Goal: Task Accomplishment & Management: Complete application form

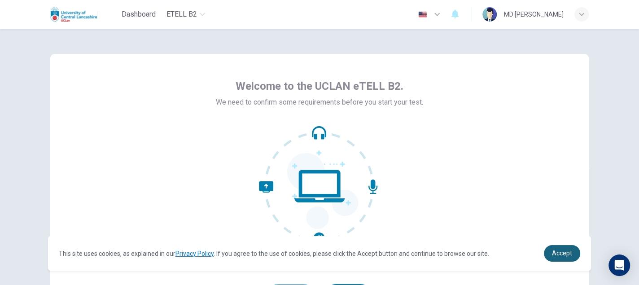
click at [556, 253] on span "Accept" at bounding box center [562, 252] width 20 height 7
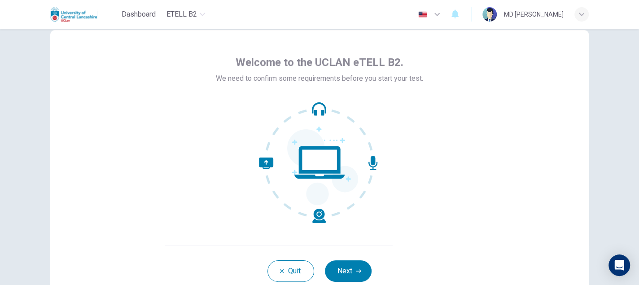
scroll to position [45, 0]
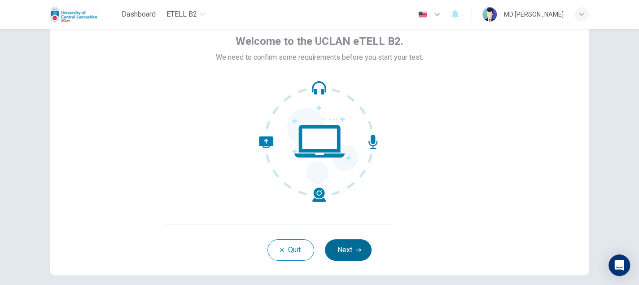
click at [356, 250] on icon "button" at bounding box center [358, 249] width 5 height 5
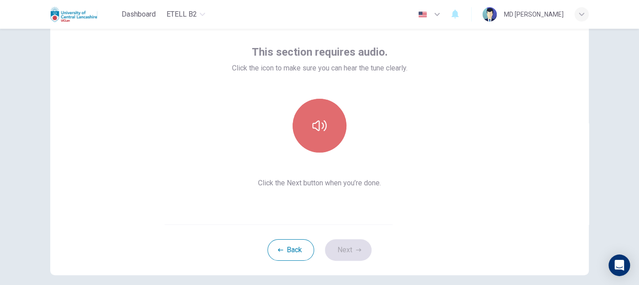
click at [326, 145] on button "button" at bounding box center [320, 126] width 54 height 54
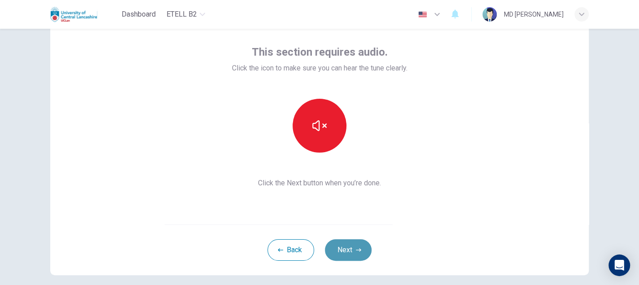
click at [360, 249] on button "Next" at bounding box center [348, 250] width 47 height 22
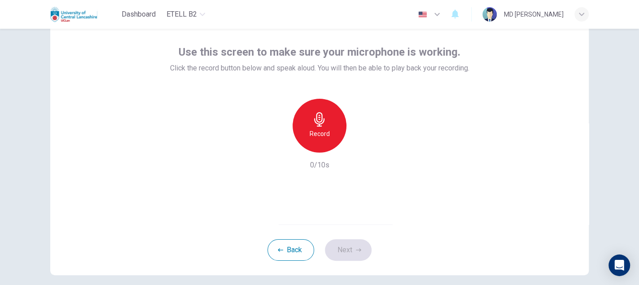
click at [325, 131] on h6 "Record" at bounding box center [320, 133] width 20 height 11
click at [359, 147] on icon "button" at bounding box center [360, 145] width 9 height 9
click at [356, 147] on icon "button" at bounding box center [360, 145] width 9 height 9
click at [359, 146] on icon "button" at bounding box center [361, 145] width 4 height 5
click at [359, 250] on button "Next" at bounding box center [348, 250] width 47 height 22
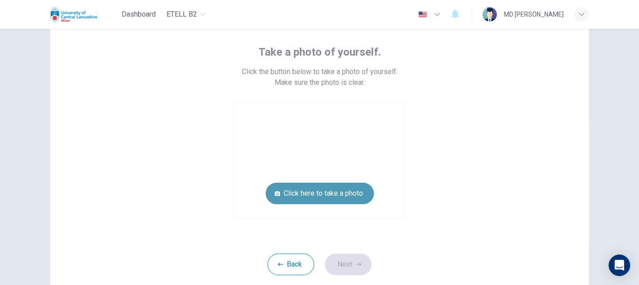
click at [313, 191] on button "Click here to take a photo" at bounding box center [320, 194] width 108 height 22
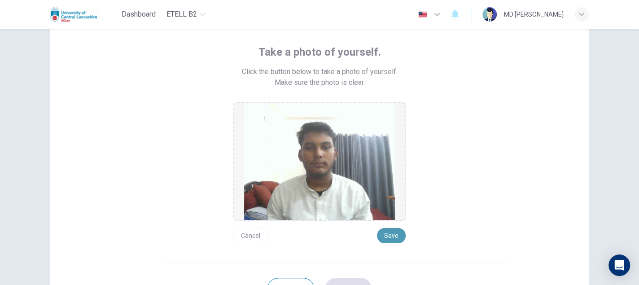
click at [390, 235] on button "Save" at bounding box center [391, 235] width 29 height 15
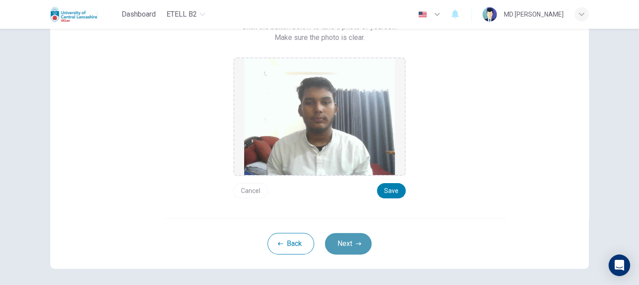
click at [360, 241] on button "Next" at bounding box center [348, 244] width 47 height 22
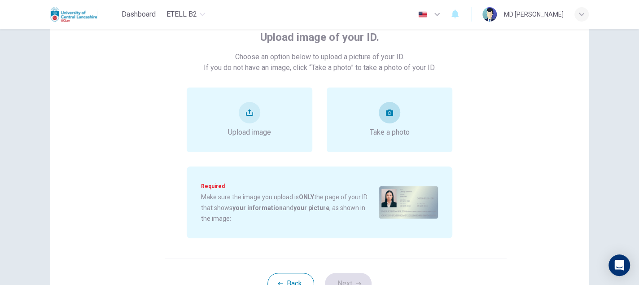
scroll to position [45, 0]
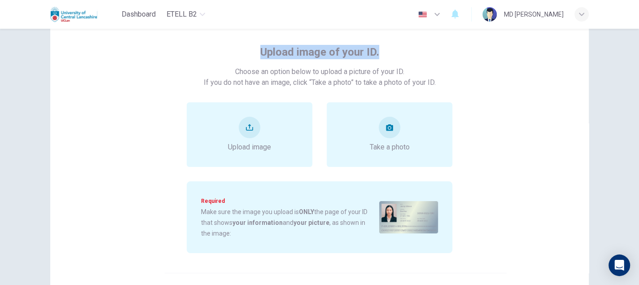
drag, startPoint x: 259, startPoint y: 53, endPoint x: 390, endPoint y: 51, distance: 131.5
click at [390, 51] on div "Upload image of your ID. Choose an option below to upload a picture of your ID.…" at bounding box center [320, 149] width 406 height 208
click at [394, 131] on button "take photo" at bounding box center [390, 128] width 22 height 22
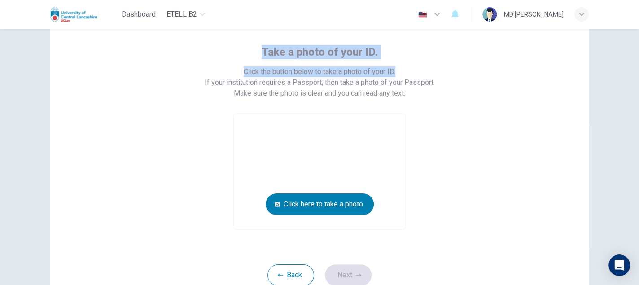
drag, startPoint x: 260, startPoint y: 53, endPoint x: 394, endPoint y: 53, distance: 133.3
click at [394, 53] on div "Take a photo of your ID. Click the button below to take a photo of your ID. If …" at bounding box center [320, 137] width 406 height 185
click at [433, 63] on div "Take a photo of your ID. Click the button below to take a photo of your ID. If …" at bounding box center [320, 137] width 406 height 185
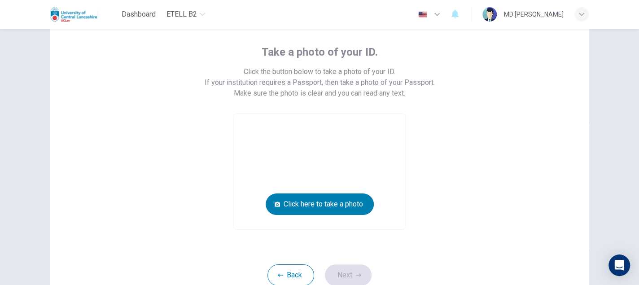
click at [493, 98] on div "Take a photo of your ID. Click the button below to take a photo of your ID. If …" at bounding box center [320, 137] width 406 height 185
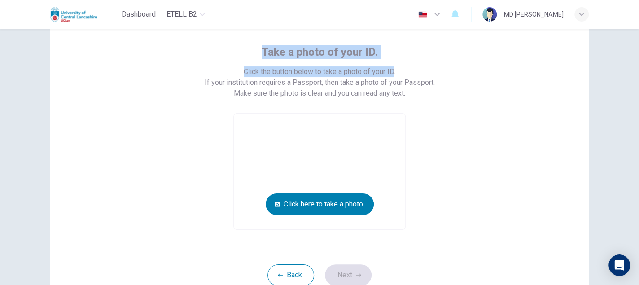
drag, startPoint x: 390, startPoint y: 50, endPoint x: 245, endPoint y: 48, distance: 145.8
click at [245, 48] on div "Take a photo of your ID. Click the button below to take a photo of your ID. If …" at bounding box center [320, 137] width 406 height 185
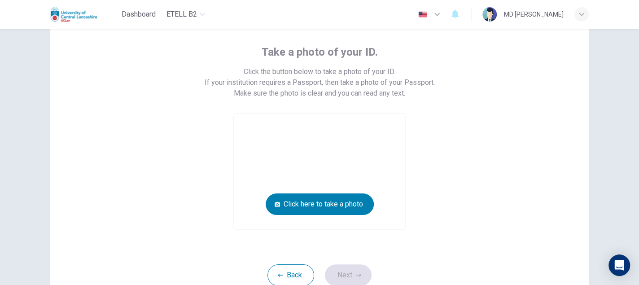
click at [476, 136] on div "Take a photo of your ID. Click the button below to take a photo of your ID. If …" at bounding box center [320, 137] width 406 height 185
drag, startPoint x: 384, startPoint y: 53, endPoint x: 254, endPoint y: 58, distance: 130.2
click at [254, 58] on div "Take a photo of your ID. Click the button below to take a photo of your ID. If …" at bounding box center [320, 137] width 406 height 185
click at [399, 53] on div "Take a photo of your ID. Click the button below to take a photo of your ID. If …" at bounding box center [320, 137] width 406 height 185
drag, startPoint x: 376, startPoint y: 51, endPoint x: 334, endPoint y: 57, distance: 41.7
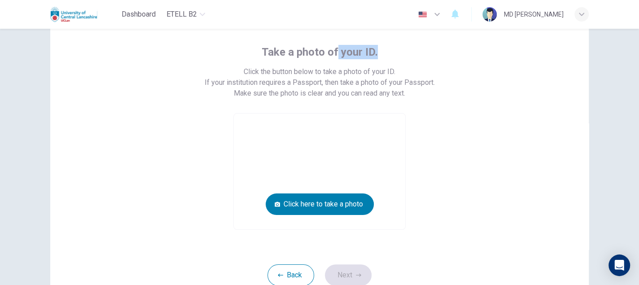
click at [334, 57] on div "Take a photo of your ID. Click the button below to take a photo of your ID. If …" at bounding box center [320, 137] width 406 height 185
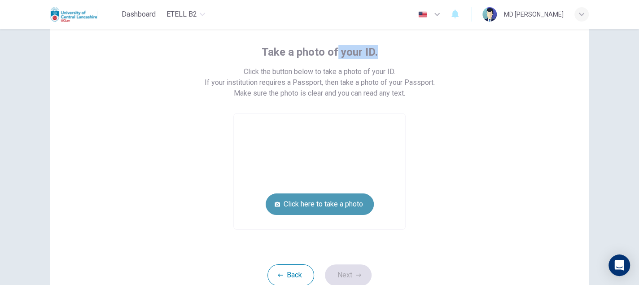
click at [333, 209] on button "Click here to take a photo" at bounding box center [320, 204] width 108 height 22
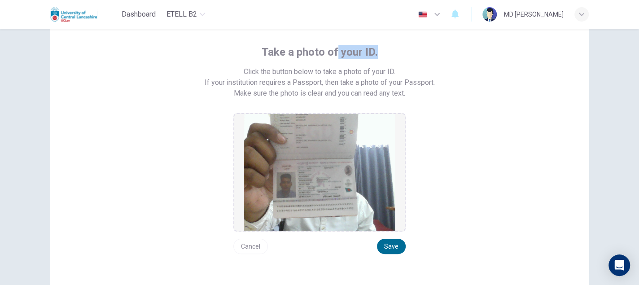
click at [394, 248] on button "Save" at bounding box center [391, 246] width 29 height 15
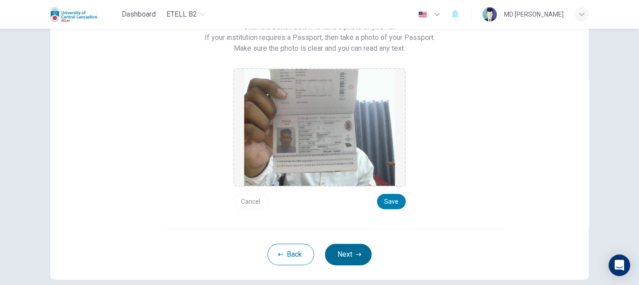
click at [336, 251] on button "Next" at bounding box center [348, 255] width 47 height 22
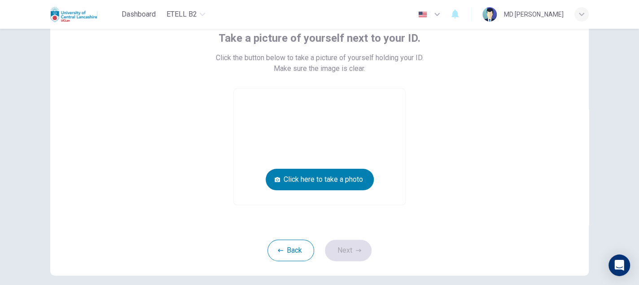
scroll to position [45, 0]
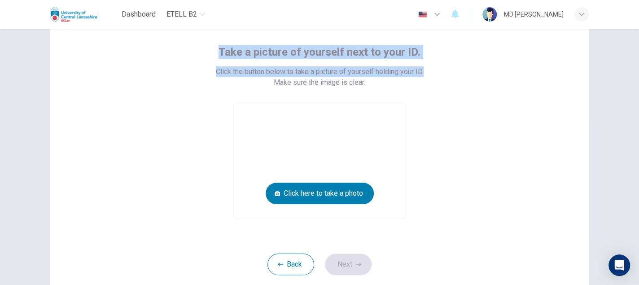
drag, startPoint x: 210, startPoint y: 49, endPoint x: 442, endPoint y: 61, distance: 232.3
click at [442, 61] on div "Take a picture of yourself next to your ID. Click the button below to take a pi…" at bounding box center [320, 132] width 406 height 174
click at [458, 112] on div "Take a picture of yourself next to your ID. Click the button below to take a pi…" at bounding box center [320, 132] width 406 height 174
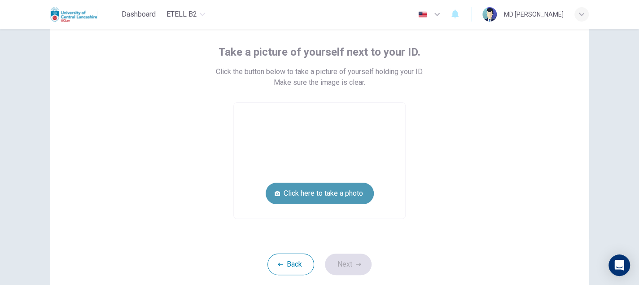
click at [327, 197] on button "Click here to take a photo" at bounding box center [320, 194] width 108 height 22
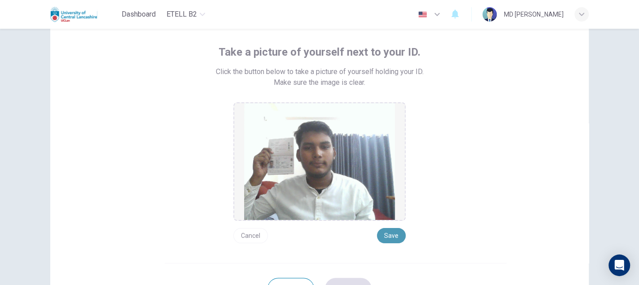
click at [391, 236] on button "Save" at bounding box center [391, 235] width 29 height 15
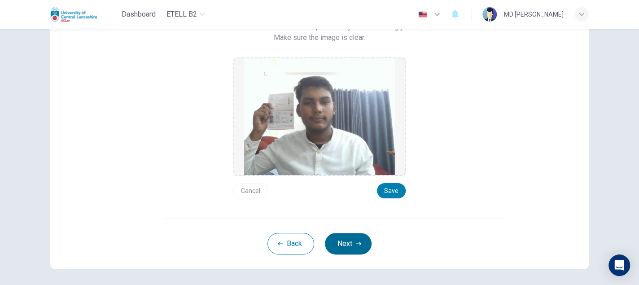
click at [348, 237] on button "Next" at bounding box center [348, 244] width 47 height 22
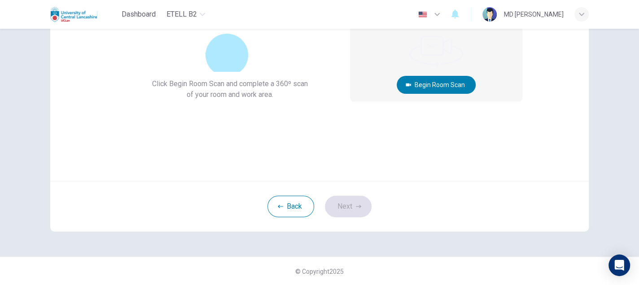
scroll to position [44, 0]
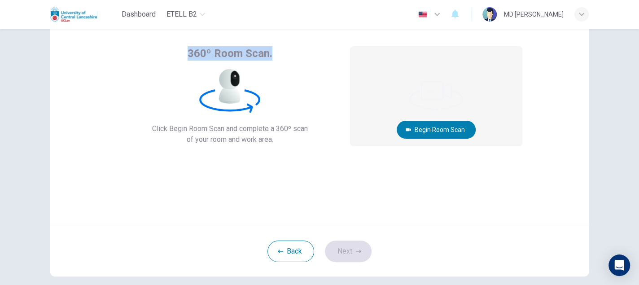
drag, startPoint x: 185, startPoint y: 56, endPoint x: 291, endPoint y: 53, distance: 105.5
click at [291, 53] on div "360º Room Scan. Click Begin Room Scan and complete a 360º scan of your room and…" at bounding box center [230, 95] width 226 height 99
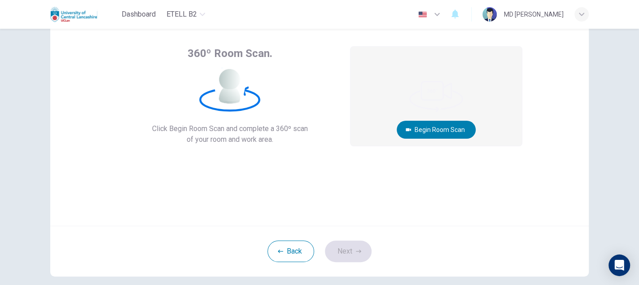
click at [281, 85] on div "360º Room Scan. Click Begin Room Scan and complete a 360º scan of your room and…" at bounding box center [230, 95] width 226 height 99
click at [442, 126] on button "Begin Room Scan" at bounding box center [436, 130] width 79 height 18
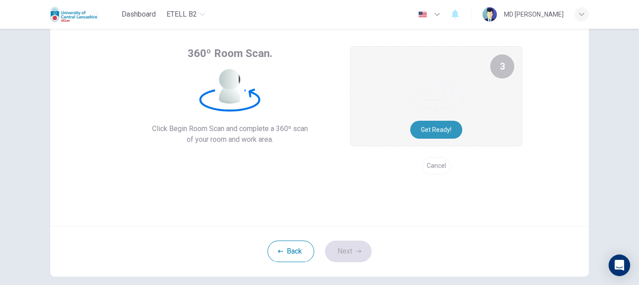
scroll to position [0, 0]
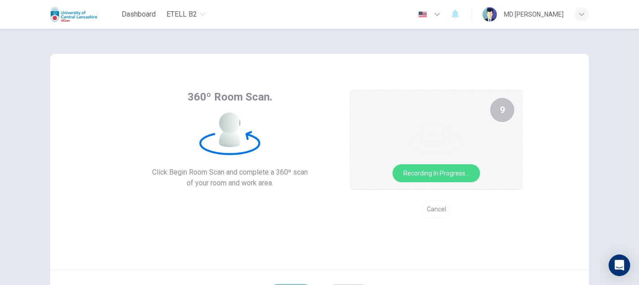
click at [585, 162] on div "360º Room Scan. Click Begin Room Scan and complete a 360º scan of your room and…" at bounding box center [319, 161] width 538 height 215
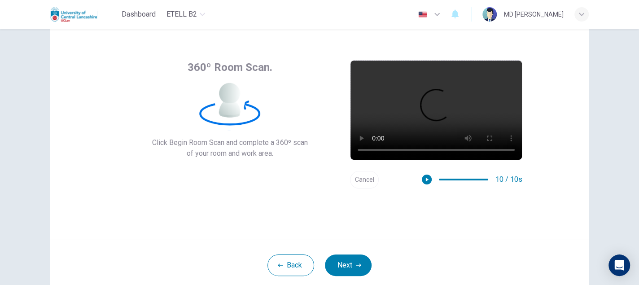
scroll to position [45, 0]
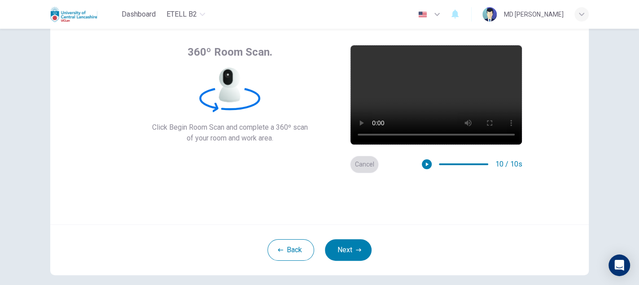
click at [358, 162] on button "Cancel" at bounding box center [364, 164] width 29 height 17
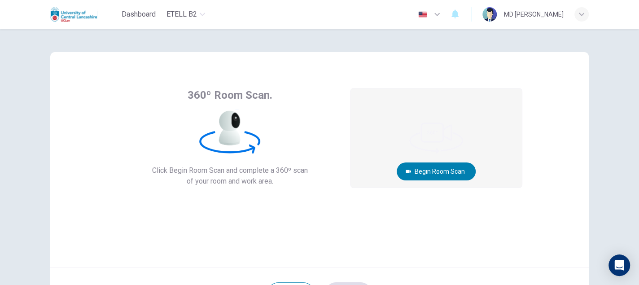
scroll to position [0, 0]
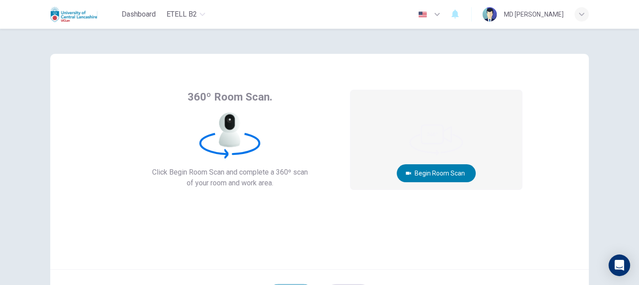
click at [490, 217] on div "360º Room Scan. Click Begin Room Scan and complete a 360º scan of your room and…" at bounding box center [319, 161] width 538 height 215
click at [490, 217] on div "Begin Room Scan Cancel" at bounding box center [436, 154] width 172 height 128
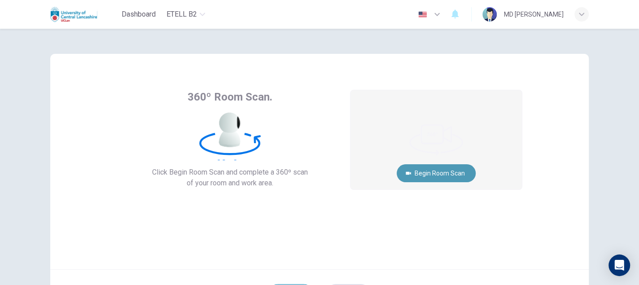
click at [447, 178] on button "Begin Room Scan" at bounding box center [436, 173] width 79 height 18
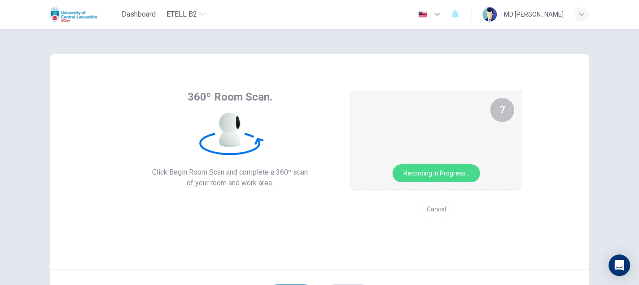
click at [494, 201] on div "Cancel" at bounding box center [436, 209] width 172 height 17
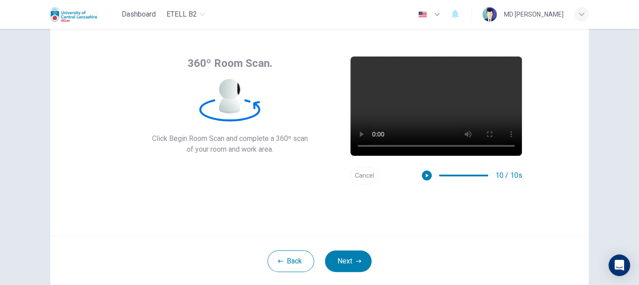
scroll to position [29, 0]
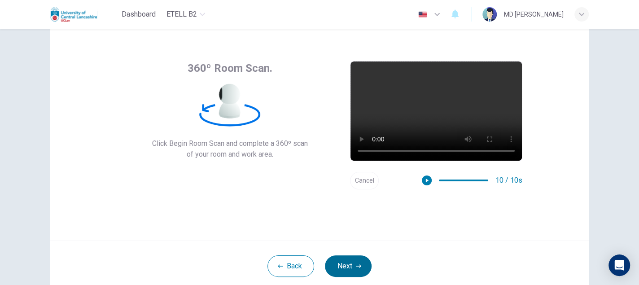
click at [360, 265] on button "Next" at bounding box center [348, 266] width 47 height 22
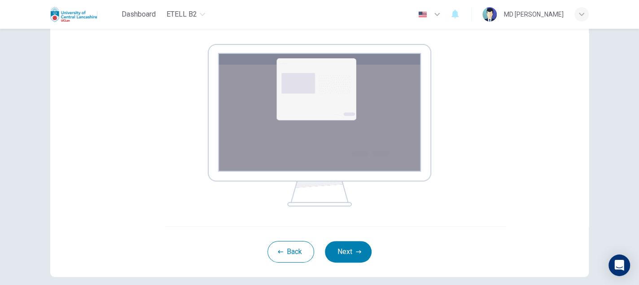
scroll to position [142, 0]
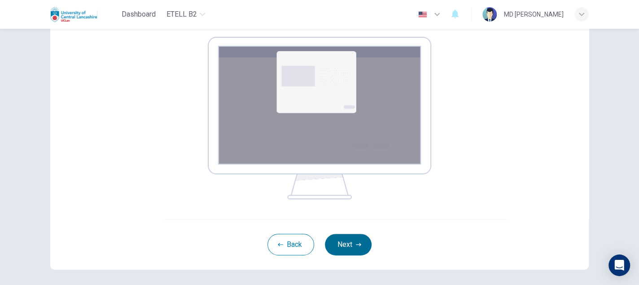
click at [356, 242] on icon "button" at bounding box center [358, 244] width 5 height 5
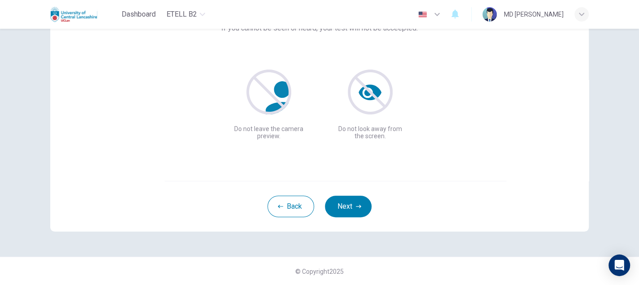
scroll to position [44, 0]
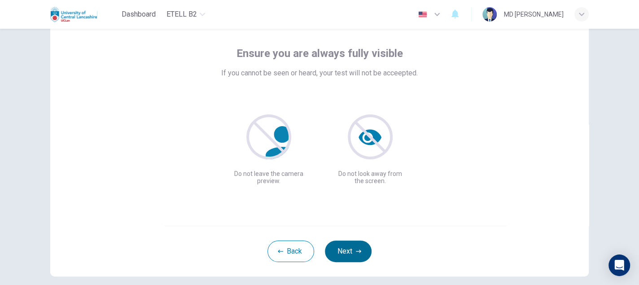
click at [356, 254] on button "Next" at bounding box center [348, 252] width 47 height 22
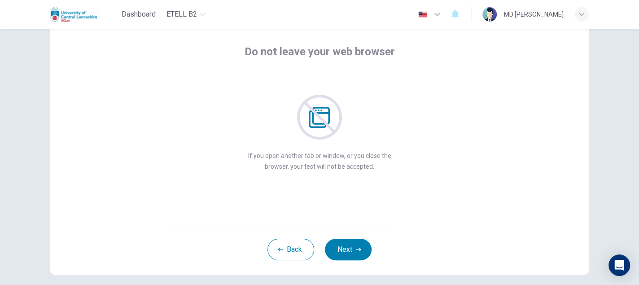
scroll to position [46, 0]
click at [356, 242] on button "Next" at bounding box center [348, 249] width 47 height 22
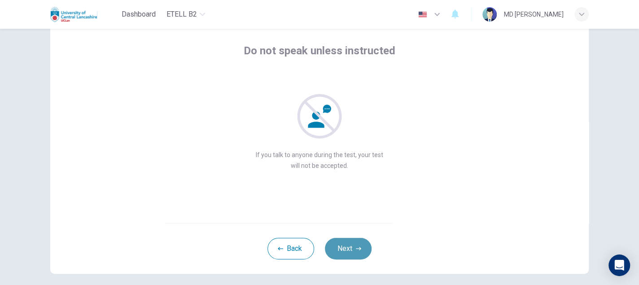
click at [348, 241] on button "Next" at bounding box center [348, 249] width 47 height 22
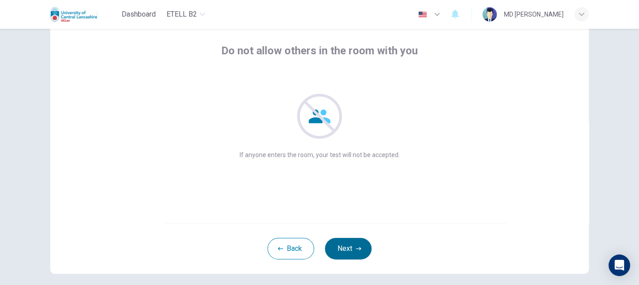
click at [348, 241] on button "Next" at bounding box center [348, 249] width 47 height 22
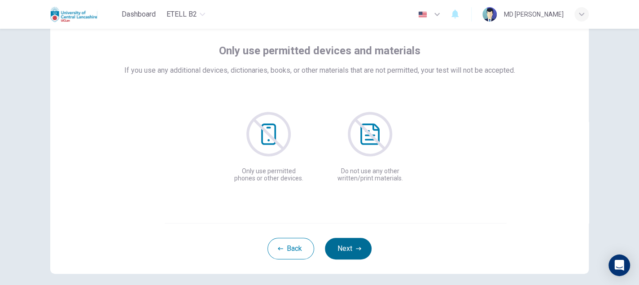
click at [351, 247] on button "Next" at bounding box center [348, 249] width 47 height 22
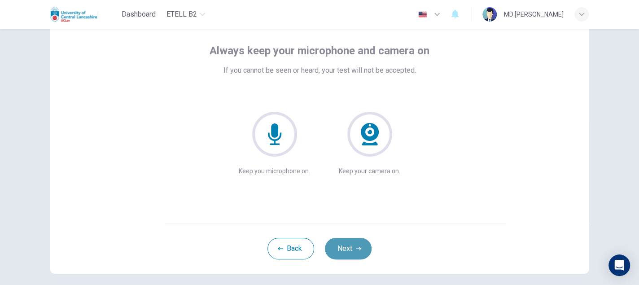
click at [352, 249] on button "Next" at bounding box center [348, 249] width 47 height 22
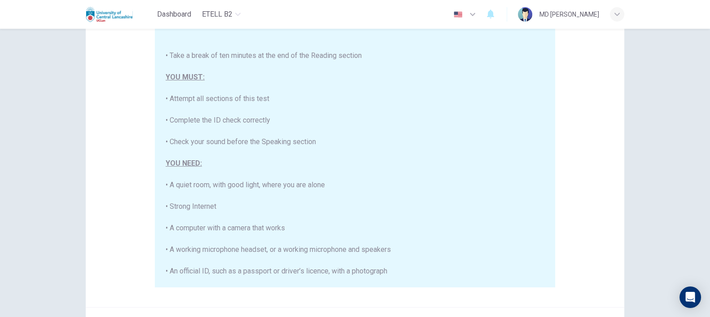
scroll to position [167, 0]
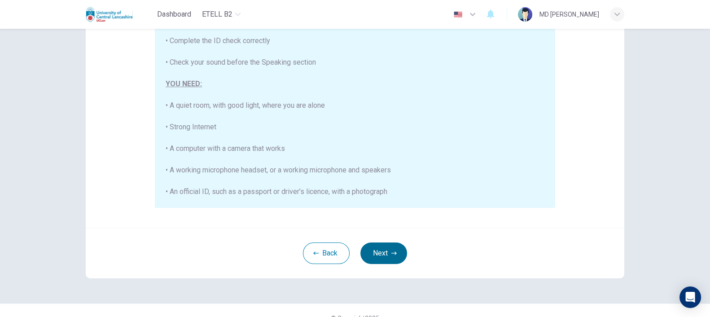
click at [375, 256] on button "Next" at bounding box center [383, 253] width 47 height 22
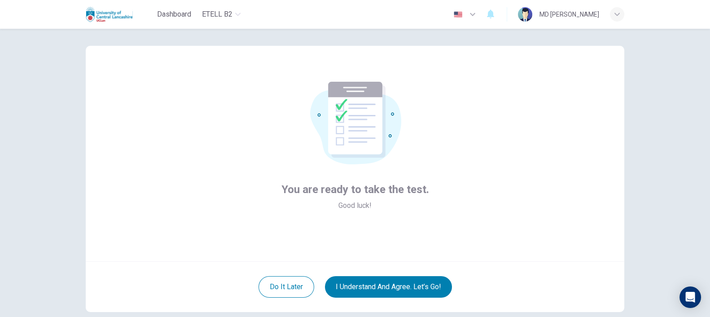
scroll to position [14, 0]
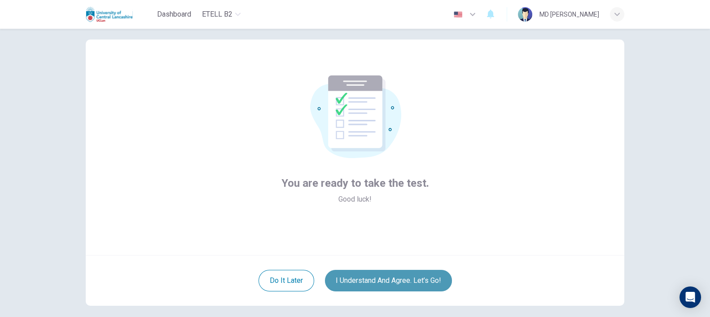
click at [362, 281] on button "I understand and agree. Let’s go!" at bounding box center [388, 281] width 127 height 22
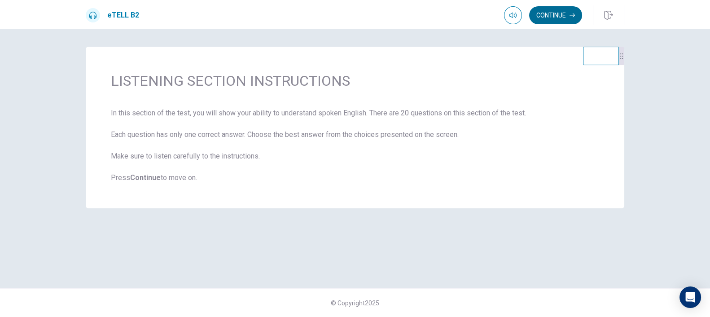
click at [565, 19] on button "Continue" at bounding box center [555, 15] width 53 height 18
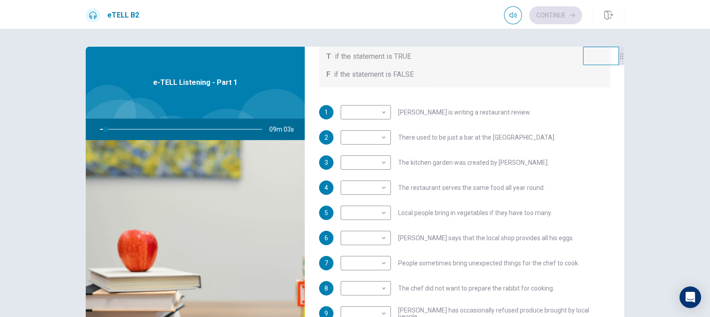
scroll to position [158, 0]
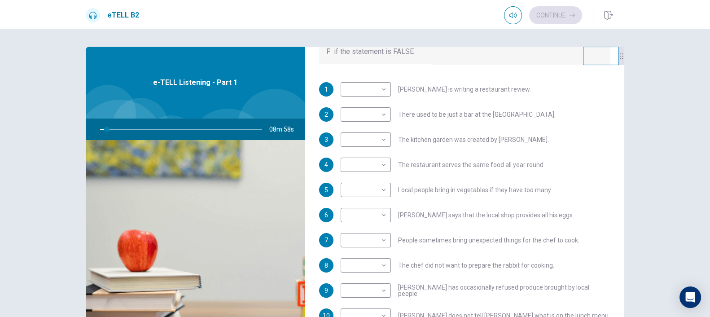
click at [512, 260] on div "​ ​ The chef did not want to prepare the rabbit for cooking." at bounding box center [448, 265] width 214 height 14
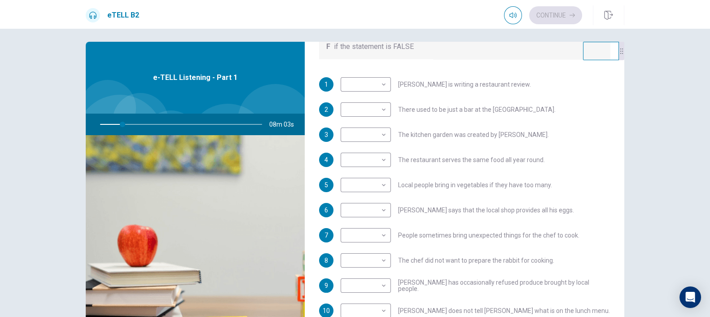
scroll to position [13, 0]
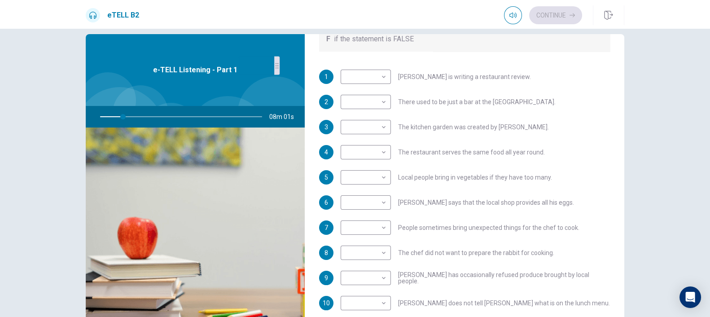
drag, startPoint x: 620, startPoint y: 49, endPoint x: 276, endPoint y: 71, distance: 345.3
click at [276, 71] on div at bounding box center [276, 65] width 5 height 18
click at [379, 74] on body "This site uses cookies, as explained in our Privacy Policy . If you agree to th…" at bounding box center [355, 158] width 710 height 317
type input "**"
click at [371, 88] on li "T" at bounding box center [363, 90] width 50 height 14
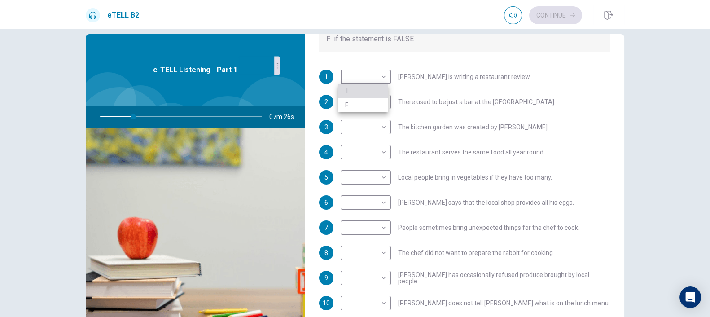
type input "*"
click at [384, 102] on body "This site uses cookies, as explained in our Privacy Policy . If you agree to th…" at bounding box center [355, 158] width 710 height 317
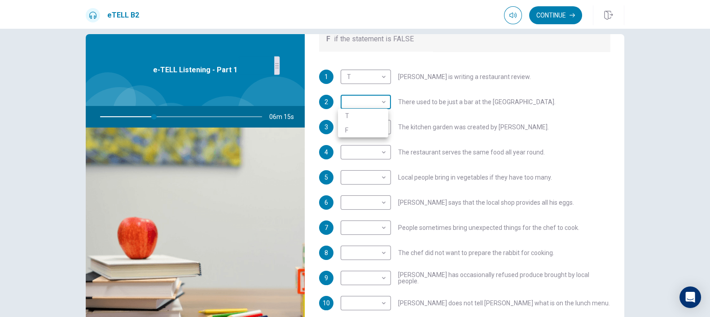
type input "**"
click at [373, 113] on li "T" at bounding box center [363, 116] width 50 height 14
type input "*"
click at [377, 124] on body "This site uses cookies, as explained in our Privacy Policy . If you agree to th…" at bounding box center [355, 158] width 710 height 317
type input "**"
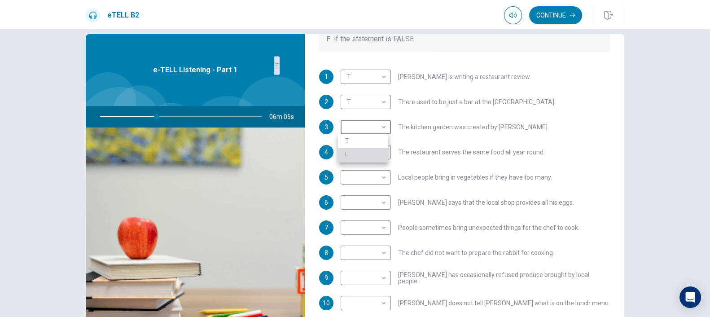
click at [362, 159] on li "F" at bounding box center [363, 155] width 50 height 14
type input "*"
click at [356, 157] on body "This site uses cookies, as explained in our Privacy Policy . If you agree to th…" at bounding box center [355, 158] width 710 height 317
type input "**"
click at [358, 178] on li "F" at bounding box center [363, 180] width 50 height 14
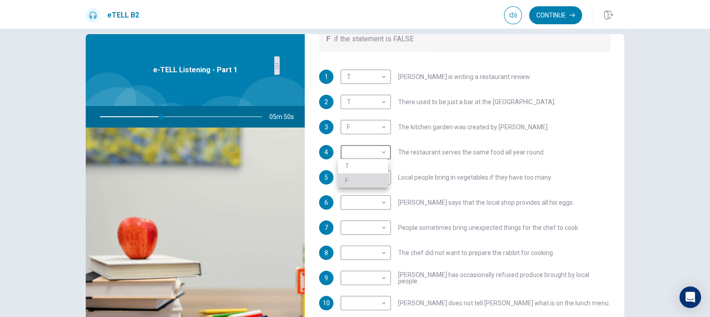
type input "*"
click at [369, 183] on body "This site uses cookies, as explained in our Privacy Policy . If you agree to th…" at bounding box center [355, 158] width 710 height 317
type input "**"
click at [369, 193] on li "T" at bounding box center [363, 191] width 50 height 14
type input "*"
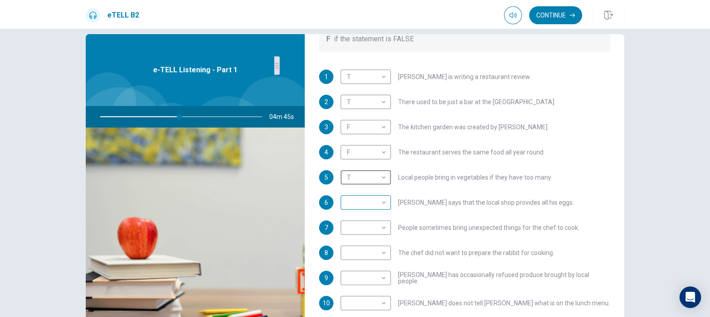
type input "**"
click at [374, 203] on body "This site uses cookies, as explained in our Privacy Policy . If you agree to th…" at bounding box center [355, 158] width 710 height 317
click at [376, 216] on li "T" at bounding box center [363, 216] width 50 height 14
type input "*"
click at [372, 220] on body "This site uses cookies, as explained in our Privacy Policy . If you agree to th…" at bounding box center [355, 158] width 710 height 317
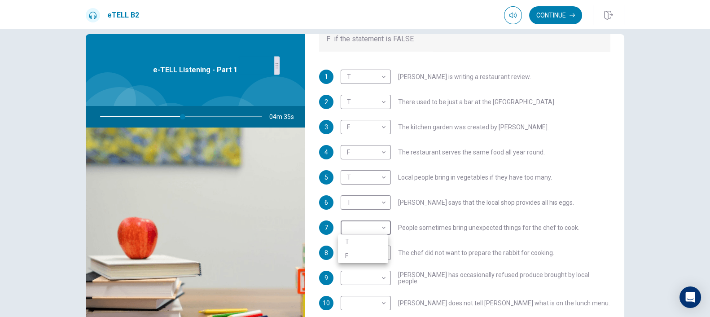
type input "**"
click at [371, 238] on li "T" at bounding box center [363, 241] width 50 height 14
type input "*"
click at [373, 254] on body "This site uses cookies, as explained in our Privacy Policy . If you agree to th…" at bounding box center [355, 158] width 710 height 317
type input "**"
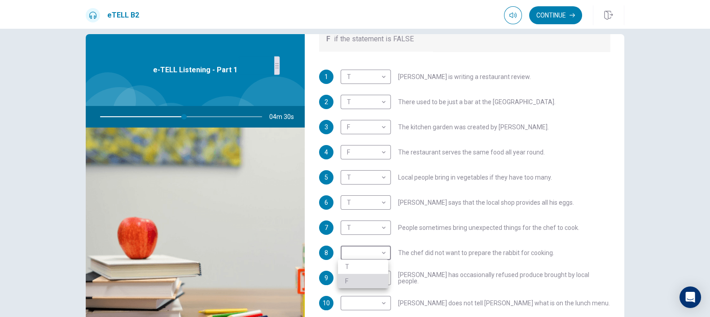
click at [375, 279] on li "F" at bounding box center [363, 281] width 50 height 14
type input "*"
click at [371, 284] on body "This site uses cookies, as explained in our Privacy Policy . If you agree to th…" at bounding box center [355, 158] width 710 height 317
type input "**"
click at [363, 284] on li "T" at bounding box center [363, 288] width 50 height 14
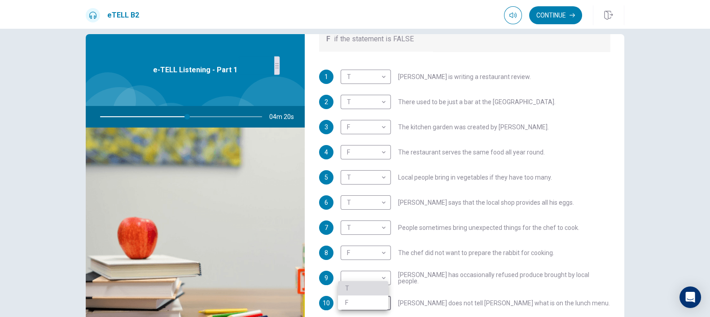
type input "*"
click at [365, 273] on body "This site uses cookies, as explained in our Privacy Policy . If you agree to th…" at bounding box center [355, 158] width 710 height 317
type input "**"
click at [361, 284] on li "F" at bounding box center [363, 302] width 50 height 14
type input "*"
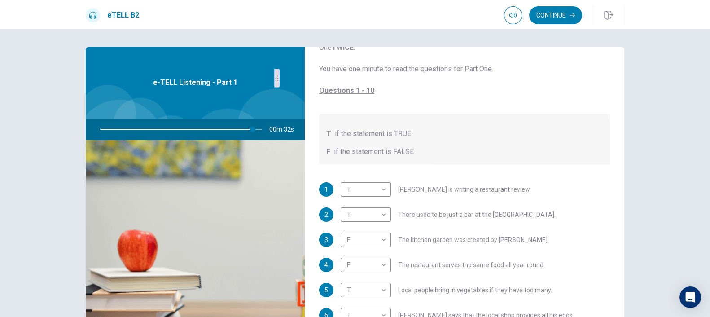
scroll to position [0, 0]
click at [543, 15] on button "Continue" at bounding box center [555, 15] width 53 height 18
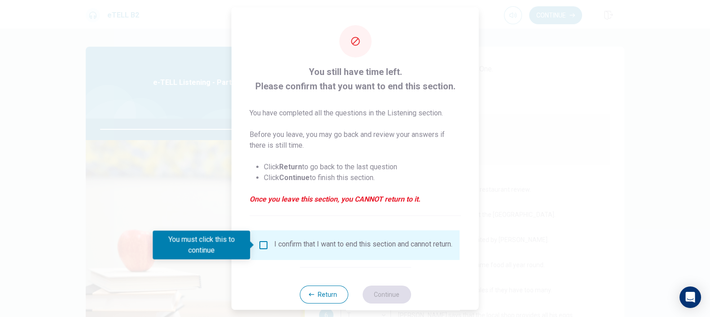
click at [254, 247] on span at bounding box center [252, 244] width 5 height 7
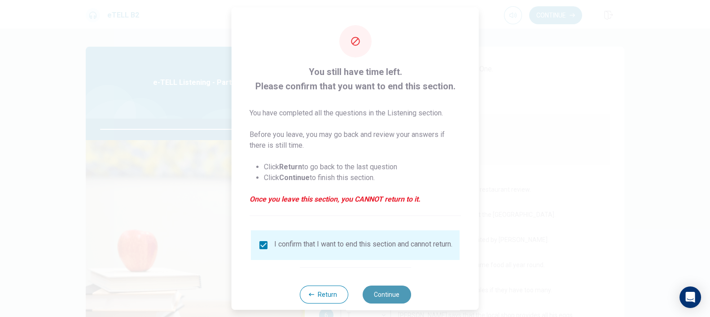
click at [386, 284] on button "Continue" at bounding box center [386, 294] width 48 height 18
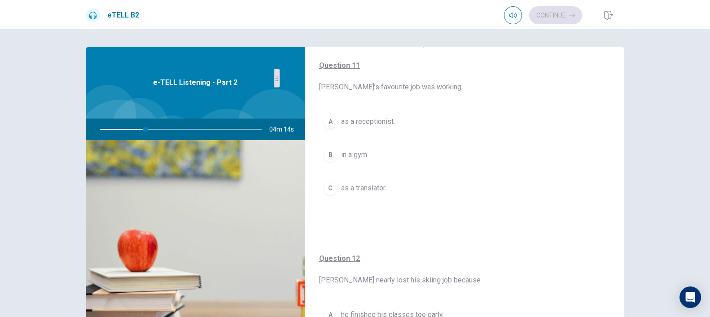
click at [378, 119] on span "as a receptionist." at bounding box center [368, 121] width 54 height 11
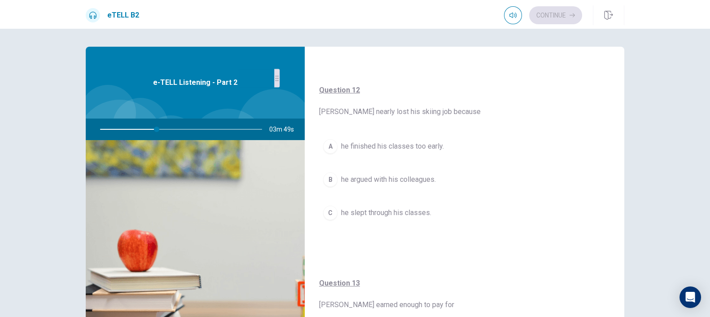
scroll to position [231, 0]
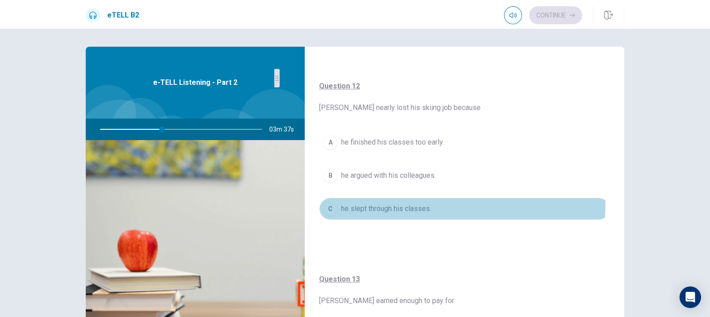
click at [440, 205] on button "C he slept through his classes." at bounding box center [464, 208] width 291 height 22
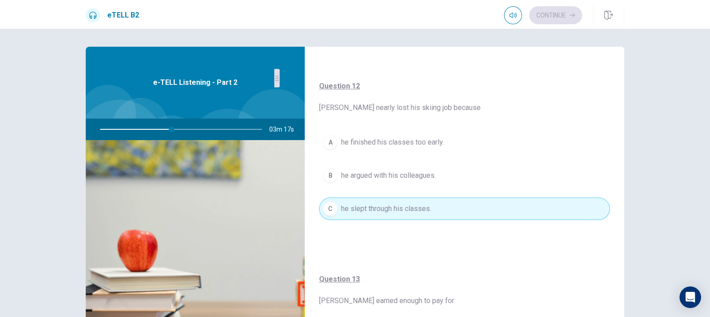
drag, startPoint x: 622, startPoint y: 176, endPoint x: 628, endPoint y: 144, distance: 32.5
click at [628, 144] on div "For questions 11 – 15, choose the correct answer from the options shown. You wi…" at bounding box center [354, 203] width 567 height 312
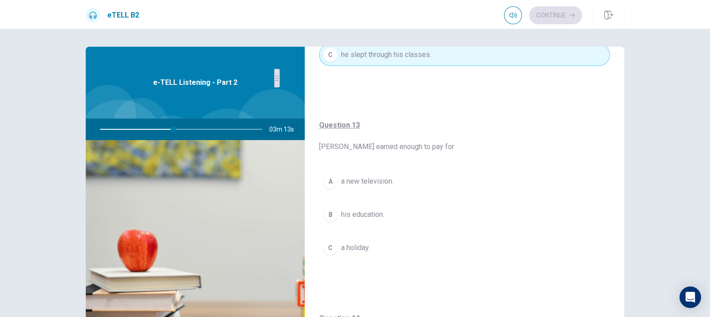
scroll to position [389, 0]
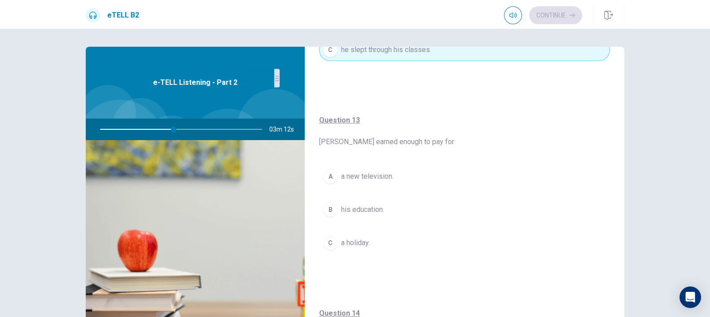
click at [411, 209] on button "B his education." at bounding box center [464, 209] width 291 height 22
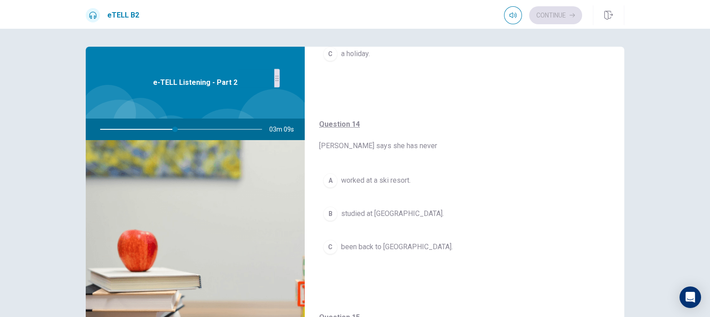
scroll to position [583, 0]
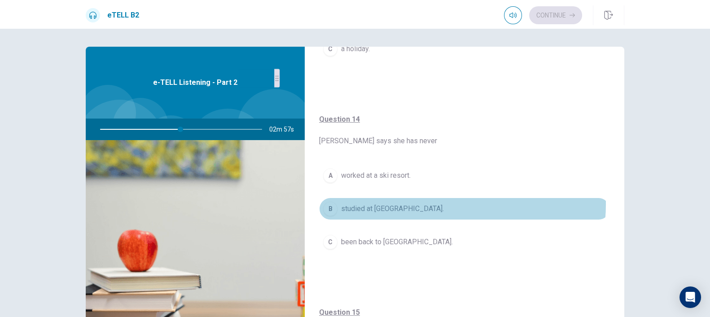
click at [425, 202] on button "B studied at [GEOGRAPHIC_DATA]." at bounding box center [464, 208] width 291 height 22
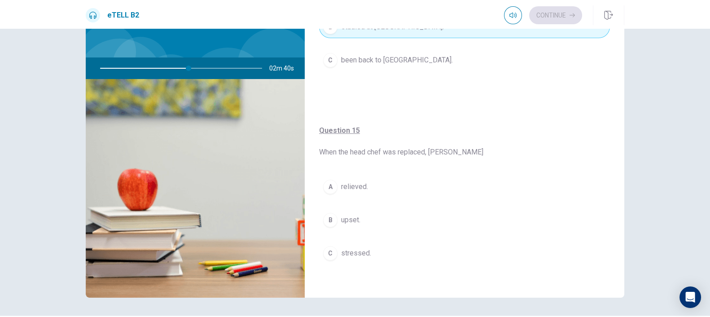
scroll to position [38, 0]
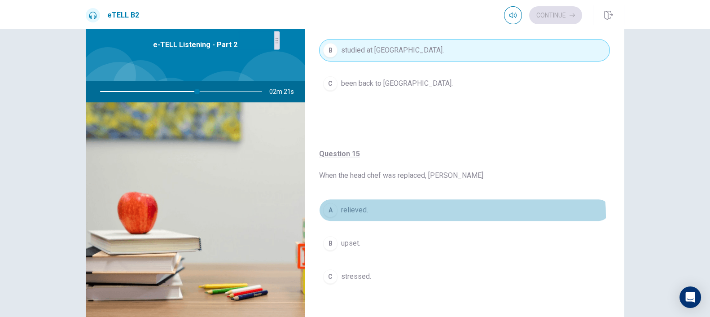
click at [392, 214] on button "A relieved." at bounding box center [464, 210] width 291 height 22
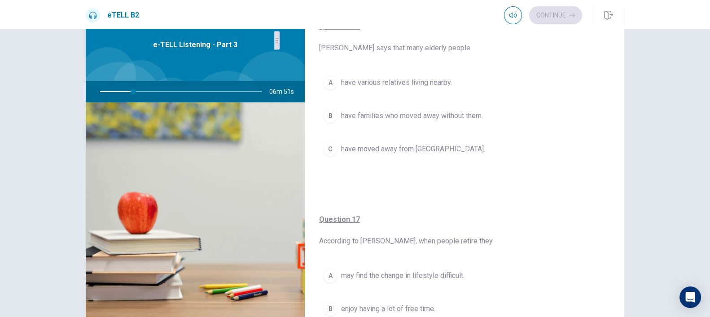
scroll to position [25, 0]
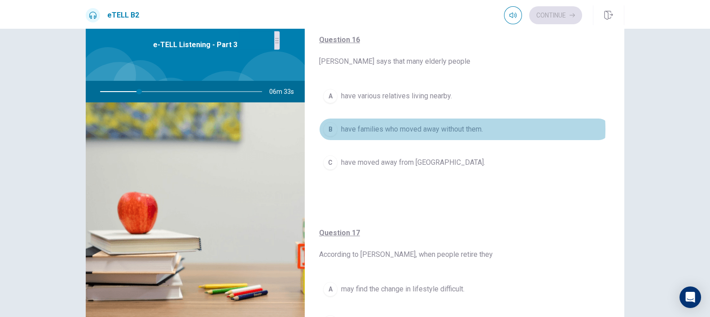
click at [457, 128] on span "have families who moved away without them." at bounding box center [412, 129] width 142 height 11
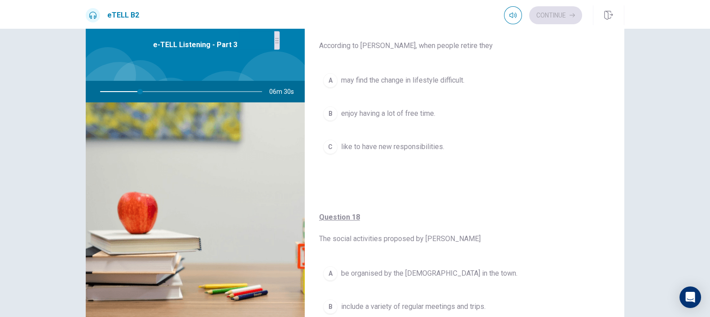
scroll to position [222, 0]
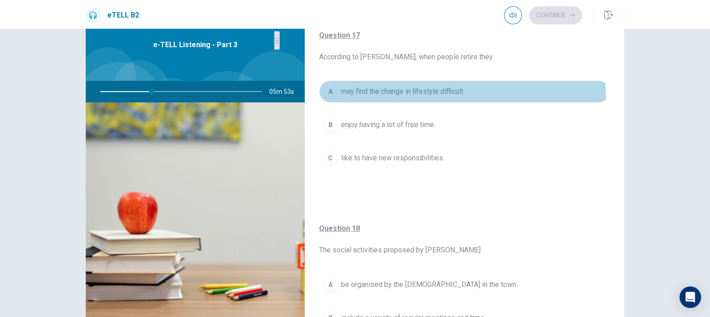
click at [438, 95] on span "may find the change in lifestyle difficult." at bounding box center [402, 91] width 123 height 11
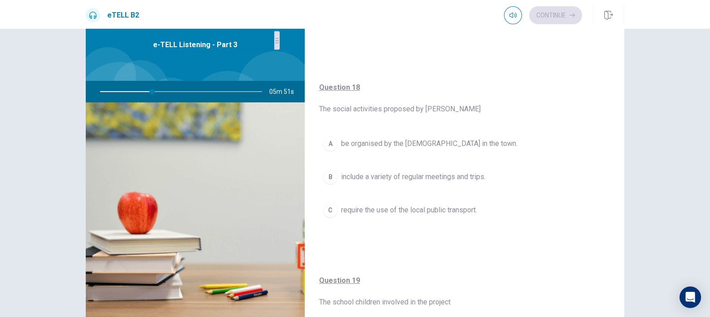
scroll to position [380, 0]
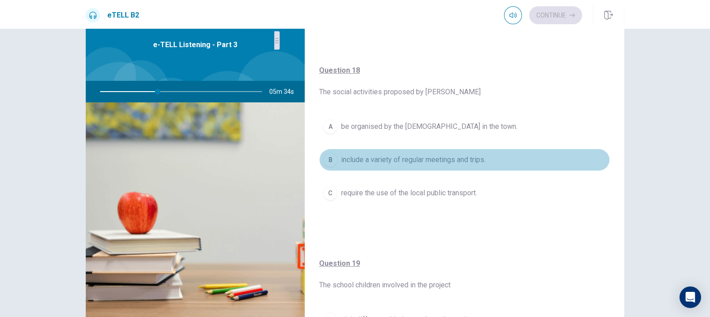
click at [473, 161] on span "include a variety of regular meetings and trips." at bounding box center [413, 159] width 144 height 11
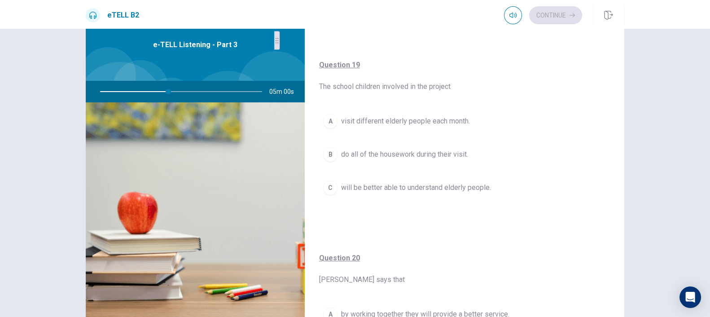
scroll to position [590, 0]
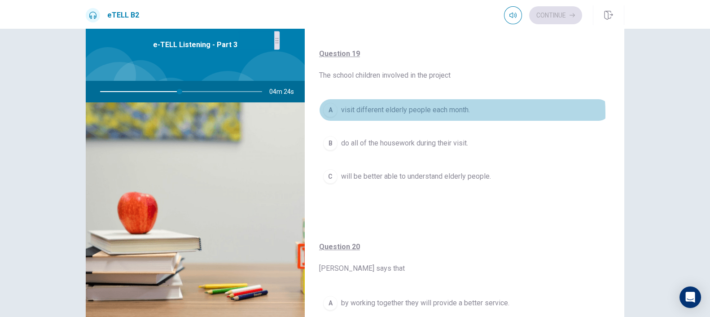
click at [416, 111] on span "visit different elderly people each month." at bounding box center [405, 110] width 129 height 11
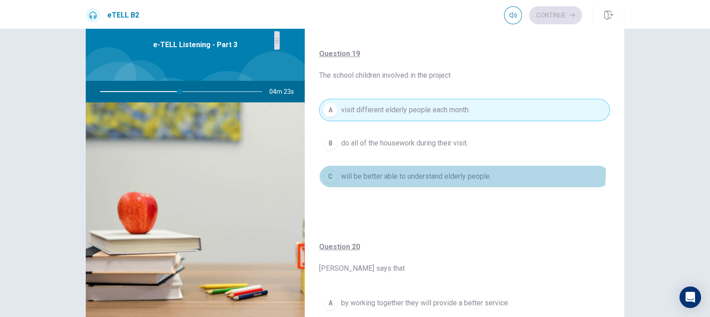
click at [433, 166] on button "C will be better able to understand elderly people." at bounding box center [464, 176] width 291 height 22
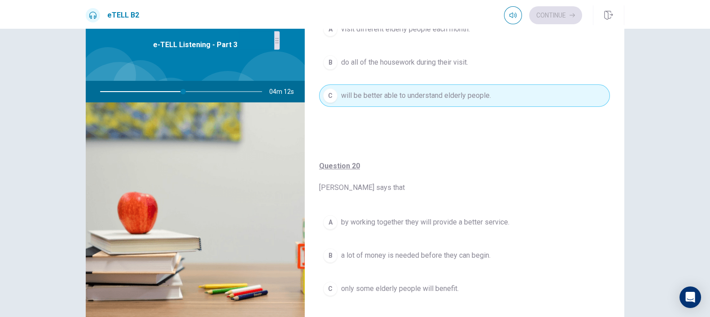
scroll to position [682, 0]
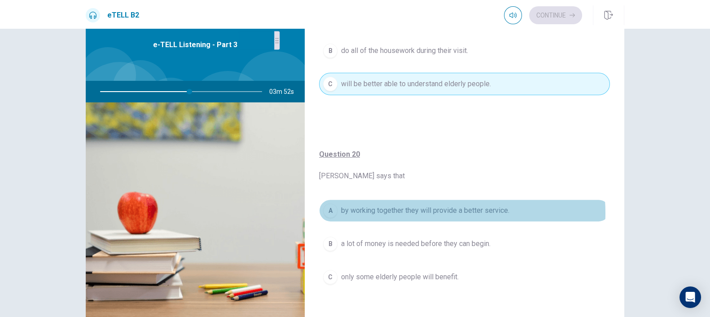
click at [427, 210] on span "by working together they will provide a better service." at bounding box center [425, 210] width 168 height 11
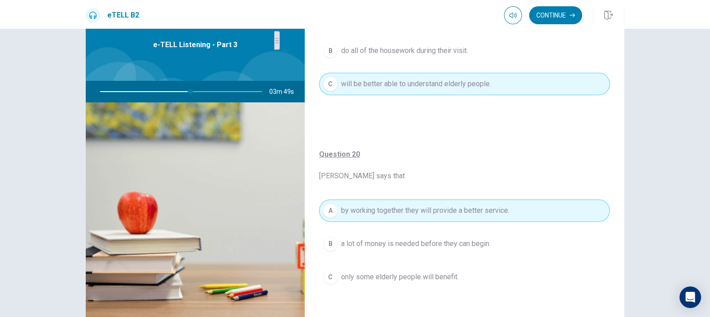
drag, startPoint x: 621, startPoint y: 247, endPoint x: 621, endPoint y: 220, distance: 26.5
click at [621, 220] on div "For questions 16 – 20, choose the correct answer from the options shown. You wi…" at bounding box center [354, 165] width 567 height 312
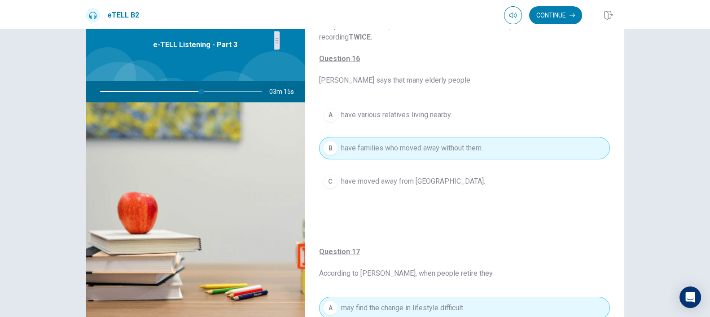
scroll to position [0, 0]
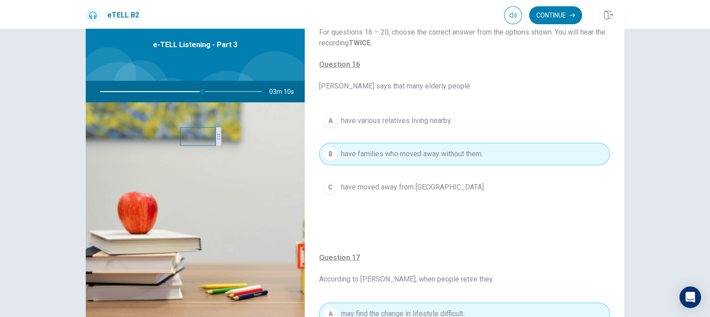
drag, startPoint x: 273, startPoint y: 46, endPoint x: 214, endPoint y: 143, distance: 113.7
click at [216, 143] on div at bounding box center [218, 136] width 5 height 18
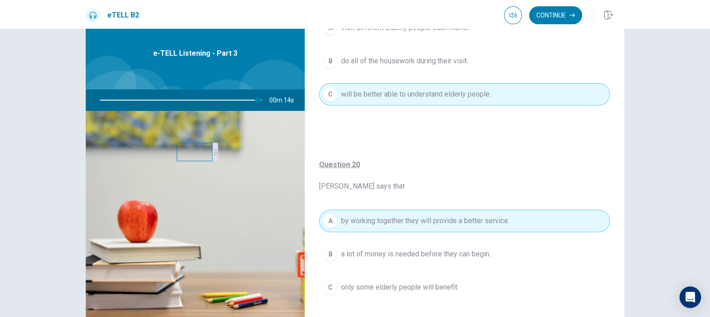
scroll to position [682, 0]
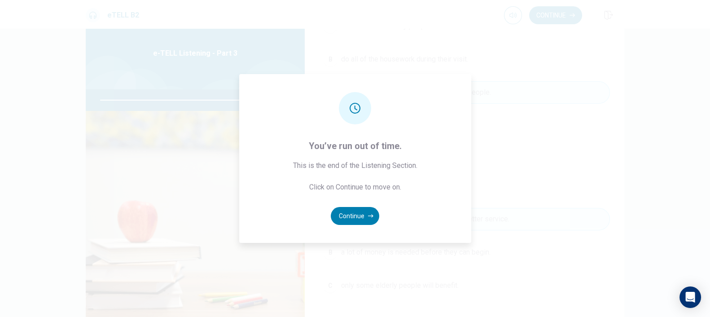
type input "*"
click at [363, 214] on button "Continue" at bounding box center [355, 216] width 48 height 18
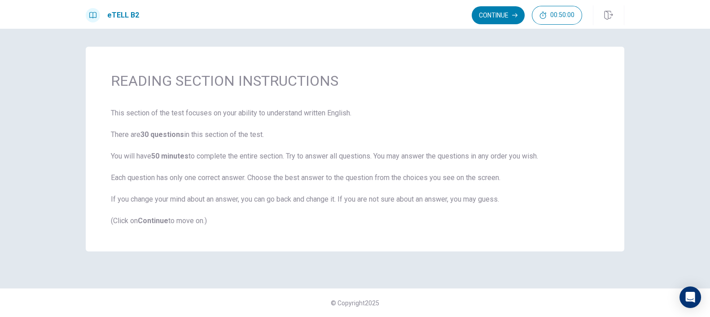
scroll to position [0, 0]
click at [499, 13] on button "Continue" at bounding box center [498, 15] width 53 height 18
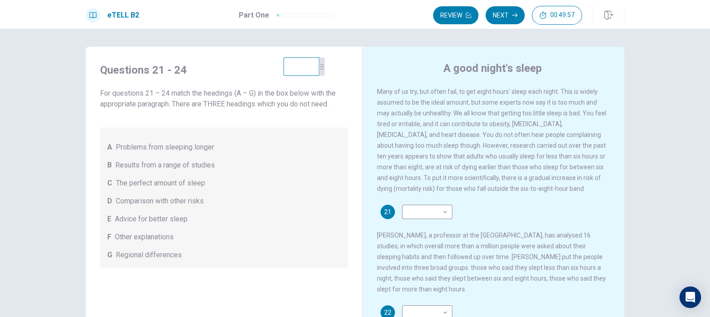
drag, startPoint x: 211, startPoint y: 184, endPoint x: 318, endPoint y: 70, distance: 156.5
click at [319, 69] on icon at bounding box center [321, 66] width 5 height 5
drag, startPoint x: 614, startPoint y: 166, endPoint x: 614, endPoint y: 212, distance: 45.8
click at [614, 212] on div "Many of us try, but often fail, to get eight hours' sleep each night. This is w…" at bounding box center [499, 222] width 245 height 272
click at [614, 192] on div "Many of us try, but often fail, to get eight hours' sleep each night. This is w…" at bounding box center [499, 222] width 245 height 272
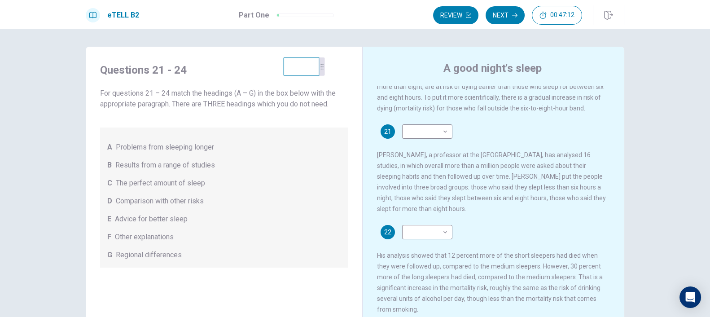
scroll to position [110, 0]
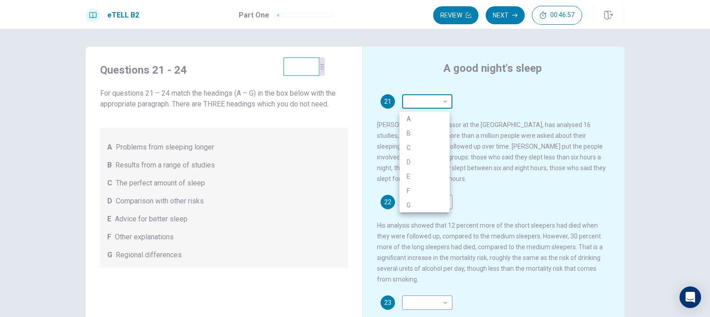
click at [436, 101] on body "This site uses cookies, as explained in our Privacy Policy . If you agree to th…" at bounding box center [355, 158] width 710 height 317
click at [429, 135] on li "B" at bounding box center [424, 133] width 50 height 14
type input "*"
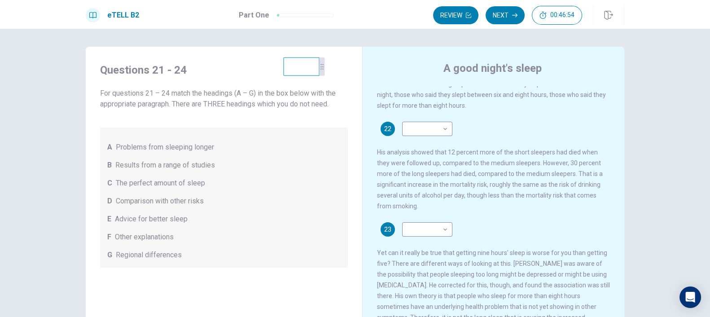
scroll to position [192, 0]
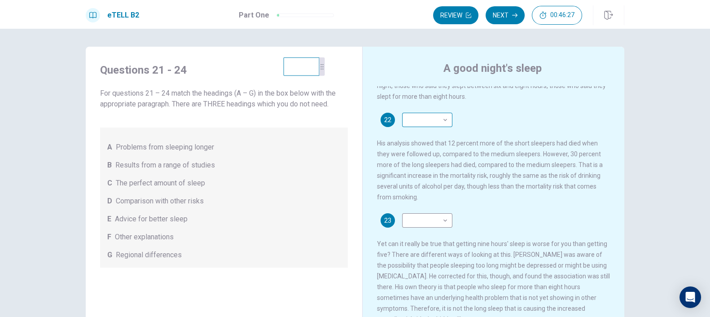
click at [431, 120] on body "This site uses cookies, as explained in our Privacy Policy . If you agree to th…" at bounding box center [355, 158] width 710 height 317
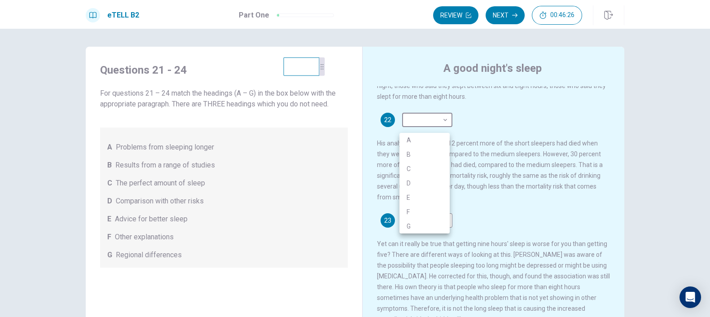
click at [421, 185] on li "D" at bounding box center [424, 183] width 50 height 14
type input "*"
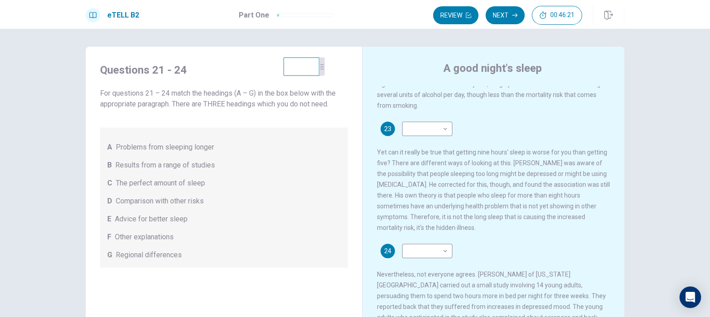
scroll to position [288, 0]
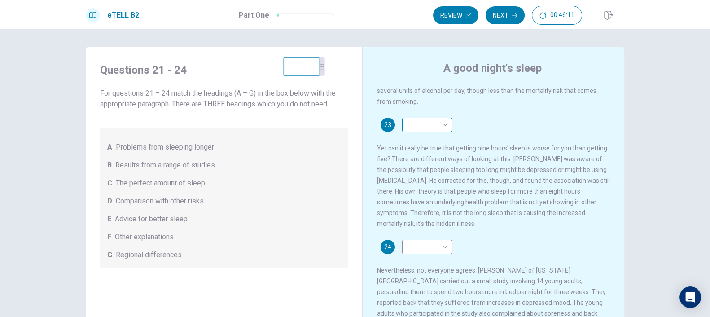
click at [421, 133] on body "This site uses cookies, as explained in our Privacy Policy . If you agree to th…" at bounding box center [355, 158] width 710 height 317
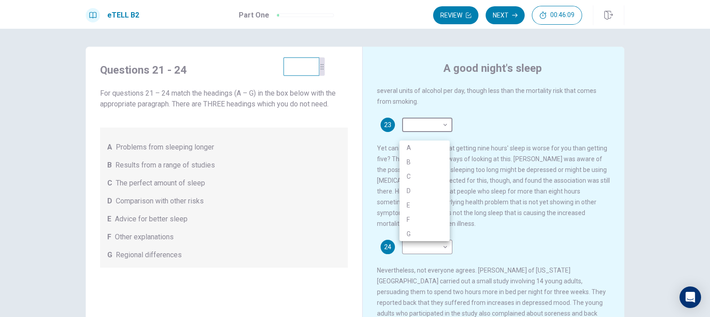
click at [432, 214] on li "F" at bounding box center [424, 219] width 50 height 14
type input "*"
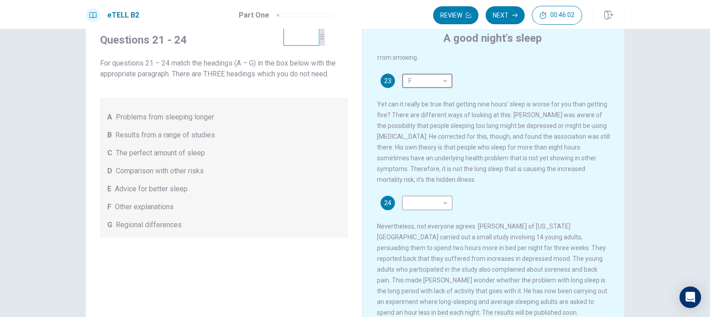
scroll to position [25, 0]
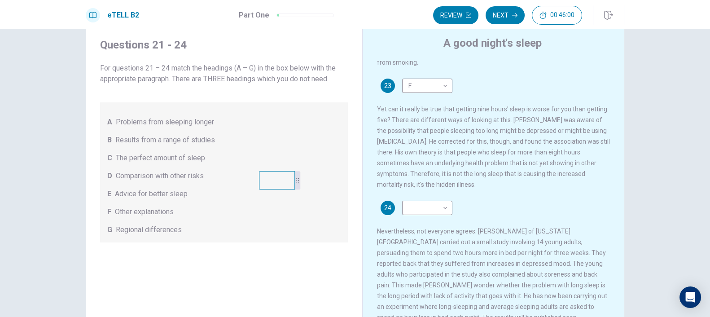
drag, startPoint x: 317, startPoint y: 42, endPoint x: 293, endPoint y: 181, distance: 141.2
click at [295, 181] on icon at bounding box center [297, 180] width 5 height 5
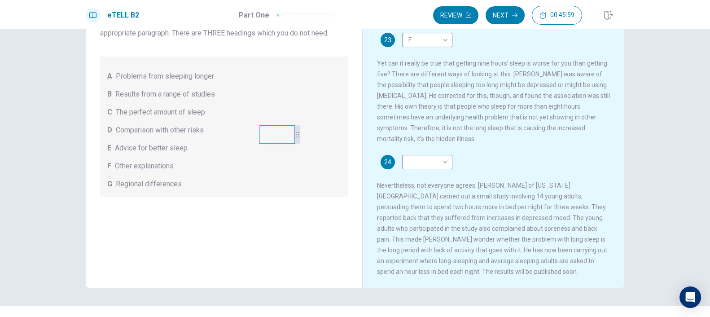
scroll to position [61, 0]
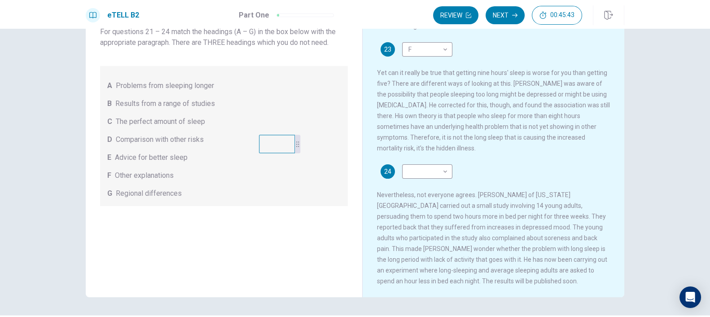
drag, startPoint x: 446, startPoint y: 214, endPoint x: 518, endPoint y: 214, distance: 71.8
click at [518, 214] on span "Nevertheless, not everyone agrees. [PERSON_NAME] of [US_STATE][GEOGRAPHIC_DATA]…" at bounding box center [492, 237] width 230 height 93
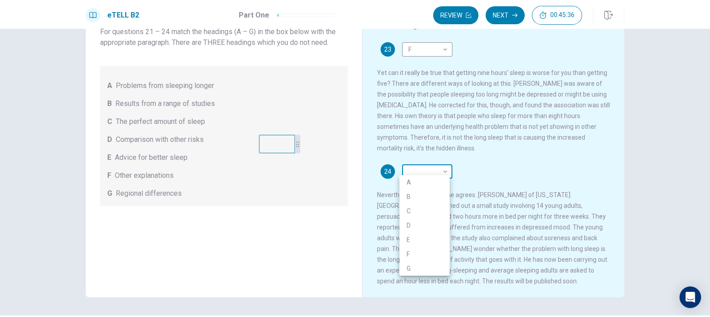
click at [427, 164] on body "This site uses cookies, as explained in our Privacy Policy . If you agree to th…" at bounding box center [355, 158] width 710 height 317
click at [427, 179] on li "A" at bounding box center [424, 182] width 50 height 14
type input "*"
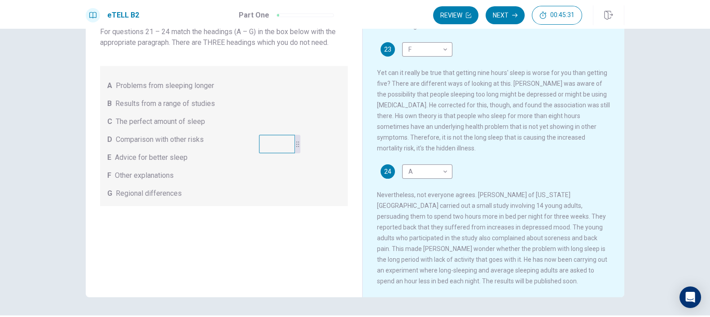
drag, startPoint x: 620, startPoint y: 206, endPoint x: 613, endPoint y: 185, distance: 22.7
click at [613, 185] on div "A good night's sleep Many of us try, but often fail, to get eight hours' sleep …" at bounding box center [493, 148] width 262 height 326
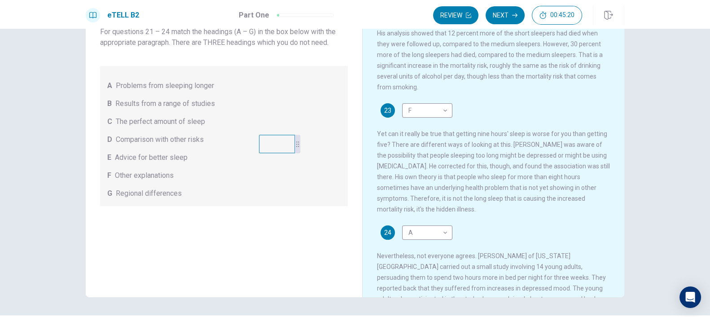
scroll to position [199, 0]
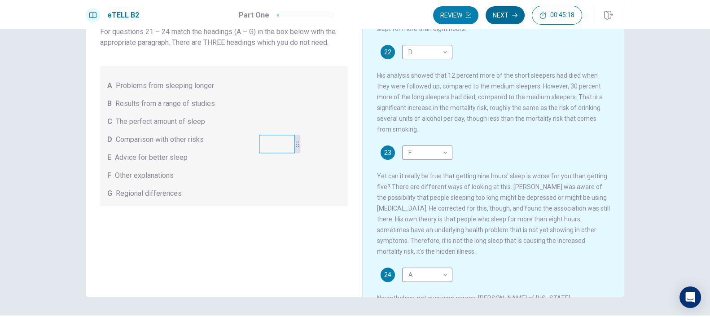
click at [507, 19] on button "Next" at bounding box center [505, 15] width 39 height 18
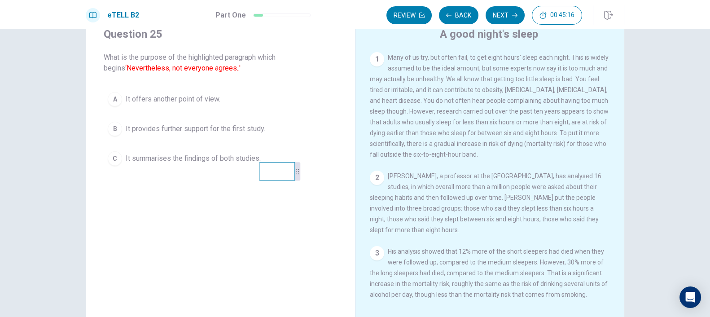
scroll to position [17, 0]
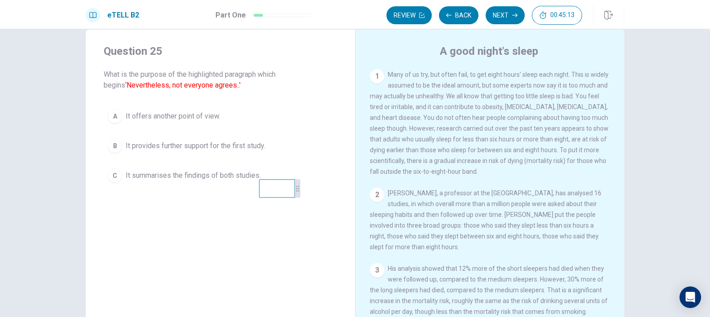
click at [181, 117] on span "It offers another point of view." at bounding box center [173, 116] width 95 height 11
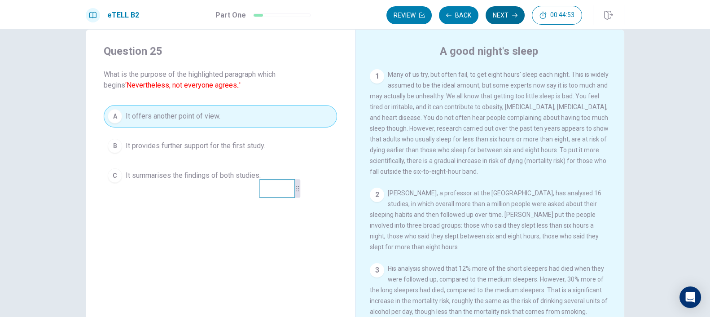
click at [515, 17] on icon "button" at bounding box center [514, 15] width 5 height 5
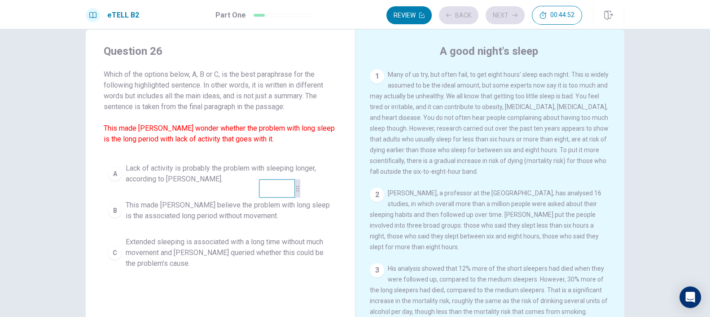
scroll to position [219, 0]
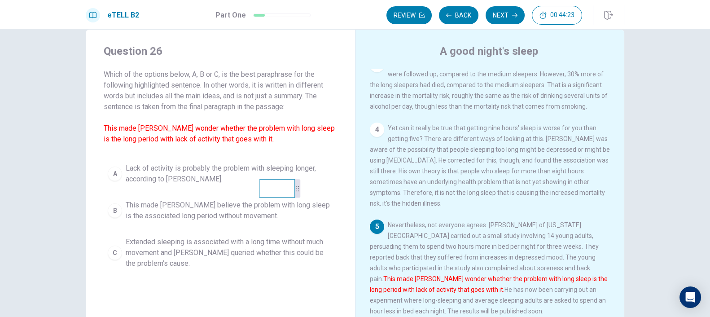
click at [157, 256] on span "Extended sleeping is associated with a long time without much movement and [PER…" at bounding box center [229, 252] width 207 height 32
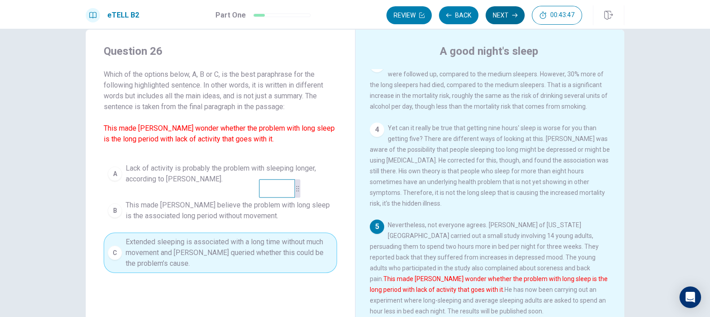
click at [507, 21] on button "Next" at bounding box center [505, 15] width 39 height 18
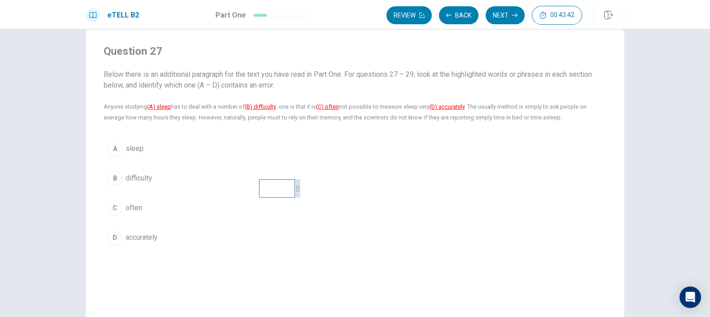
click at [158, 177] on button "B difficulty" at bounding box center [355, 178] width 503 height 22
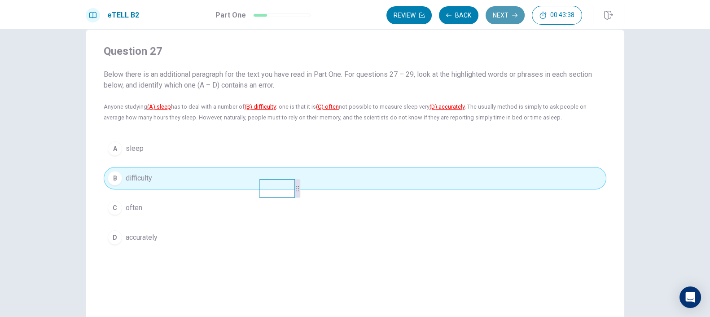
click at [494, 11] on button "Next" at bounding box center [505, 15] width 39 height 18
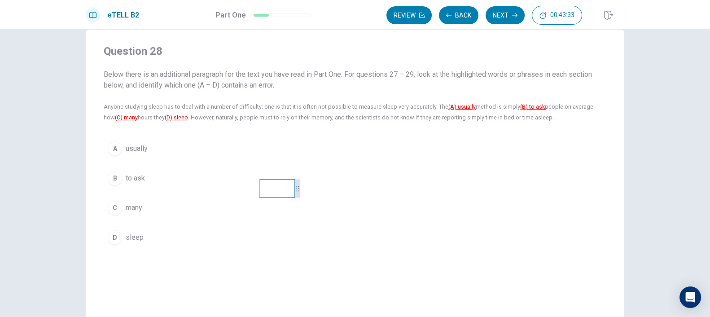
click at [131, 151] on span "usually" at bounding box center [137, 148] width 22 height 11
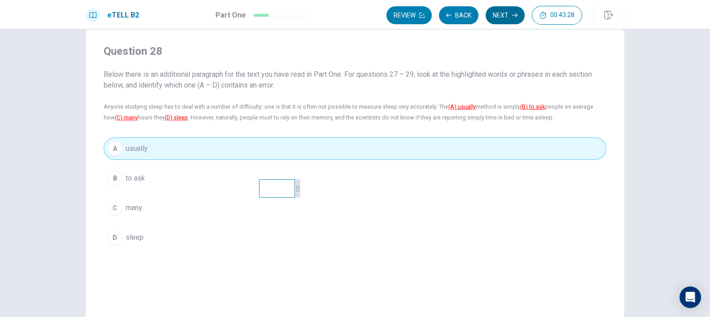
click at [518, 16] on button "Next" at bounding box center [505, 15] width 39 height 18
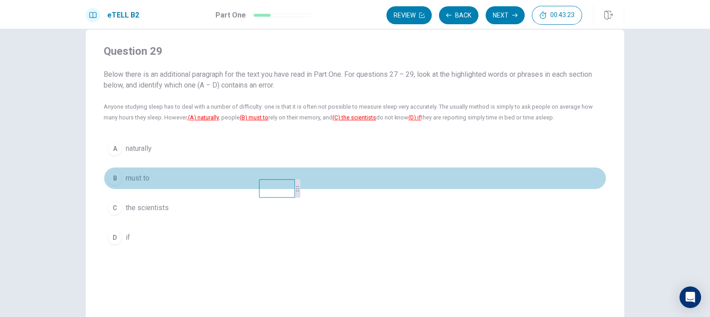
click at [118, 177] on div "B" at bounding box center [115, 178] width 14 height 14
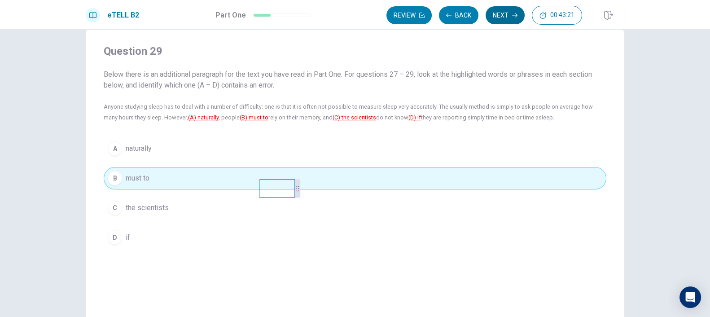
click at [505, 14] on button "Next" at bounding box center [505, 15] width 39 height 18
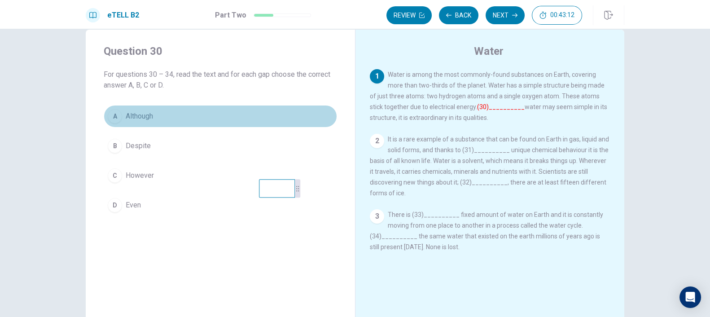
click at [150, 118] on span "Although" at bounding box center [139, 116] width 27 height 11
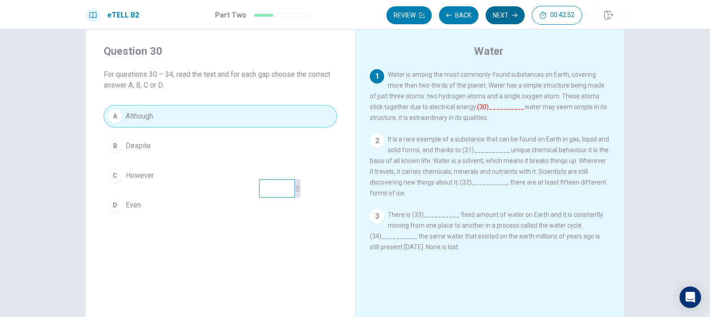
click at [498, 16] on button "Next" at bounding box center [505, 15] width 39 height 18
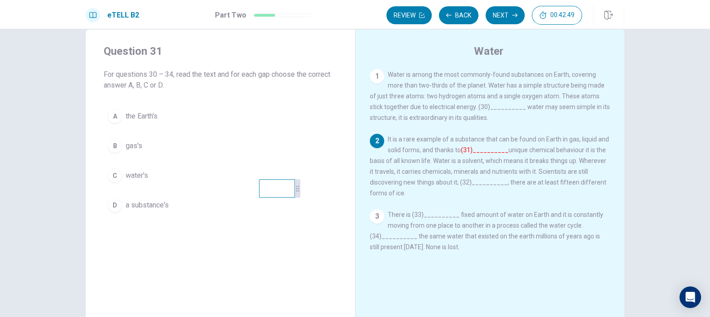
click at [152, 182] on button "C water's" at bounding box center [220, 175] width 233 height 22
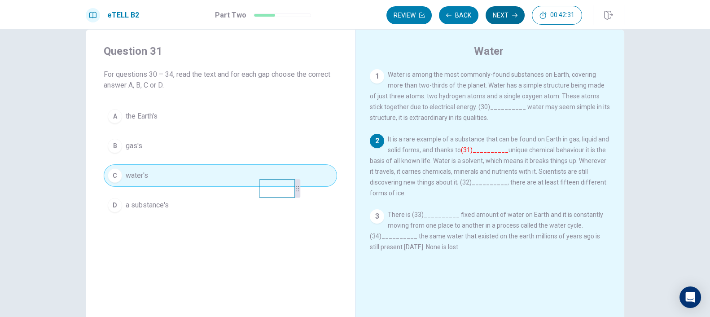
click at [516, 20] on button "Next" at bounding box center [505, 15] width 39 height 18
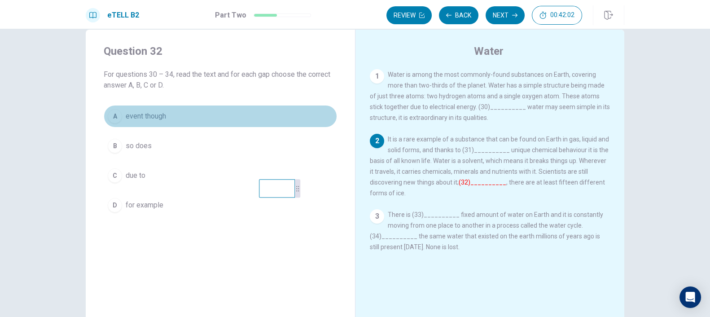
click at [171, 111] on button "A event though" at bounding box center [220, 116] width 233 height 22
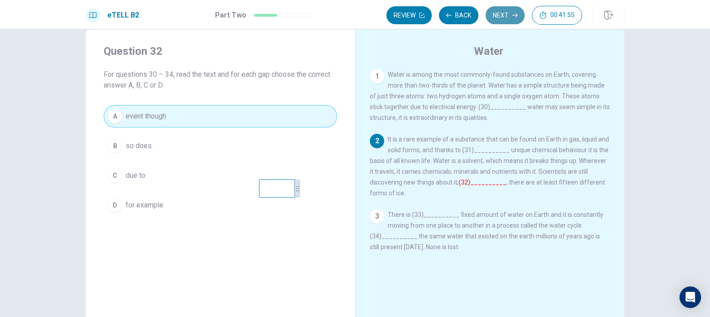
click at [516, 16] on icon "button" at bounding box center [514, 15] width 5 height 4
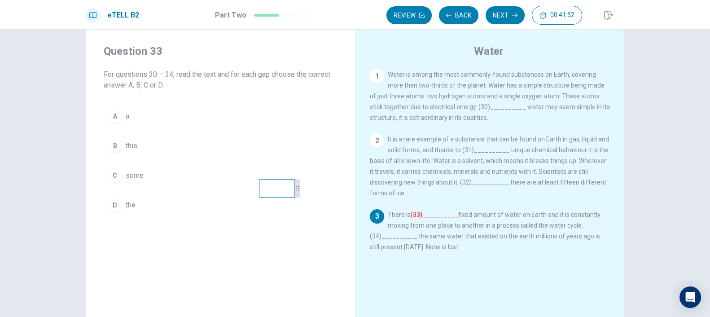
click at [190, 120] on button "A a" at bounding box center [220, 116] width 233 height 22
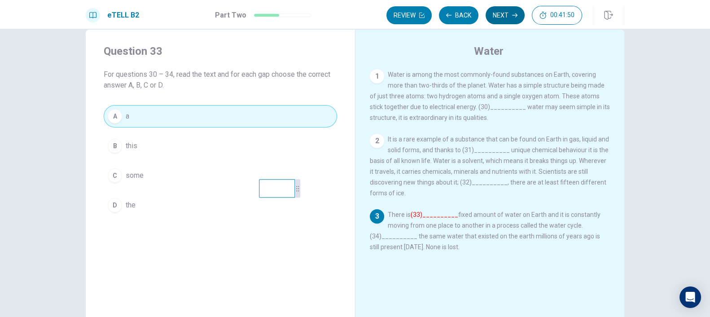
click at [512, 17] on button "Next" at bounding box center [505, 15] width 39 height 18
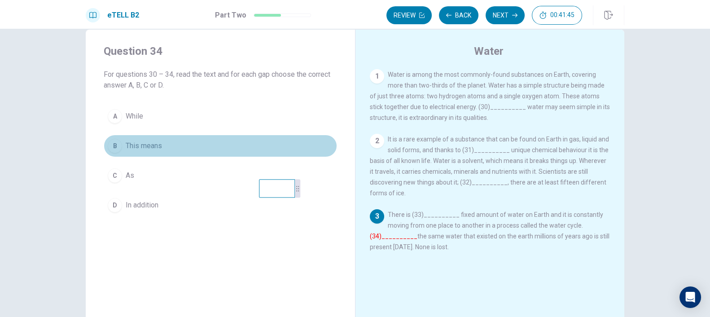
click at [175, 151] on button "B This means" at bounding box center [220, 146] width 233 height 22
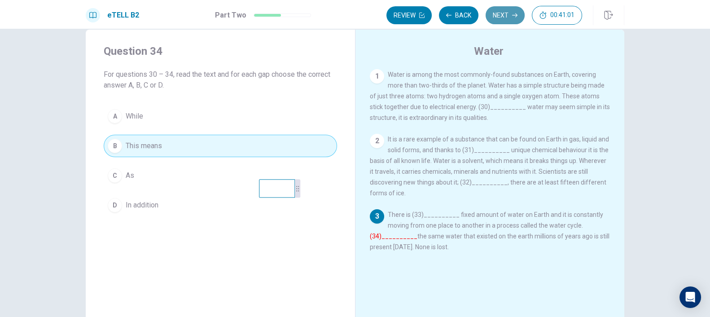
click at [515, 14] on icon "button" at bounding box center [514, 15] width 5 height 5
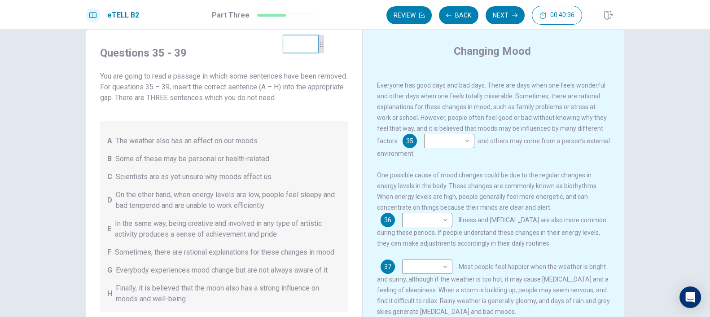
drag, startPoint x: 296, startPoint y: 188, endPoint x: 319, endPoint y: 43, distance: 146.4
click at [319, 43] on icon at bounding box center [321, 43] width 5 height 5
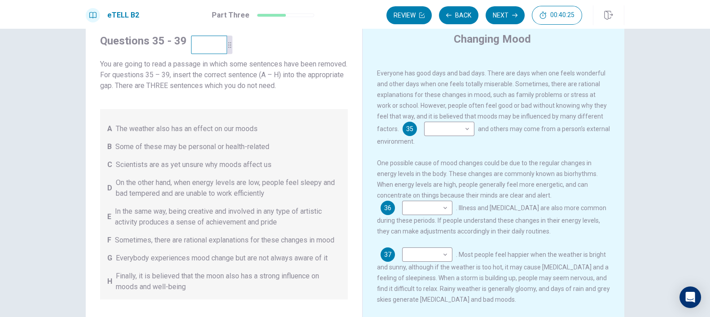
drag, startPoint x: 306, startPoint y: 38, endPoint x: 215, endPoint y: 51, distance: 92.1
click at [215, 51] on video at bounding box center [209, 44] width 36 height 18
drag, startPoint x: 216, startPoint y: 52, endPoint x: 331, endPoint y: 134, distance: 141.6
click at [315, 138] on video at bounding box center [309, 131] width 36 height 18
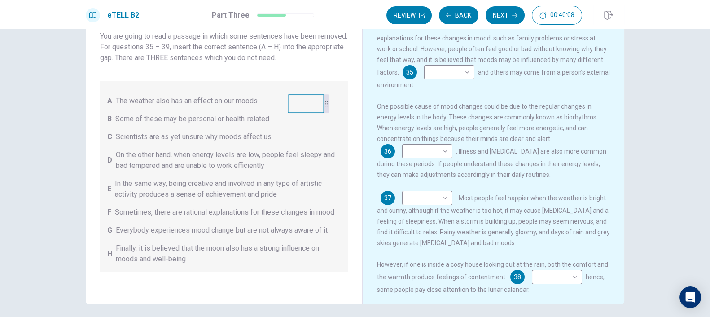
scroll to position [0, 0]
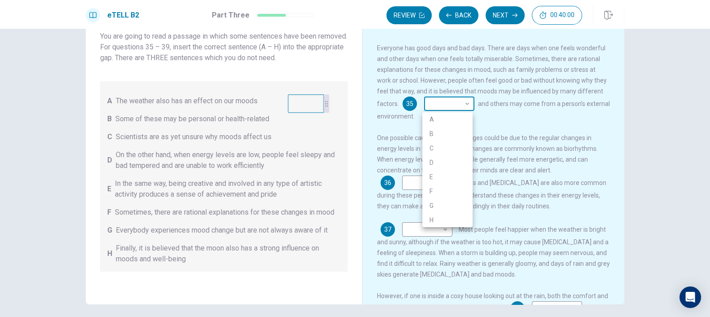
click at [460, 103] on body "This site uses cookies, as explained in our Privacy Policy . If you agree to th…" at bounding box center [355, 158] width 710 height 317
click at [460, 103] on div at bounding box center [355, 158] width 710 height 317
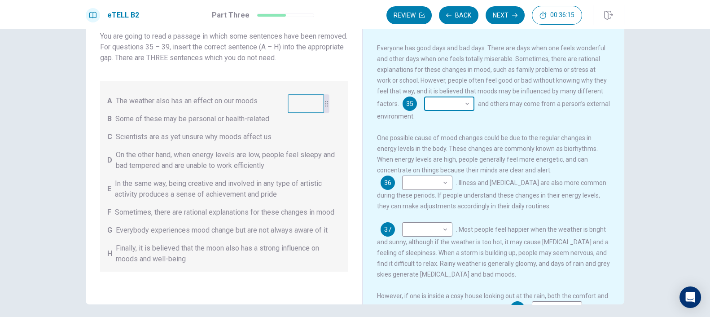
click at [451, 107] on body "This site uses cookies, as explained in our Privacy Policy . If you agree to th…" at bounding box center [355, 158] width 710 height 317
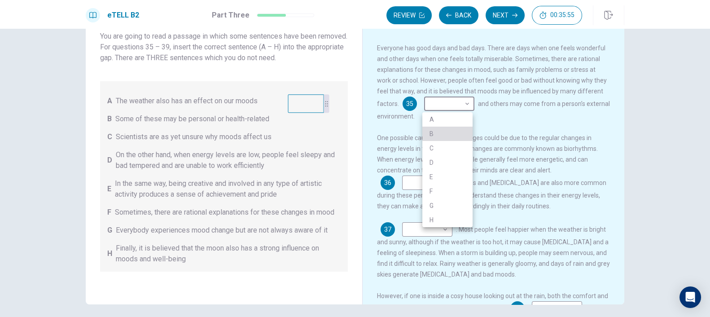
click at [451, 132] on li "B" at bounding box center [447, 134] width 50 height 14
type input "*"
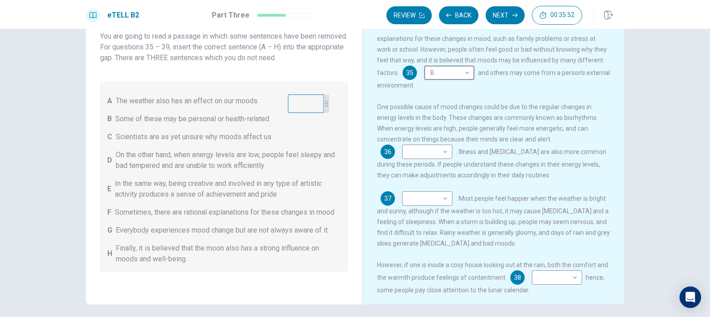
scroll to position [32, 0]
click at [439, 157] on body "This site uses cookies, as explained in our Privacy Policy . If you agree to th…" at bounding box center [355, 158] width 710 height 317
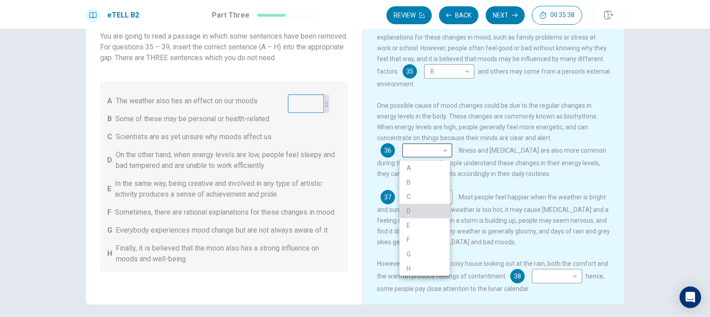
click at [432, 212] on li "D" at bounding box center [424, 211] width 50 height 14
type input "*"
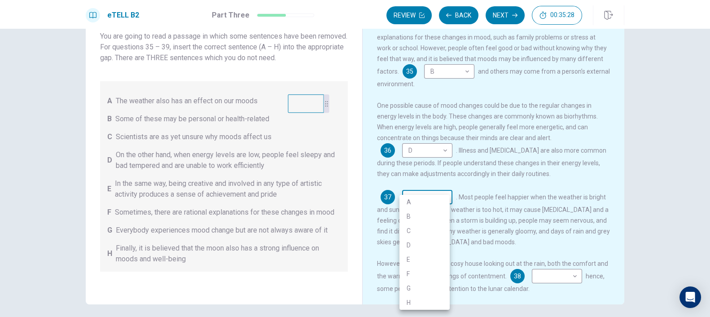
click at [429, 199] on body "This site uses cookies, as explained in our Privacy Policy . If you agree to th…" at bounding box center [355, 158] width 710 height 317
click at [424, 198] on li "A" at bounding box center [424, 202] width 50 height 14
type input "*"
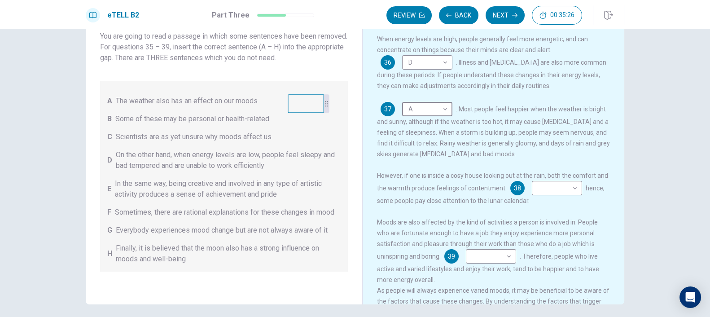
scroll to position [122, 0]
click at [563, 189] on body "This site uses cookies, as explained in our Privacy Policy . If you agree to th…" at bounding box center [355, 158] width 710 height 317
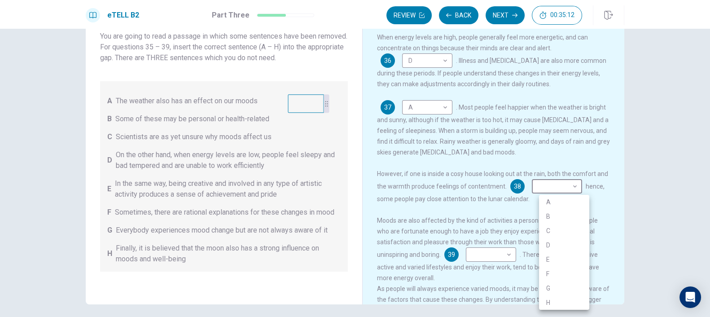
click at [569, 284] on li "H" at bounding box center [564, 302] width 50 height 14
type input "*"
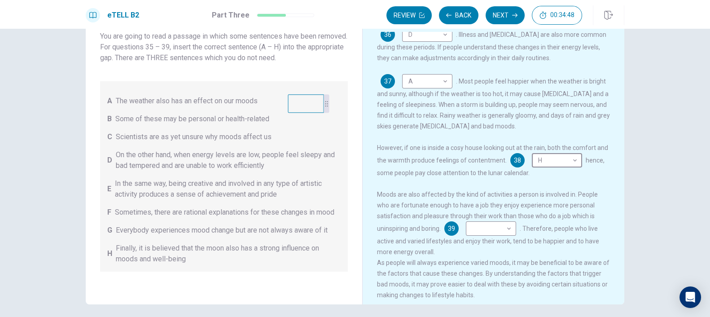
scroll to position [165, 0]
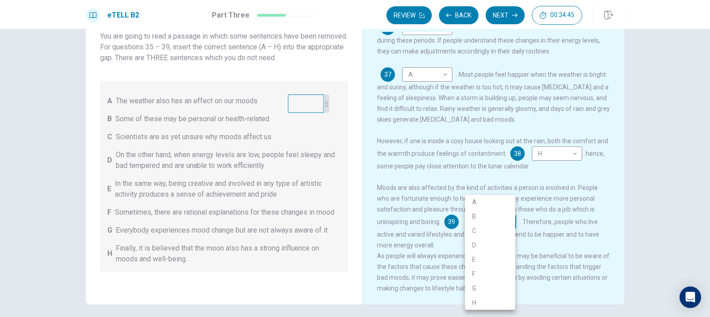
click at [489, 220] on body "This site uses cookies, as explained in our Privacy Policy . If you agree to th…" at bounding box center [355, 158] width 710 height 317
click at [481, 259] on li "E" at bounding box center [490, 259] width 50 height 14
type input "*"
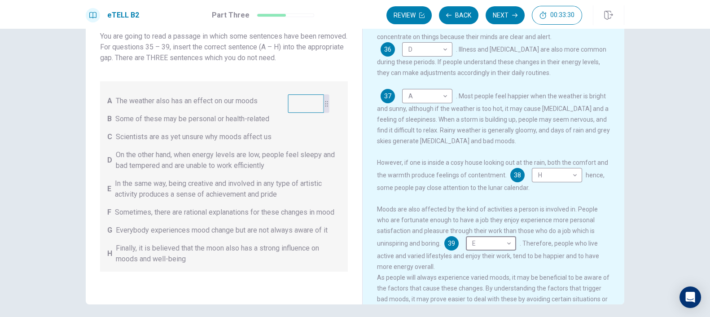
scroll to position [146, 0]
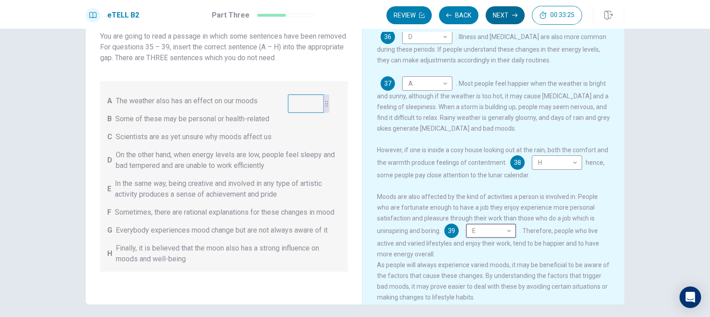
click at [512, 24] on button "Next" at bounding box center [505, 15] width 39 height 18
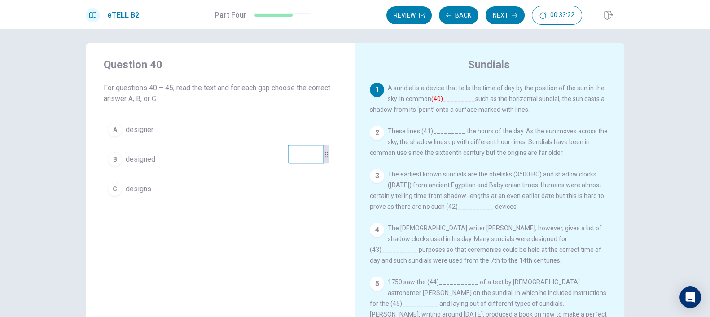
scroll to position [18, 0]
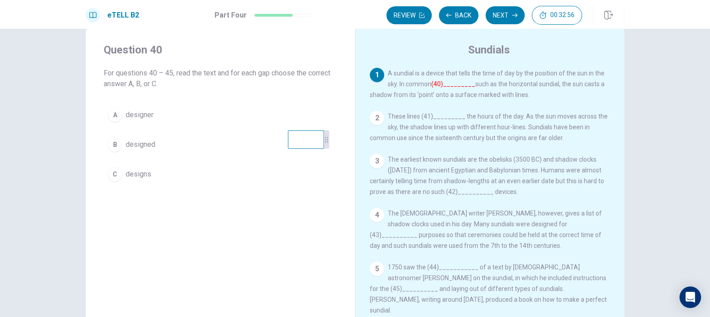
click at [136, 172] on span "designs" at bounding box center [139, 174] width 26 height 11
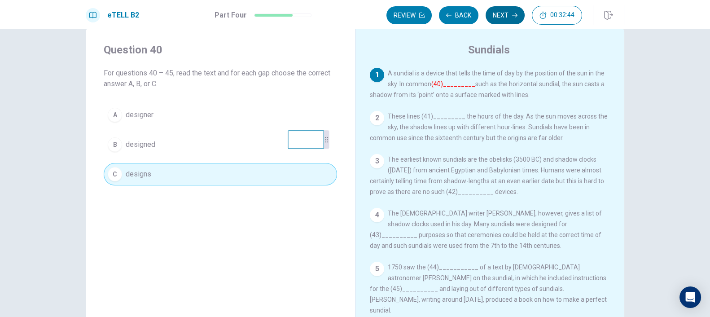
click at [499, 17] on button "Next" at bounding box center [505, 15] width 39 height 18
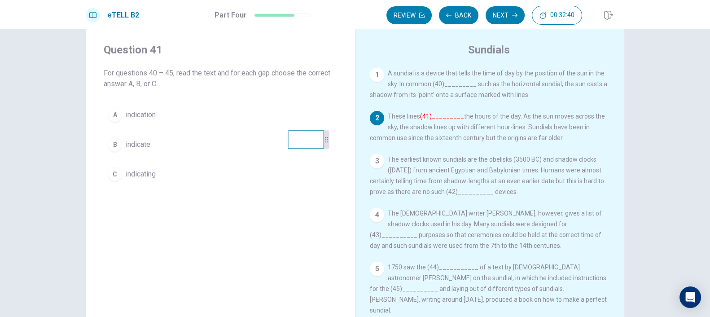
click at [146, 139] on span "indicate" at bounding box center [138, 144] width 25 height 11
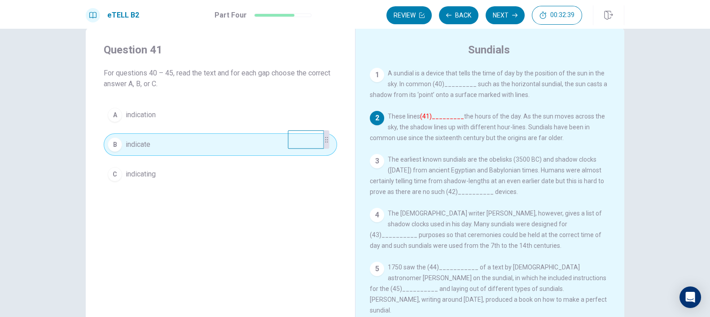
drag, startPoint x: 508, startPoint y: 16, endPoint x: 502, endPoint y: 21, distance: 7.4
click at [507, 16] on button "Next" at bounding box center [505, 15] width 39 height 18
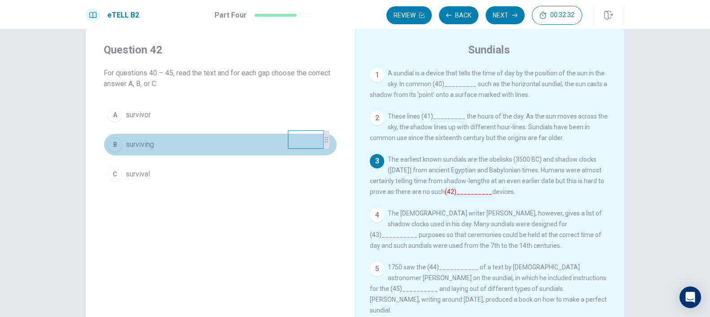
click at [177, 143] on button "B surviving" at bounding box center [220, 144] width 233 height 22
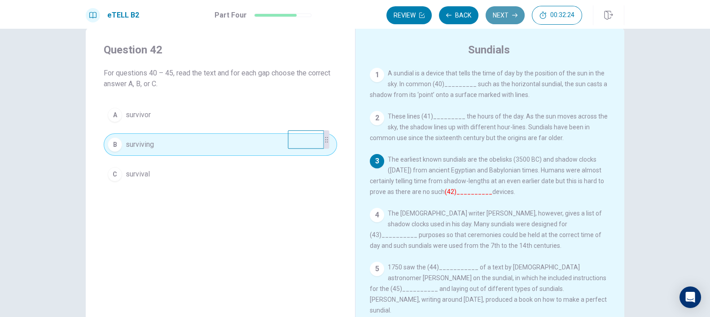
click at [507, 22] on button "Next" at bounding box center [505, 15] width 39 height 18
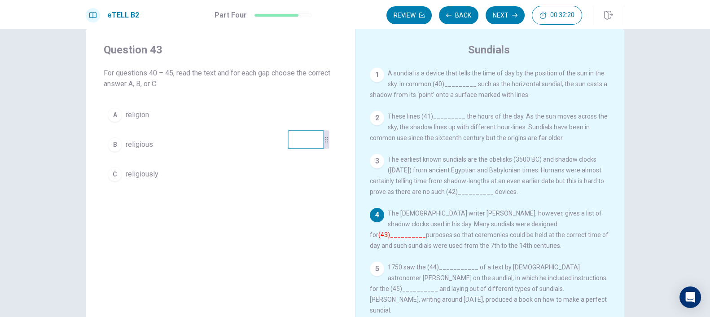
click at [152, 143] on button "B religious" at bounding box center [220, 144] width 233 height 22
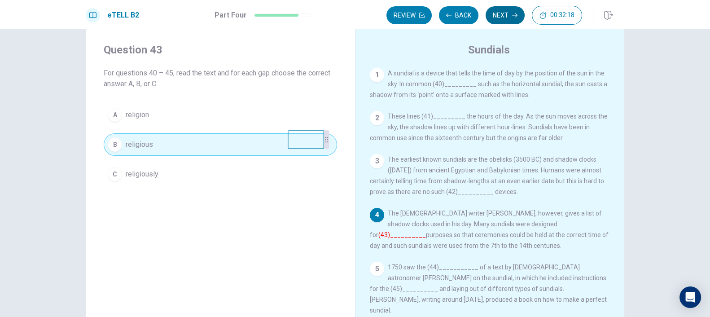
click at [502, 19] on button "Next" at bounding box center [505, 15] width 39 height 18
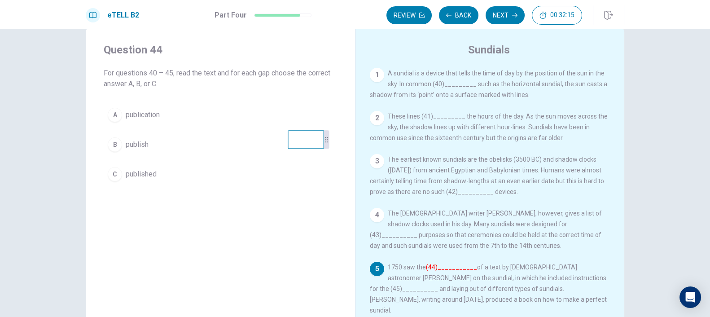
click at [172, 118] on button "A publication" at bounding box center [220, 115] width 233 height 22
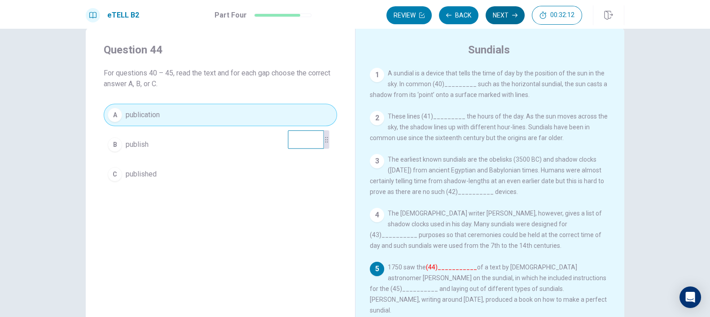
click at [503, 17] on button "Next" at bounding box center [505, 15] width 39 height 18
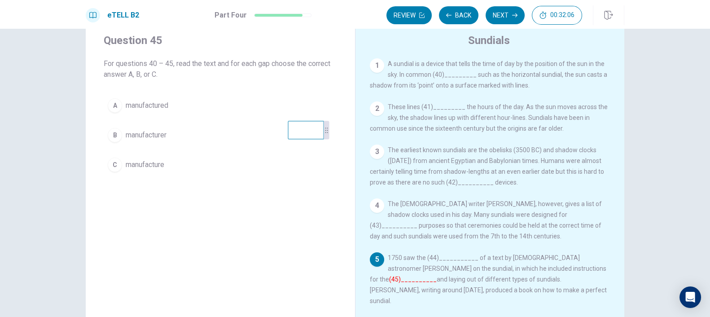
scroll to position [25, 0]
click at [158, 165] on span "manufacture" at bounding box center [145, 167] width 39 height 11
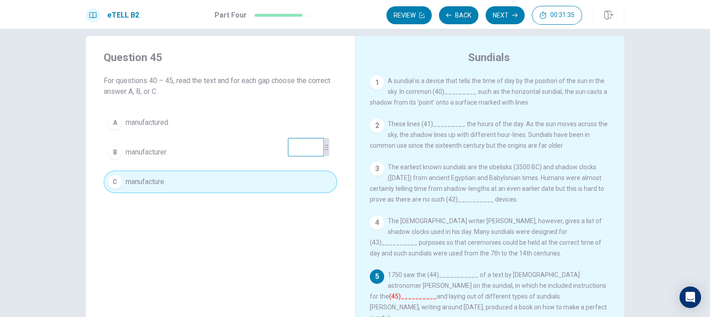
scroll to position [0, 0]
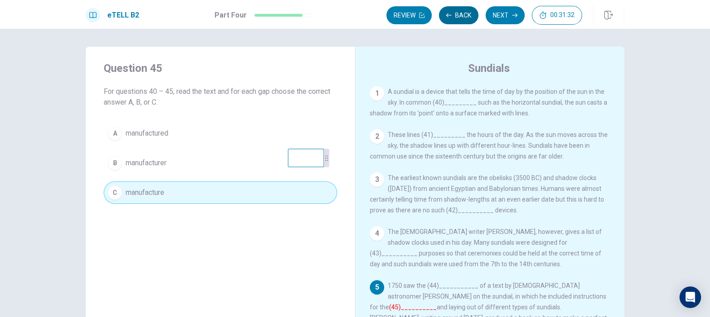
click at [457, 16] on button "Back" at bounding box center [458, 15] width 39 height 18
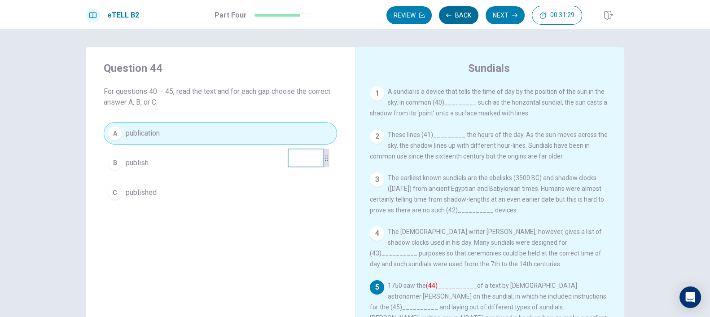
click at [457, 16] on button "Back" at bounding box center [458, 15] width 39 height 18
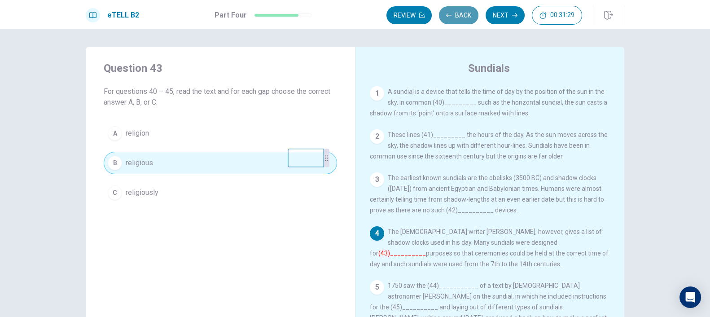
click at [457, 16] on button "Back" at bounding box center [458, 15] width 39 height 18
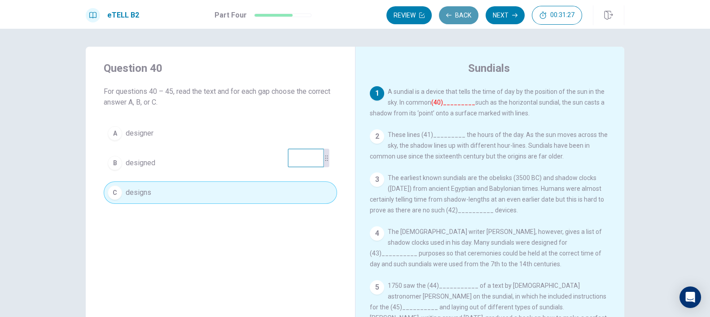
click at [457, 16] on button "Back" at bounding box center [458, 15] width 39 height 18
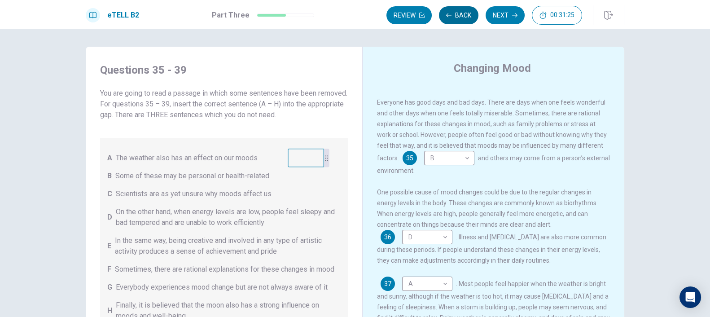
click at [457, 16] on button "Back" at bounding box center [458, 15] width 39 height 18
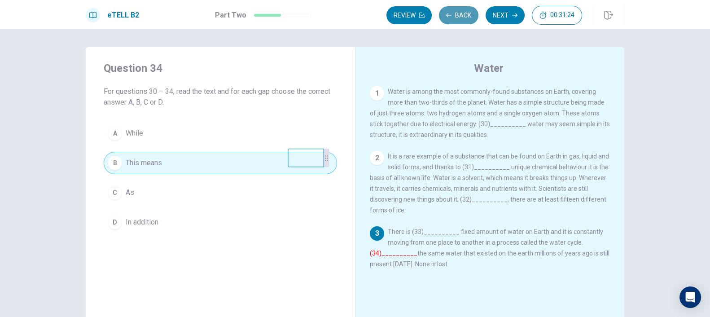
click at [457, 16] on button "Back" at bounding box center [458, 15] width 39 height 18
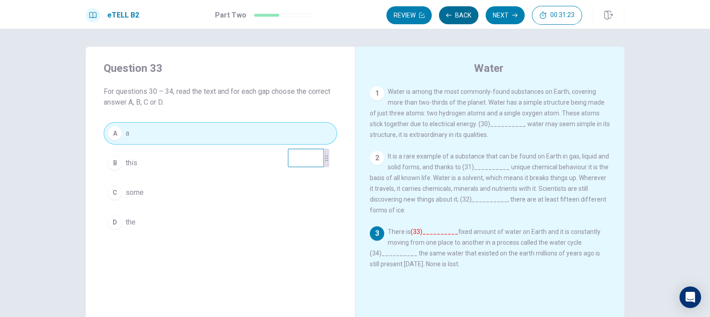
click at [457, 16] on button "Back" at bounding box center [458, 15] width 39 height 18
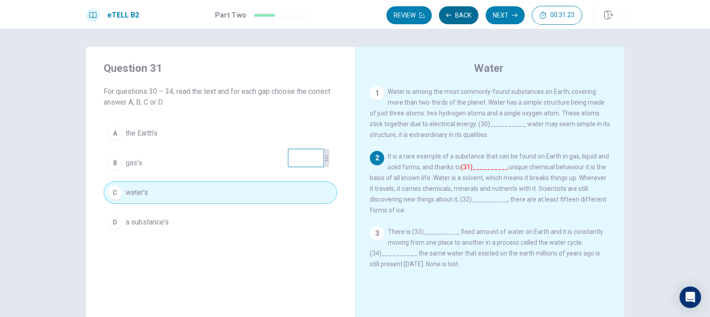
click at [457, 16] on button "Back" at bounding box center [458, 15] width 39 height 18
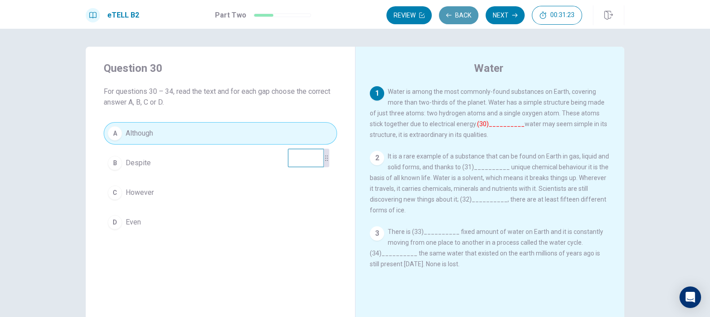
click at [457, 16] on button "Back" at bounding box center [458, 15] width 39 height 18
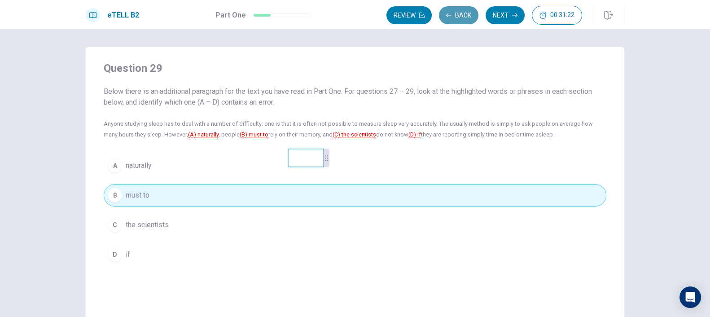
click at [457, 16] on button "Back" at bounding box center [458, 15] width 39 height 18
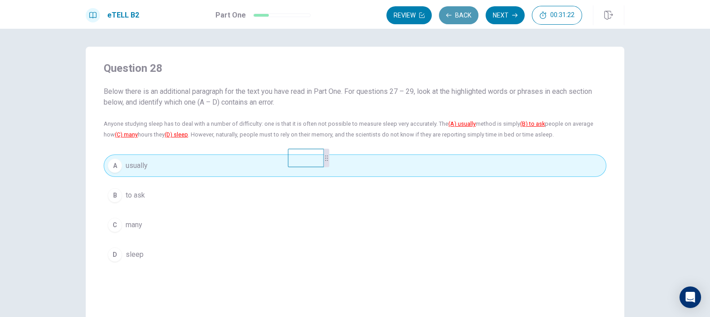
click at [457, 16] on button "Back" at bounding box center [458, 15] width 39 height 18
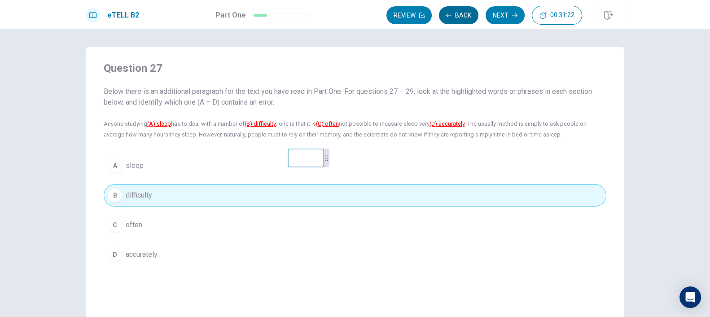
click at [457, 16] on button "Back" at bounding box center [458, 15] width 39 height 18
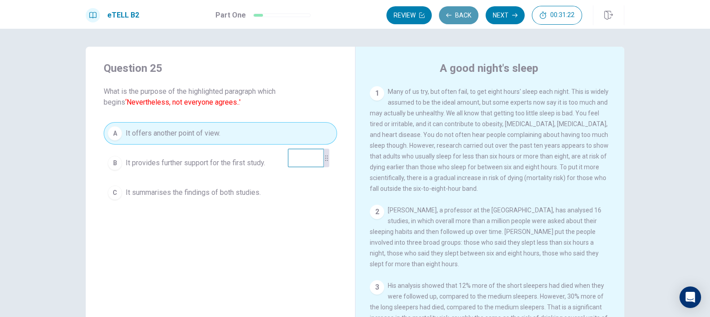
click at [457, 16] on button "Back" at bounding box center [458, 15] width 39 height 18
click at [432, 16] on button "Review" at bounding box center [408, 15] width 45 height 18
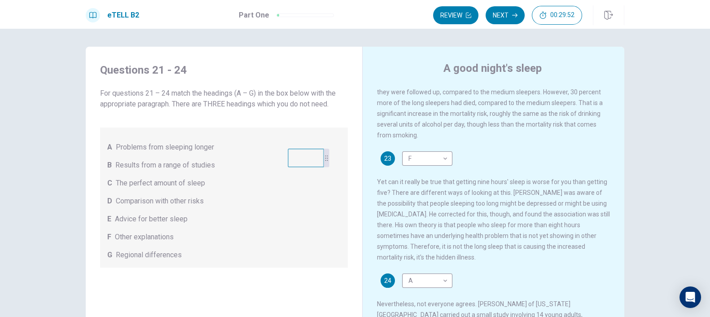
scroll to position [317, 0]
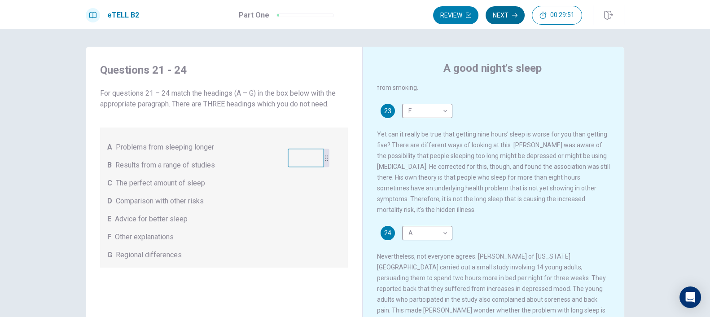
click at [512, 21] on button "Next" at bounding box center [505, 15] width 39 height 18
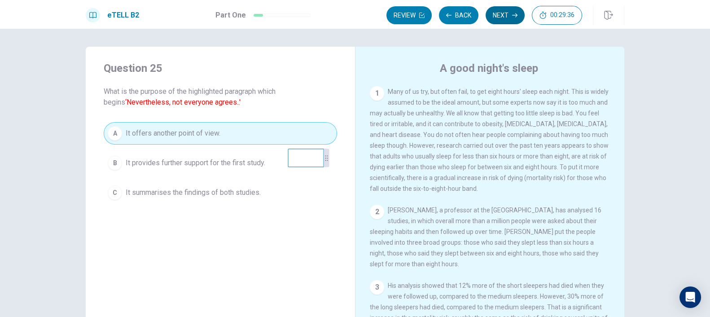
click at [505, 15] on button "Next" at bounding box center [505, 15] width 39 height 18
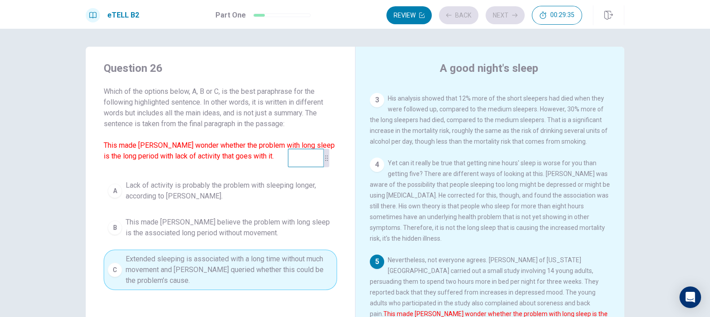
scroll to position [219, 0]
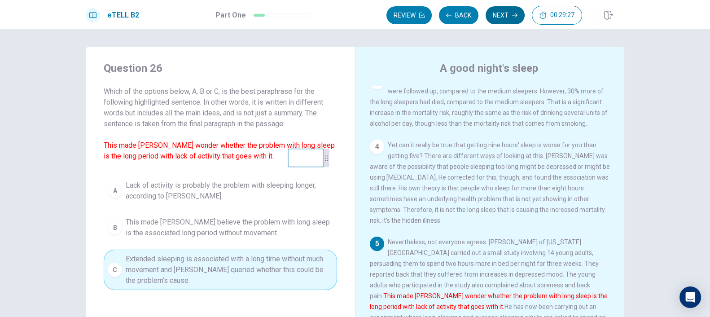
click at [499, 10] on button "Next" at bounding box center [505, 15] width 39 height 18
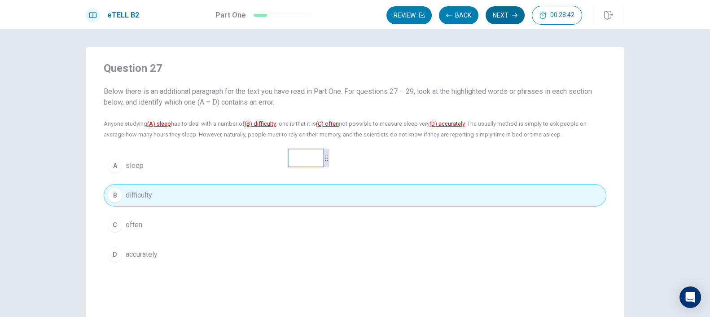
click at [509, 12] on button "Next" at bounding box center [505, 15] width 39 height 18
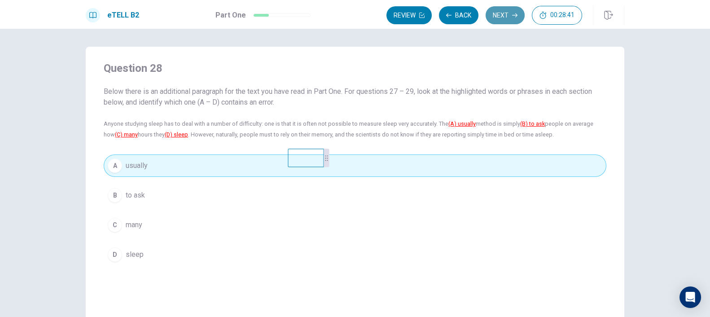
click at [509, 12] on button "Next" at bounding box center [505, 15] width 39 height 18
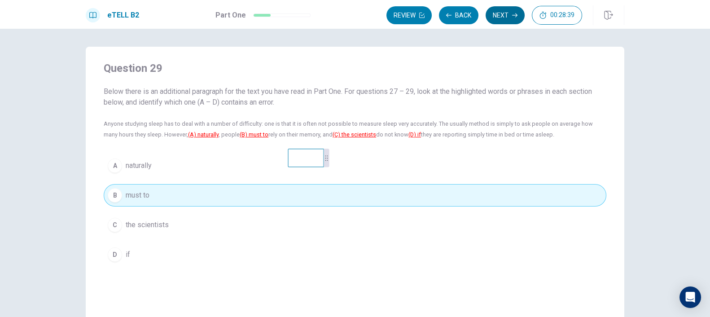
click at [509, 14] on button "Next" at bounding box center [505, 15] width 39 height 18
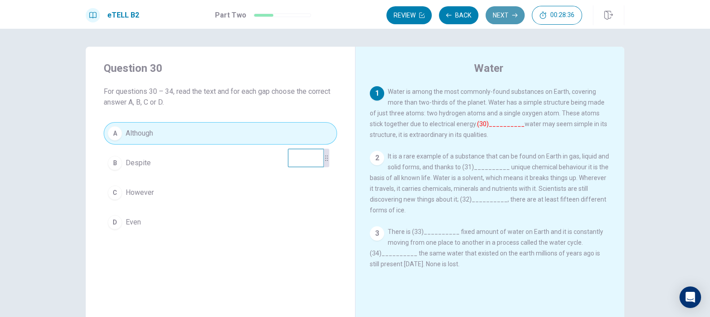
click at [509, 14] on button "Next" at bounding box center [505, 15] width 39 height 18
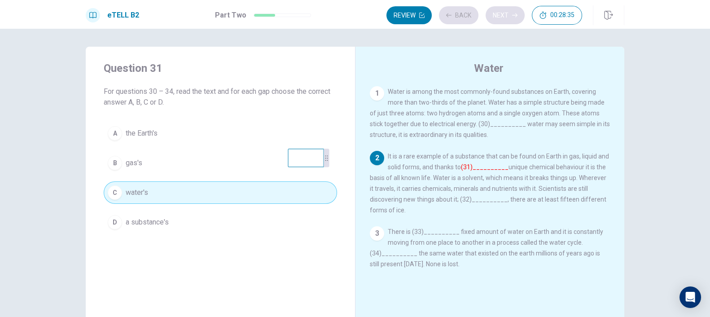
click at [509, 14] on div "Review Back Next 00:28:35" at bounding box center [484, 15] width 196 height 19
click at [509, 14] on button "Next" at bounding box center [505, 15] width 39 height 18
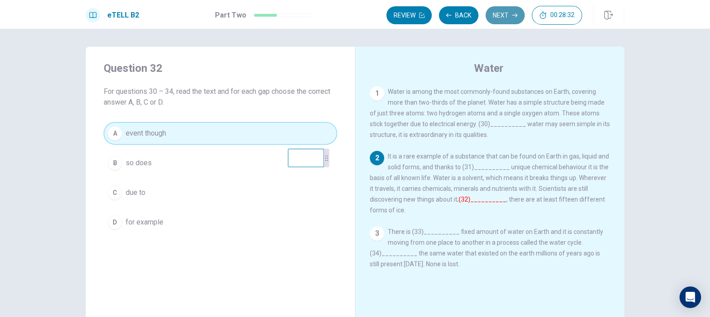
click at [509, 14] on button "Next" at bounding box center [505, 15] width 39 height 18
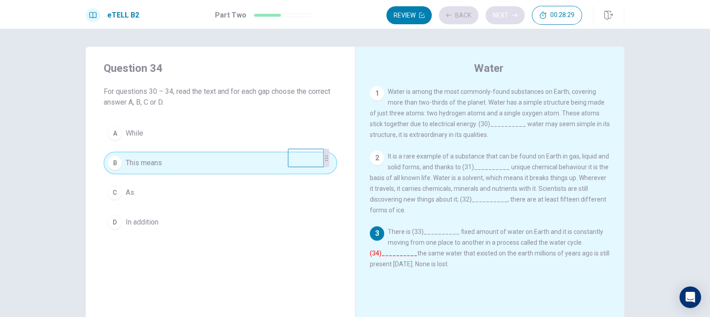
click at [509, 14] on div "Review Back Next 00:28:29" at bounding box center [484, 15] width 196 height 19
click at [509, 14] on button "Next" at bounding box center [505, 15] width 39 height 18
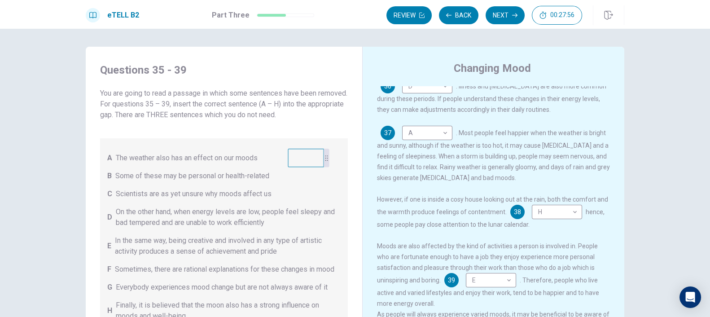
scroll to position [156, 0]
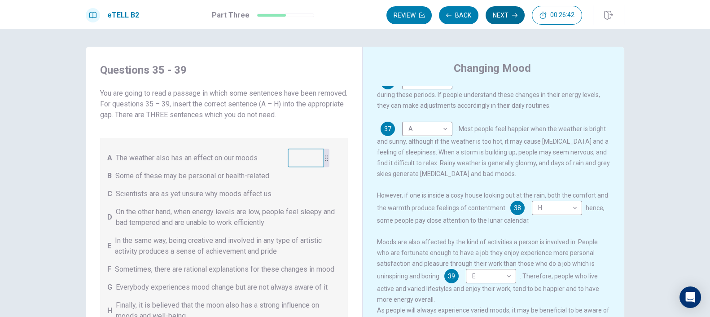
click at [507, 19] on button "Next" at bounding box center [505, 15] width 39 height 18
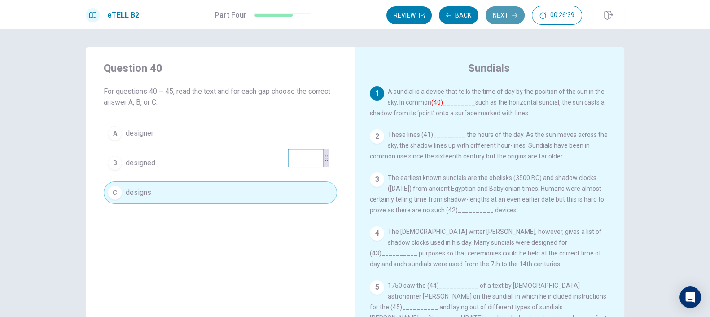
click at [501, 14] on button "Next" at bounding box center [505, 15] width 39 height 18
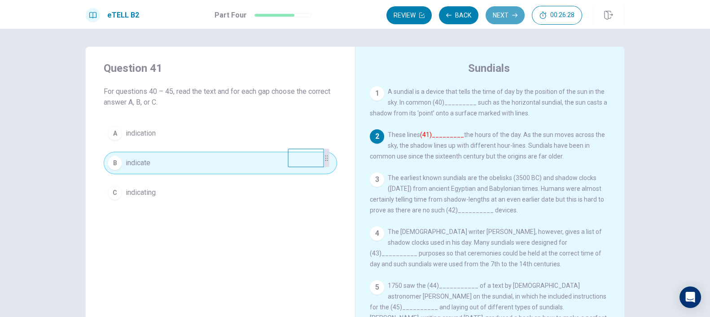
click at [502, 14] on button "Next" at bounding box center [505, 15] width 39 height 18
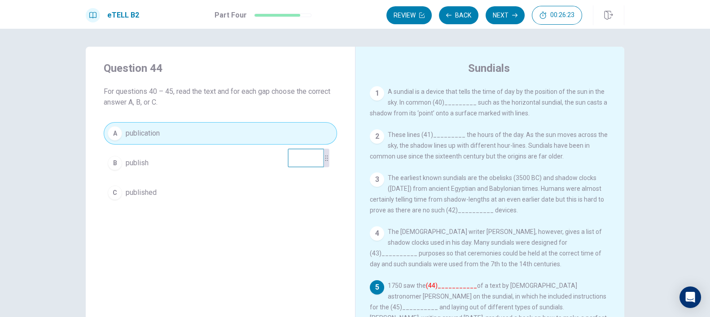
click at [502, 14] on button "Next" at bounding box center [505, 15] width 39 height 18
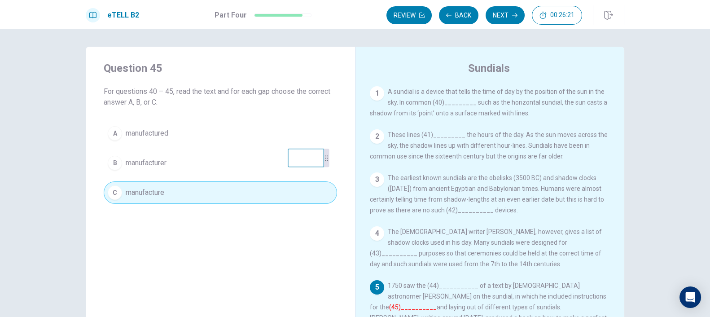
click at [502, 14] on button "Next" at bounding box center [505, 15] width 39 height 18
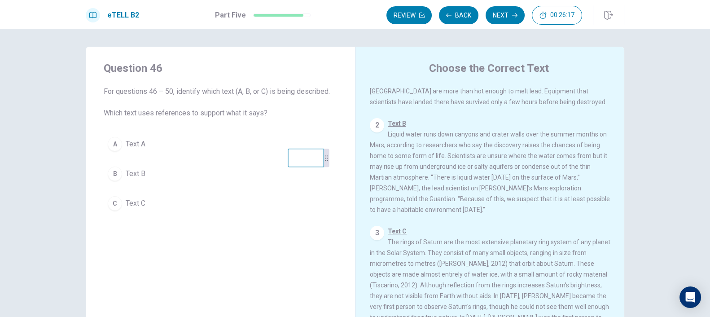
scroll to position [0, 0]
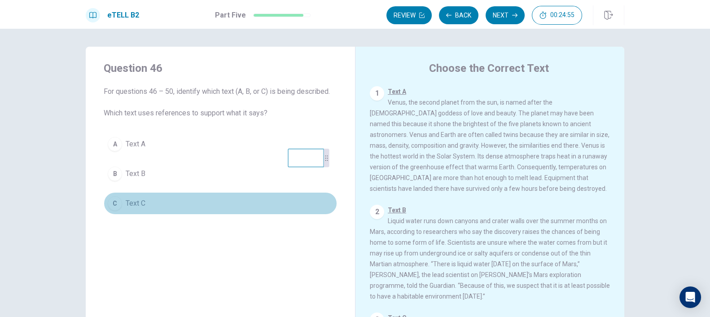
click at [192, 208] on button "C Text C" at bounding box center [220, 203] width 233 height 22
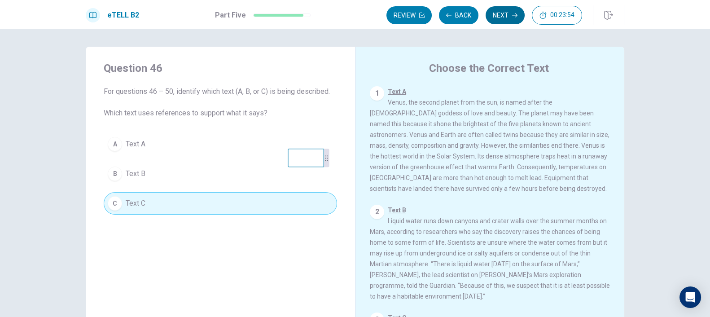
click at [507, 14] on button "Next" at bounding box center [505, 15] width 39 height 18
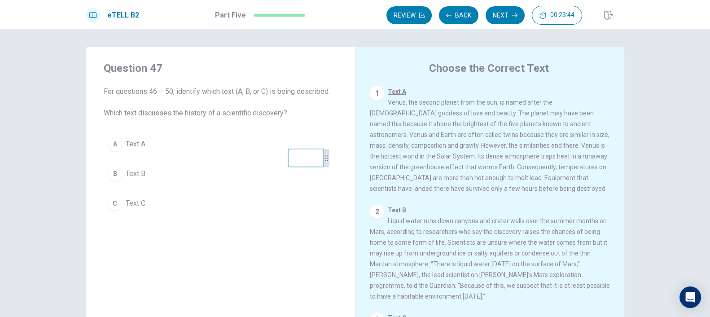
click at [178, 212] on button "C Text C" at bounding box center [220, 203] width 233 height 22
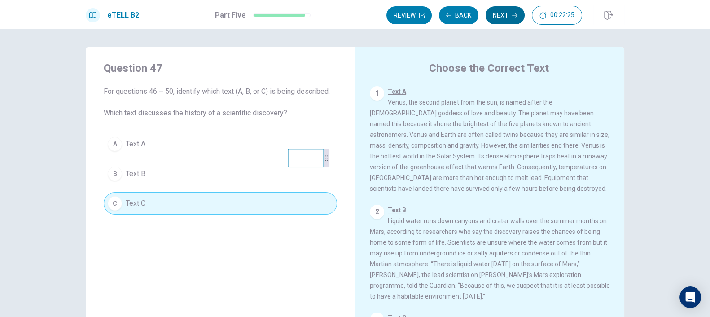
click at [510, 17] on button "Next" at bounding box center [505, 15] width 39 height 18
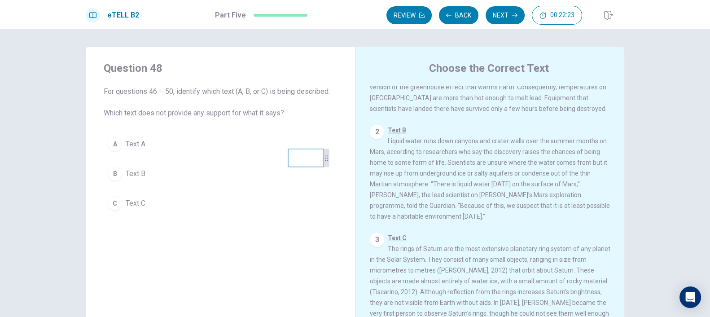
scroll to position [97, 0]
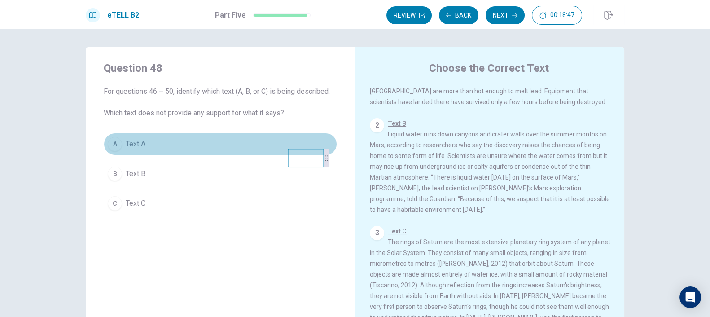
click at [149, 151] on button "A Text A" at bounding box center [220, 144] width 233 height 22
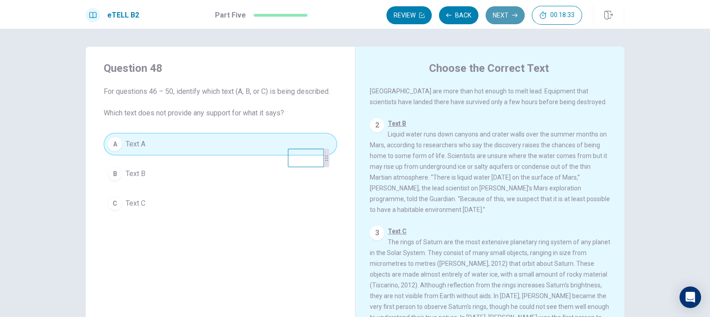
click at [511, 15] on button "Next" at bounding box center [505, 15] width 39 height 18
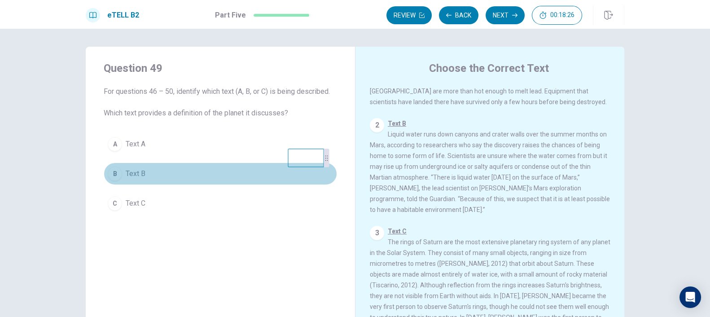
click at [136, 169] on span "Text B" at bounding box center [136, 173] width 20 height 11
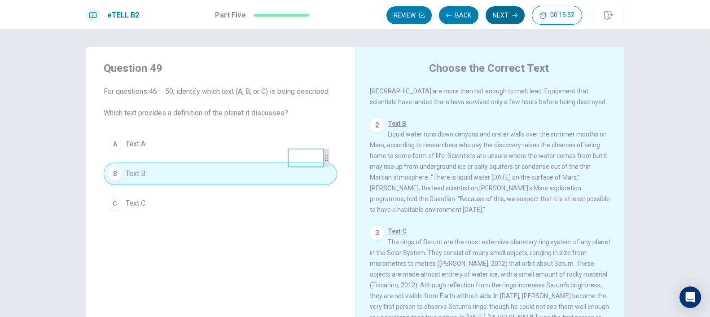
click at [494, 12] on button "Next" at bounding box center [505, 15] width 39 height 18
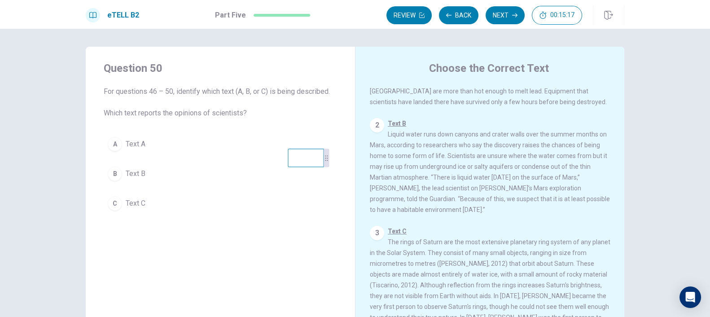
click at [167, 179] on button "B Text B" at bounding box center [220, 173] width 233 height 22
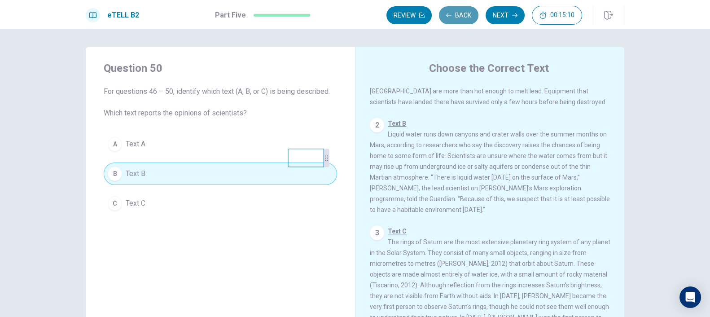
click at [464, 16] on button "Back" at bounding box center [458, 15] width 39 height 18
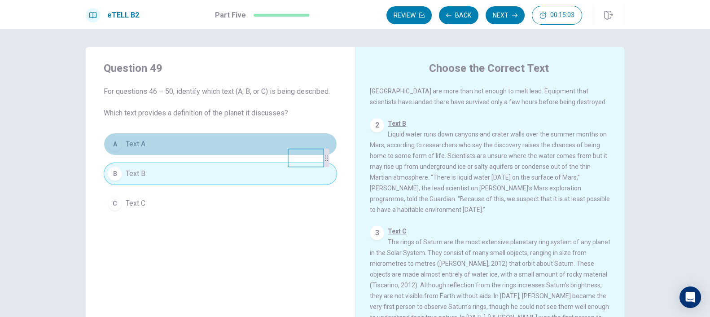
click at [202, 147] on button "A Text A" at bounding box center [220, 144] width 233 height 22
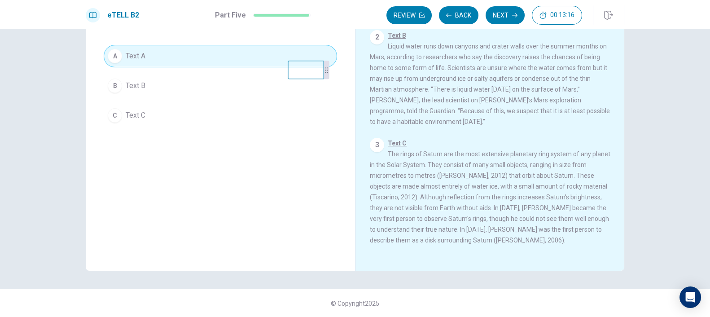
scroll to position [0, 0]
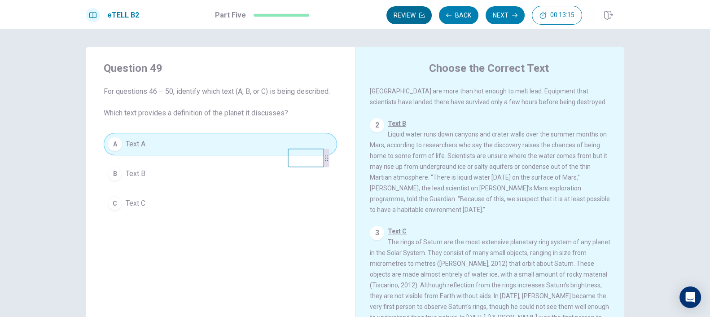
click at [404, 16] on button "Review" at bounding box center [408, 15] width 45 height 18
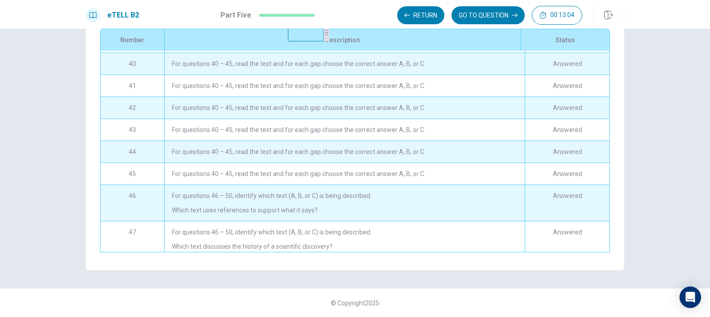
scroll to position [530, 0]
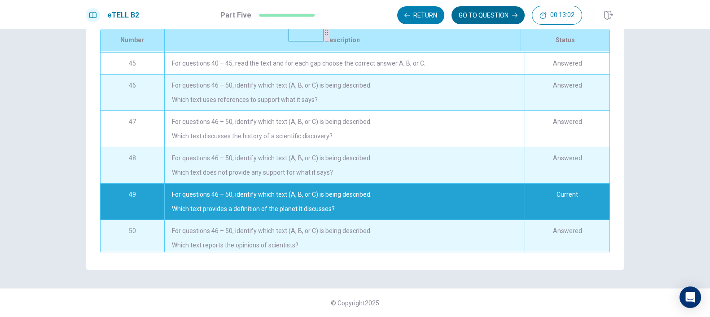
click at [494, 18] on button "GO TO QUESTION" at bounding box center [487, 15] width 73 height 18
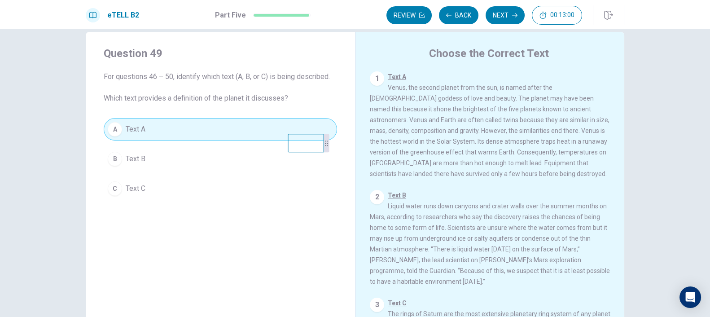
scroll to position [13, 0]
click at [515, 18] on button "Next" at bounding box center [505, 15] width 39 height 18
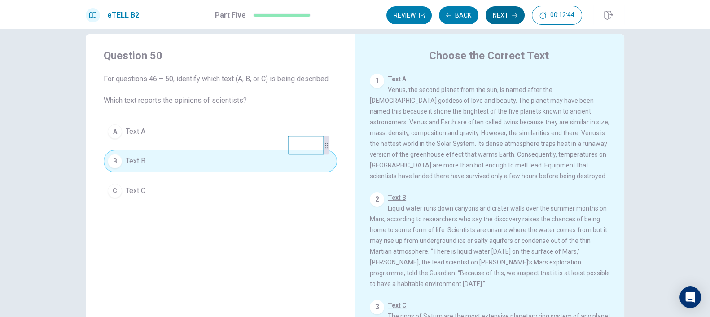
click at [505, 21] on button "Next" at bounding box center [505, 15] width 39 height 18
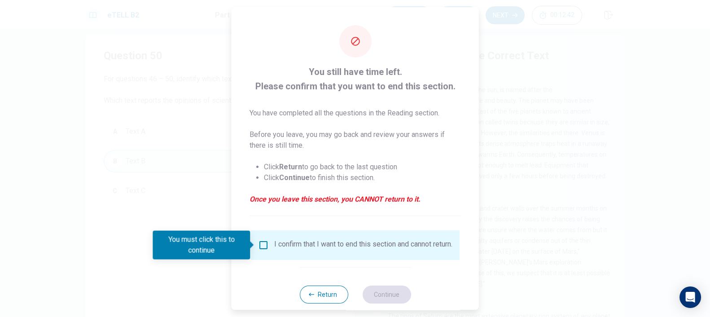
click at [274, 245] on div "I confirm that I want to end this section and cannot return." at bounding box center [363, 245] width 178 height 11
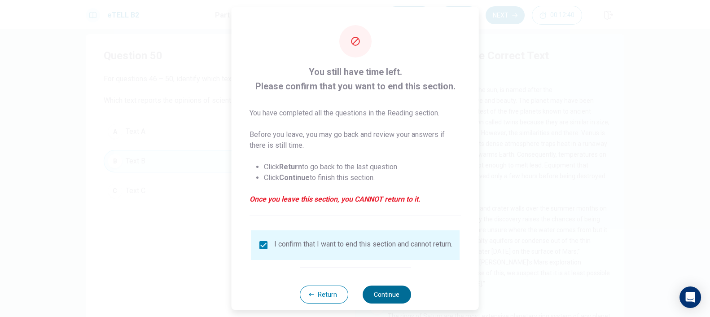
click at [379, 284] on button "Continue" at bounding box center [386, 294] width 48 height 18
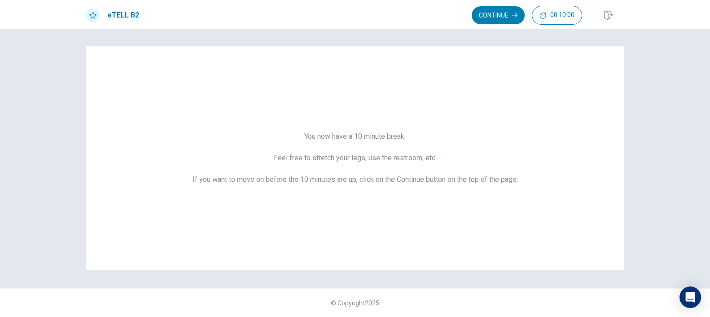
scroll to position [0, 0]
drag, startPoint x: 324, startPoint y: 163, endPoint x: 177, endPoint y: 78, distance: 169.7
click at [177, 78] on div at bounding box center [179, 72] width 5 height 18
click at [507, 12] on button "Continue" at bounding box center [498, 15] width 53 height 18
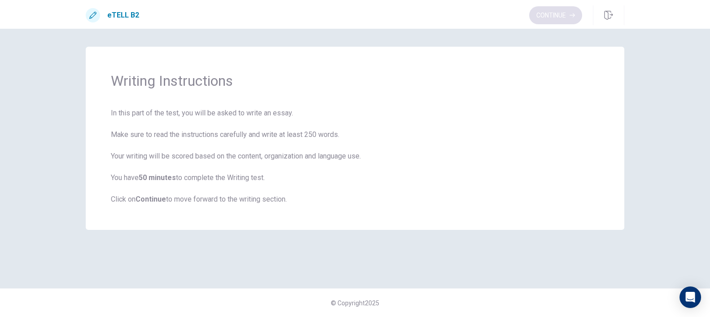
scroll to position [0, 0]
click at [548, 20] on button "Continue" at bounding box center [555, 15] width 53 height 18
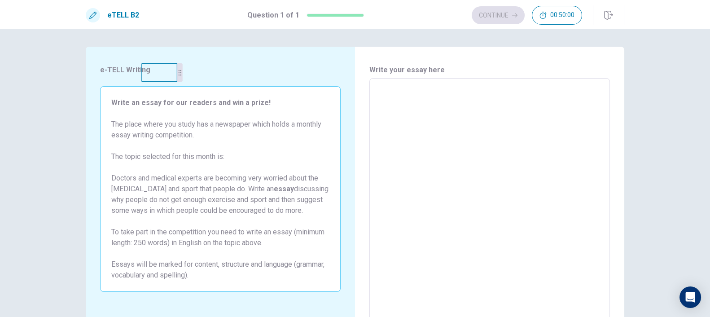
click at [497, 108] on textarea at bounding box center [490, 202] width 228 height 233
type textarea "*"
type textarea "**"
type textarea "*"
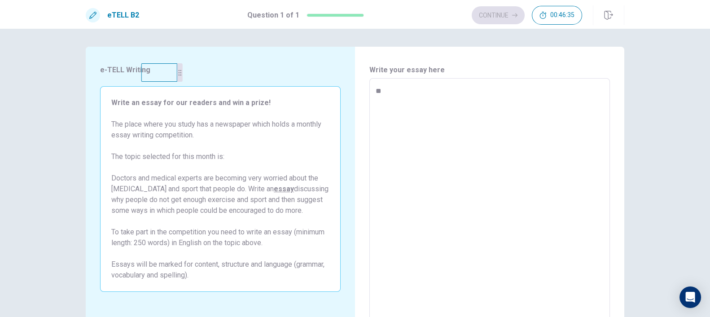
type textarea "**"
type textarea "*"
type textarea "*****"
type textarea "*"
type textarea "******"
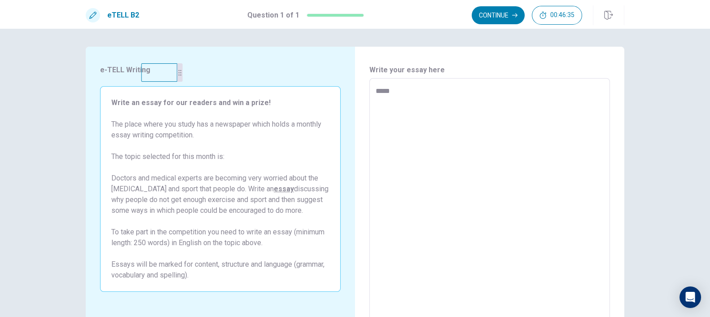
type textarea "*"
type textarea "******"
type textarea "*"
type textarea "********"
type textarea "*"
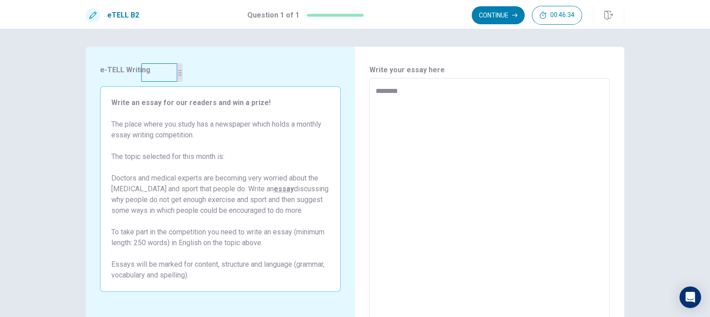
type textarea "*********"
type textarea "*"
type textarea "**********"
type textarea "*"
type textarea "**********"
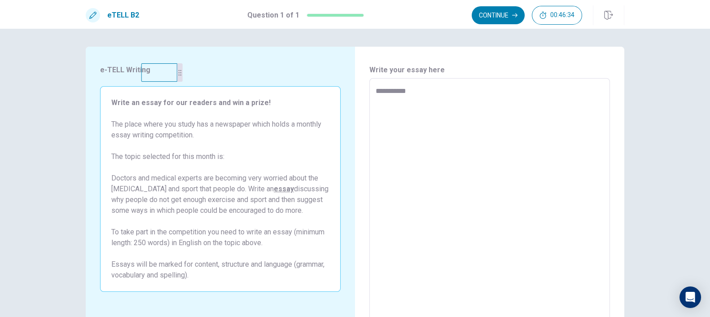
type textarea "*"
type textarea "**********"
type textarea "*"
type textarea "**********"
type textarea "*"
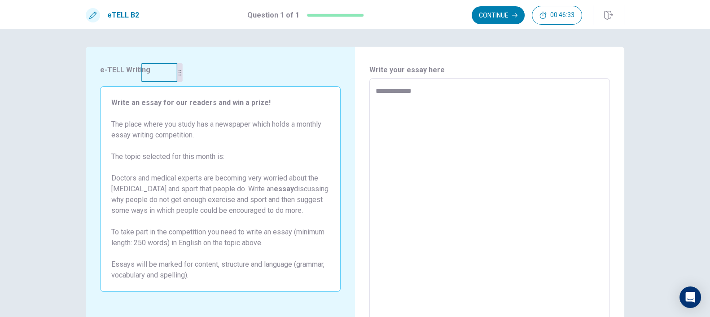
type textarea "**********"
type textarea "*"
type textarea "**********"
type textarea "*"
type textarea "**********"
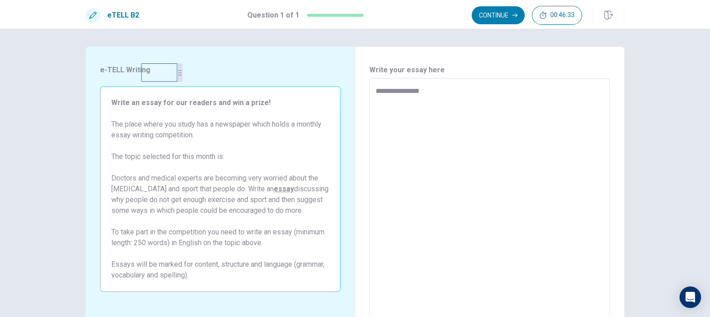
type textarea "*"
type textarea "**********"
type textarea "*"
type textarea "**********"
type textarea "*"
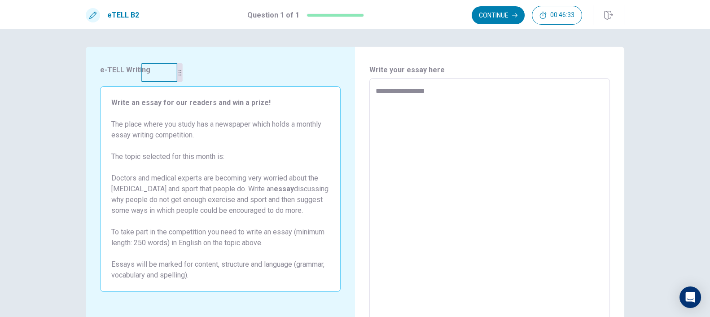
type textarea "**********"
type textarea "*"
type textarea "**********"
type textarea "*"
type textarea "**********"
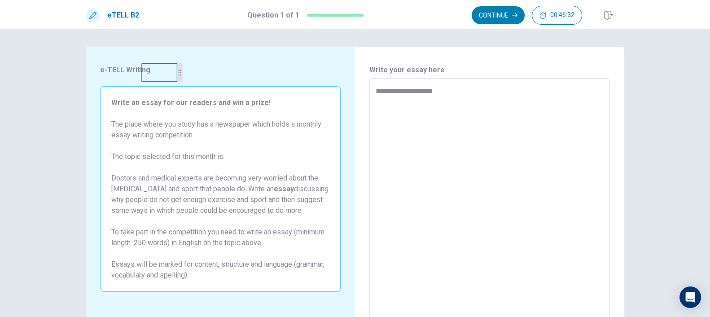
type textarea "*"
type textarea "**********"
type textarea "*"
type textarea "**********"
type textarea "*"
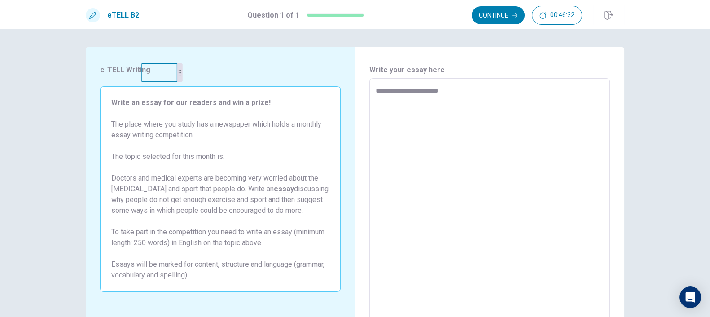
type textarea "**********"
type textarea "*"
type textarea "**********"
type textarea "*"
type textarea "**********"
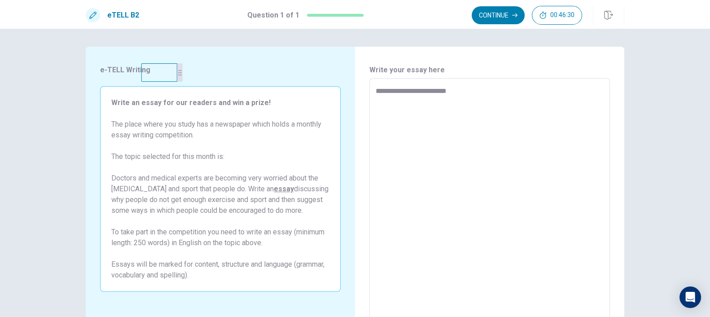
type textarea "*"
type textarea "**********"
type textarea "*"
type textarea "**********"
type textarea "*"
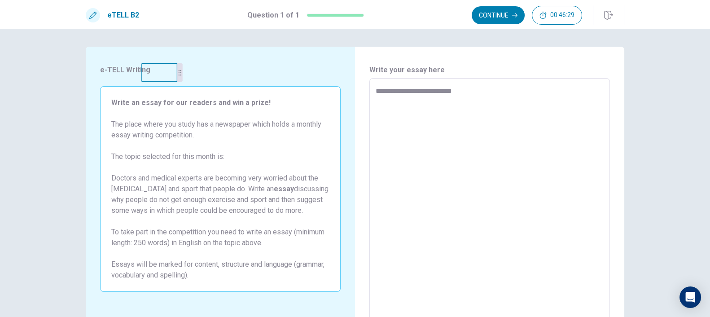
type textarea "**********"
type textarea "*"
type textarea "**********"
type textarea "*"
type textarea "**********"
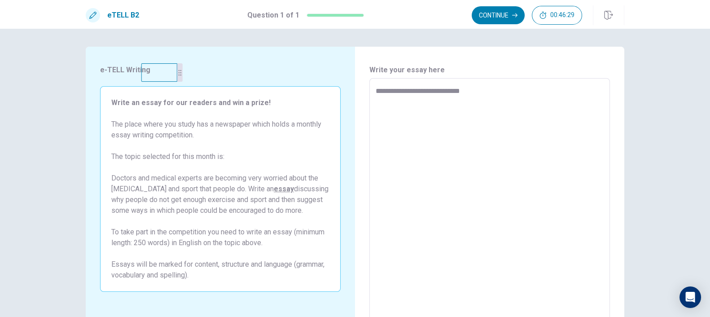
type textarea "*"
type textarea "**********"
type textarea "*"
type textarea "**********"
type textarea "*"
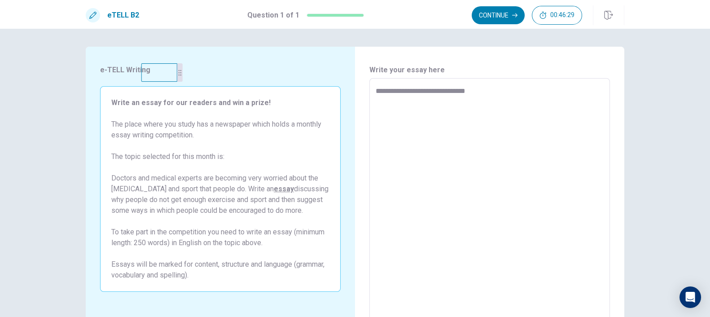
type textarea "**********"
type textarea "*"
type textarea "**********"
type textarea "*"
type textarea "**********"
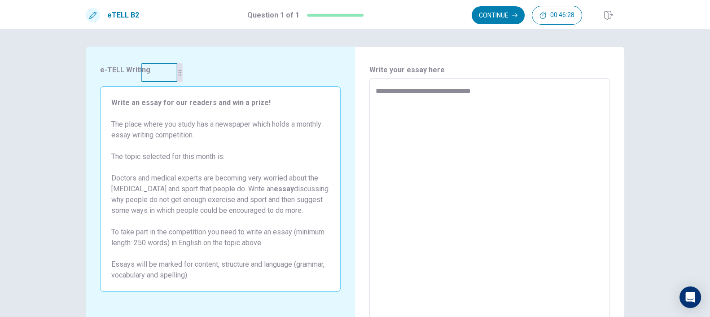
type textarea "*"
type textarea "**********"
type textarea "*"
type textarea "**********"
type textarea "*"
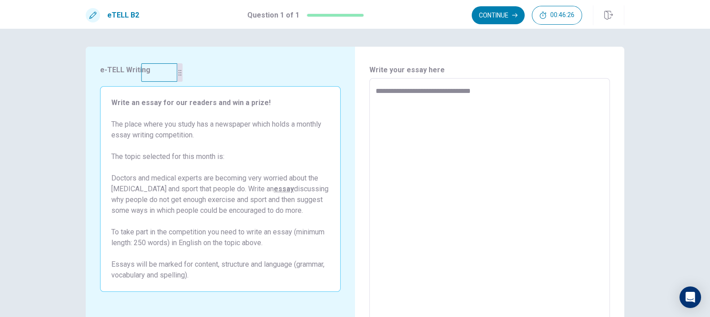
type textarea "**********"
type textarea "*"
type textarea "**********"
type textarea "*"
type textarea "**********"
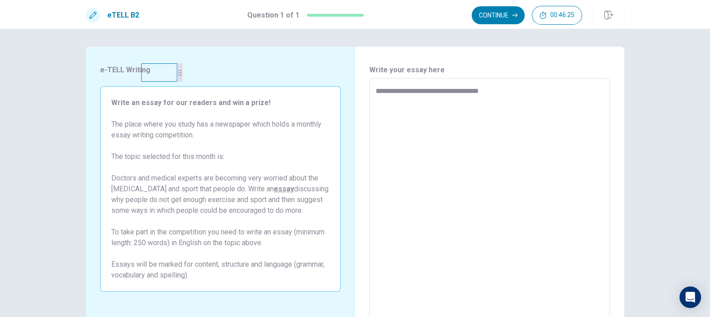
type textarea "*"
type textarea "**********"
type textarea "*"
type textarea "**********"
type textarea "*"
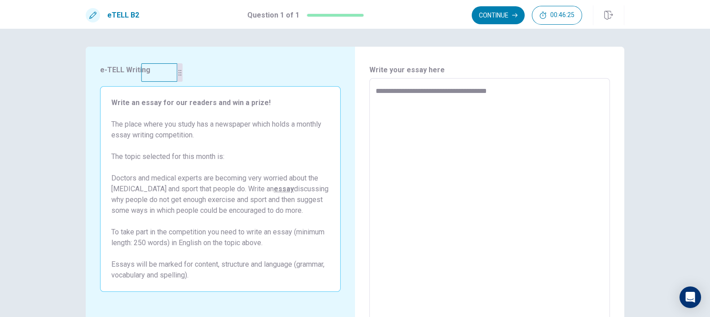
type textarea "**********"
type textarea "*"
type textarea "**********"
type textarea "*"
type textarea "**********"
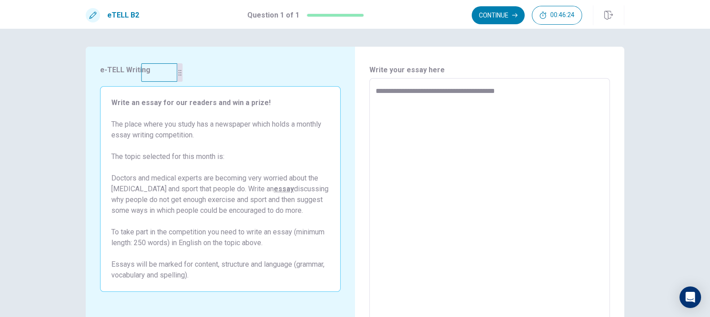
type textarea "*"
type textarea "**********"
type textarea "*"
type textarea "**********"
type textarea "*"
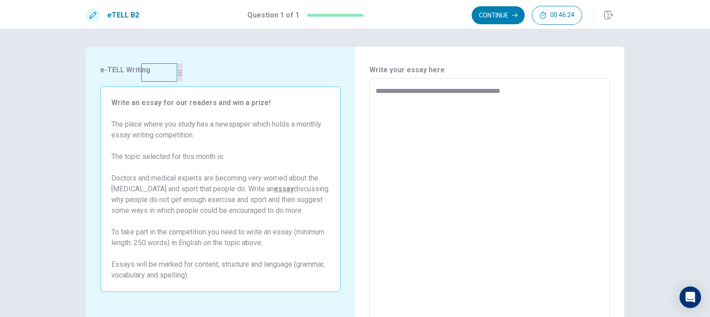
type textarea "**********"
type textarea "*"
type textarea "**********"
type textarea "*"
type textarea "**********"
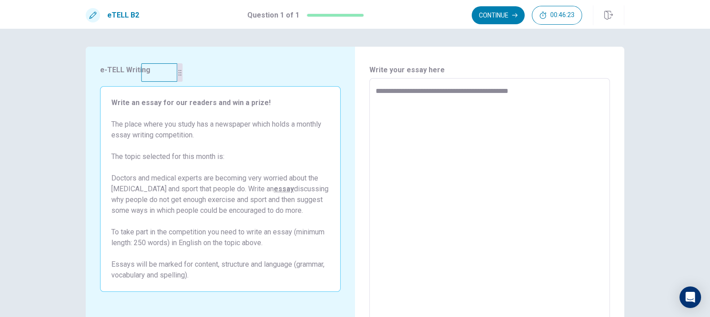
type textarea "*"
type textarea "**********"
type textarea "*"
type textarea "**********"
type textarea "*"
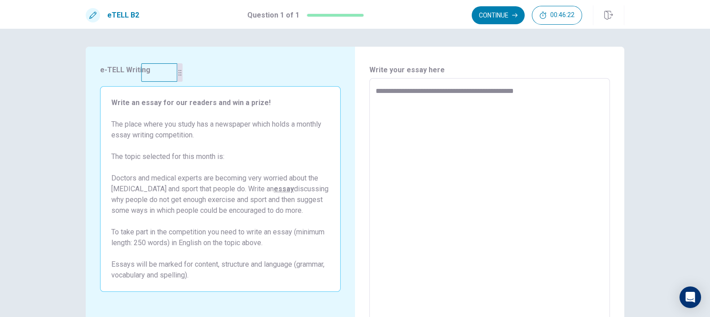
type textarea "**********"
type textarea "*"
type textarea "**********"
type textarea "*"
type textarea "**********"
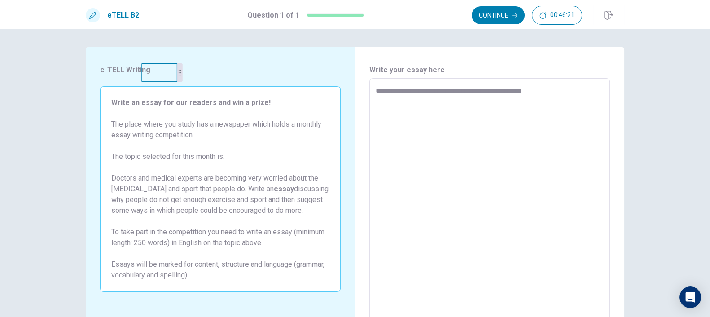
type textarea "*"
type textarea "**********"
type textarea "*"
type textarea "**********"
type textarea "*"
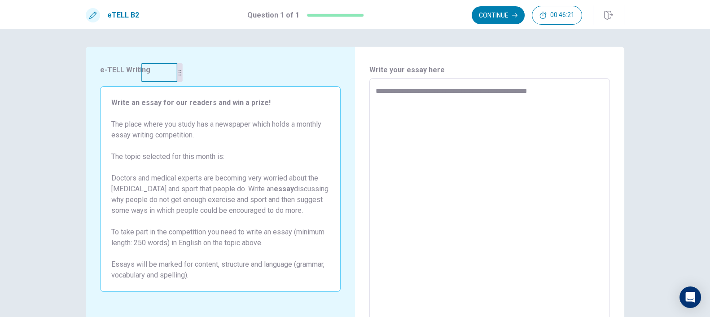
type textarea "**********"
type textarea "*"
type textarea "**********"
type textarea "*"
type textarea "**********"
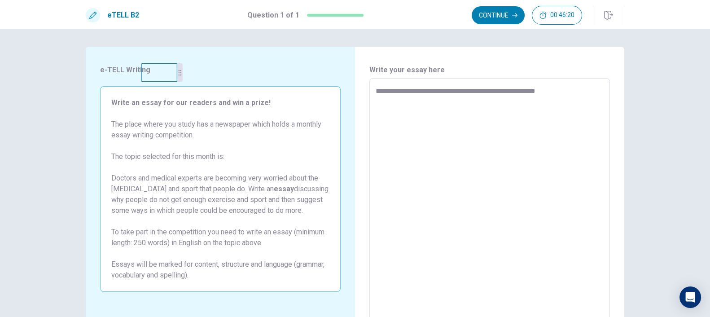
type textarea "*"
type textarea "**********"
type textarea "*"
type textarea "**********"
type textarea "*"
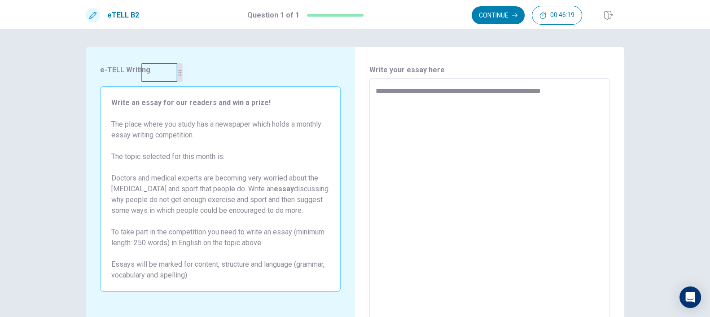
type textarea "**********"
type textarea "*"
type textarea "**********"
type textarea "*"
type textarea "**********"
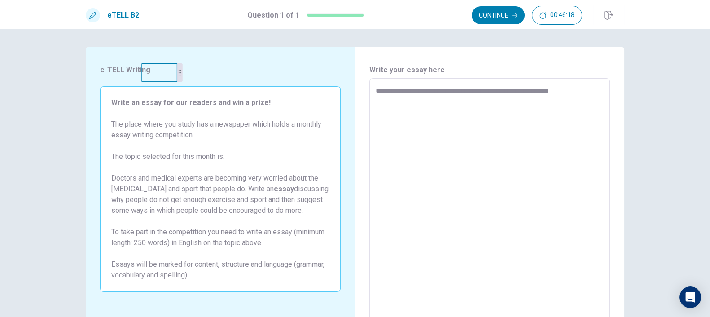
type textarea "*"
type textarea "**********"
type textarea "*"
type textarea "**********"
type textarea "*"
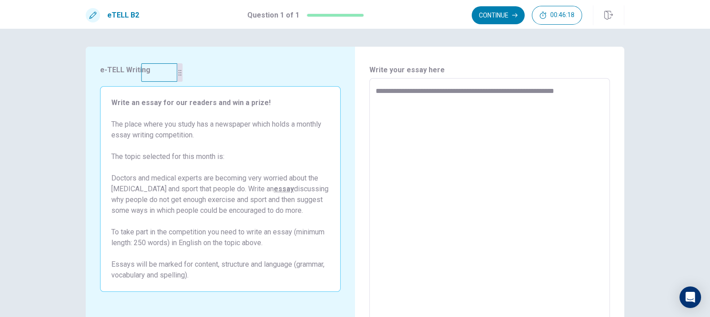
type textarea "**********"
type textarea "*"
type textarea "**********"
type textarea "*"
type textarea "**********"
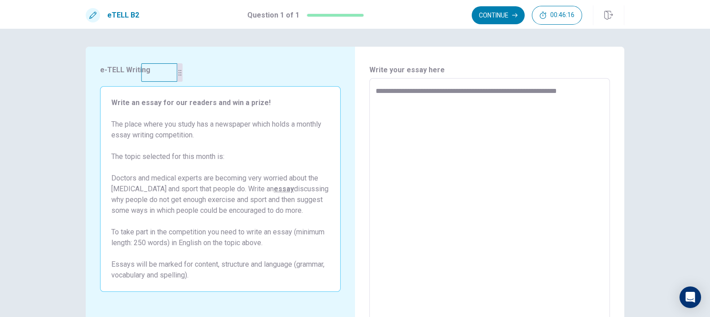
type textarea "*"
type textarea "**********"
type textarea "*"
type textarea "**********"
type textarea "*"
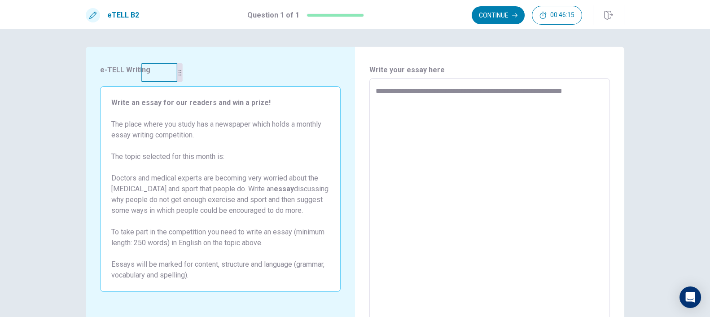
type textarea "**********"
type textarea "*"
type textarea "**********"
type textarea "*"
type textarea "**********"
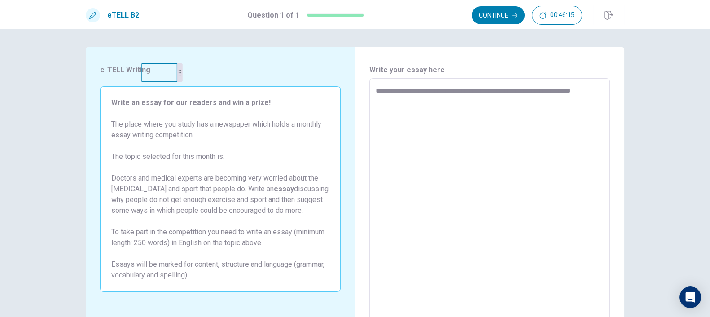
type textarea "*"
type textarea "**********"
type textarea "*"
type textarea "**********"
type textarea "*"
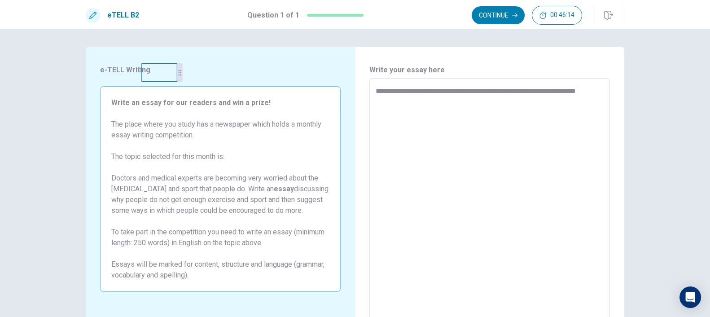
type textarea "**********"
type textarea "*"
type textarea "**********"
type textarea "*"
type textarea "**********"
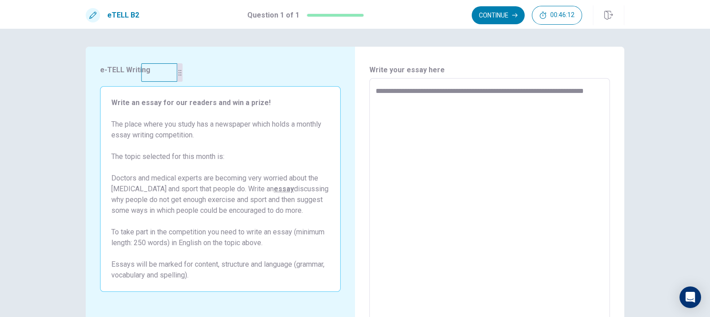
type textarea "*"
type textarea "**********"
type textarea "*"
type textarea "**********"
type textarea "*"
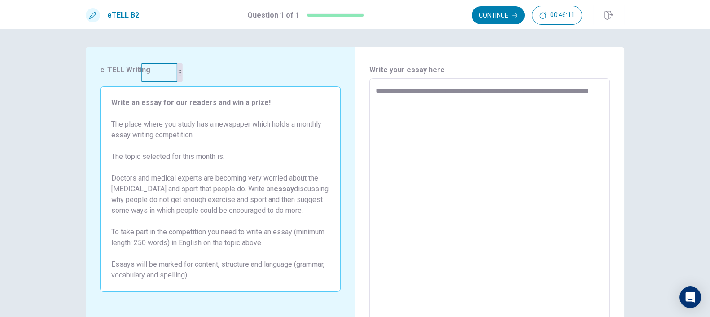
type textarea "**********"
type textarea "*"
type textarea "**********"
type textarea "*"
type textarea "**********"
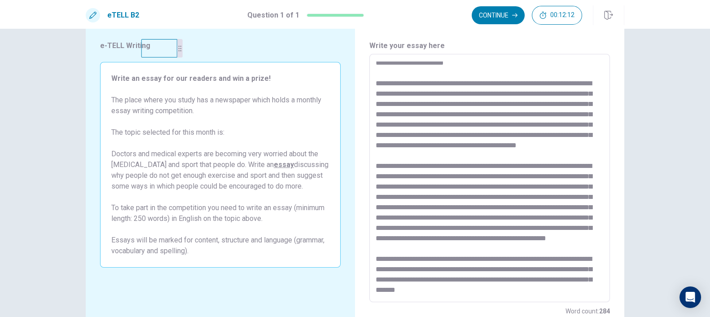
scroll to position [76, 0]
click at [489, 15] on button "Continue" at bounding box center [498, 15] width 53 height 18
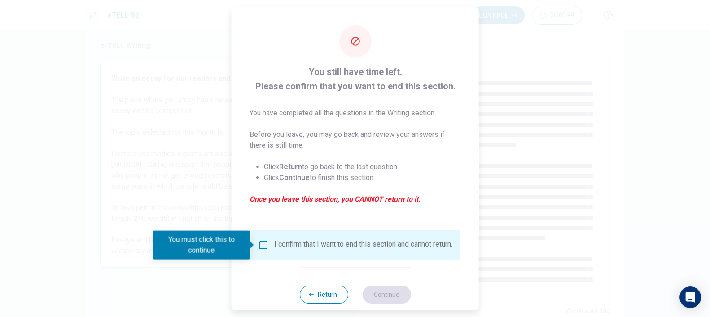
click at [313, 260] on div "I confirm that I want to end this section and cannot return." at bounding box center [355, 245] width 209 height 30
click at [271, 250] on div "I confirm that I want to end this section and cannot return." at bounding box center [355, 245] width 194 height 11
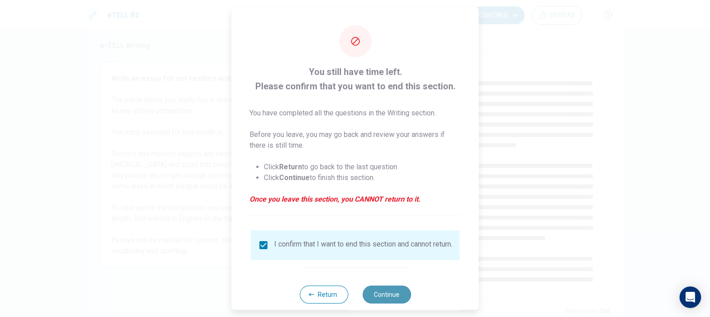
click at [384, 284] on button "Continue" at bounding box center [386, 294] width 48 height 18
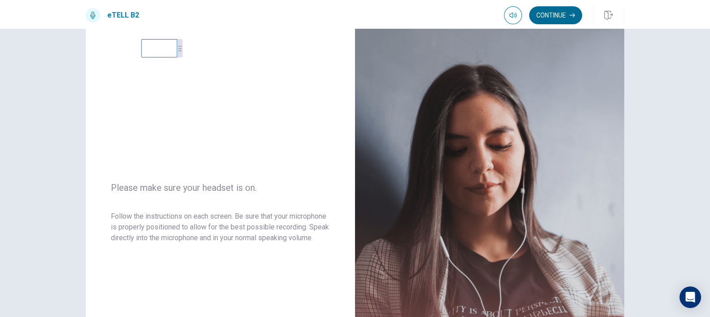
click at [562, 21] on button "Continue" at bounding box center [555, 15] width 53 height 18
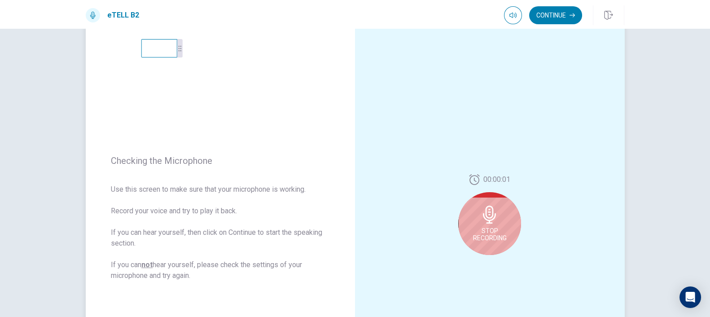
click at [493, 220] on icon at bounding box center [490, 215] width 18 height 18
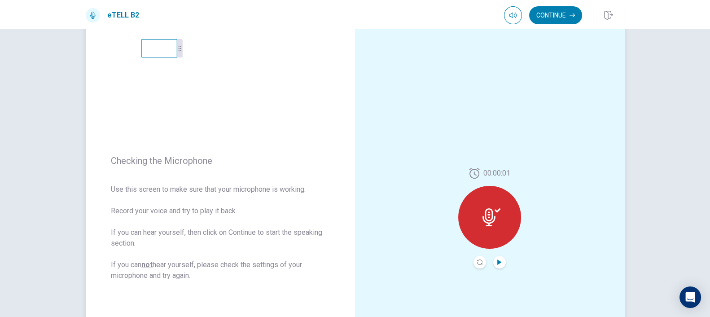
click at [497, 260] on icon "Play Audio" at bounding box center [499, 261] width 4 height 5
click at [552, 16] on button "Continue" at bounding box center [555, 15] width 53 height 18
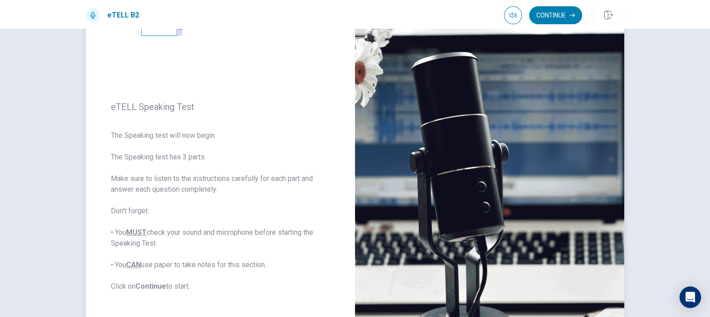
scroll to position [24, 0]
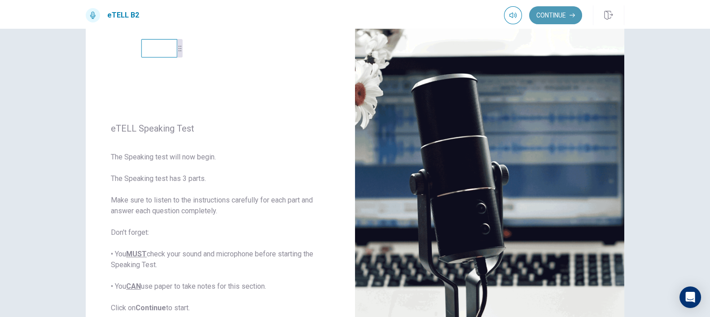
click at [560, 15] on button "Continue" at bounding box center [555, 15] width 53 height 18
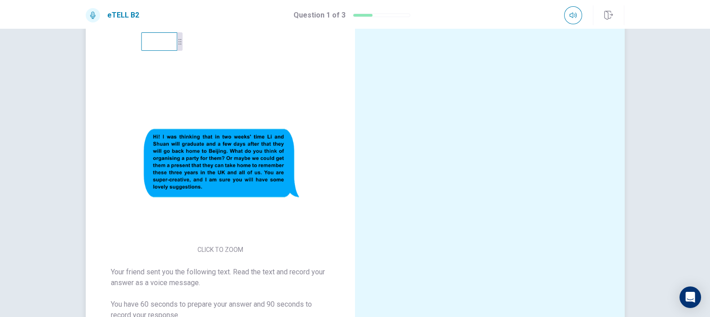
scroll to position [27, 0]
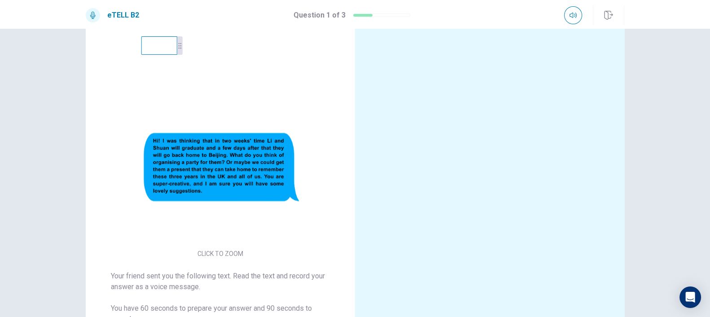
drag, startPoint x: 159, startPoint y: 57, endPoint x: 160, endPoint y: 49, distance: 8.2
click at [160, 60] on div "CLICK TO ZOOM Your friend sent you the following text. Read the text and record…" at bounding box center [220, 215] width 269 height 391
drag, startPoint x: 160, startPoint y: 48, endPoint x: 419, endPoint y: 222, distance: 312.0
click at [349, 169] on video at bounding box center [331, 159] width 36 height 18
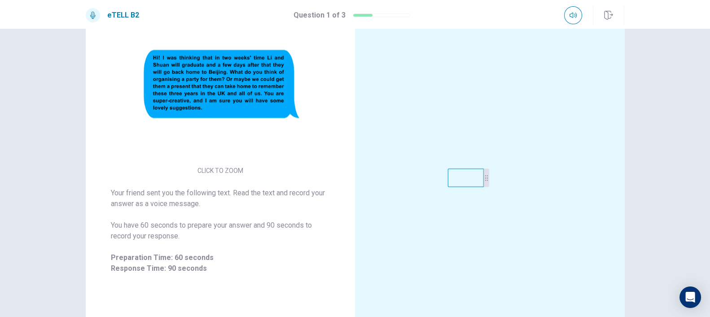
scroll to position [121, 0]
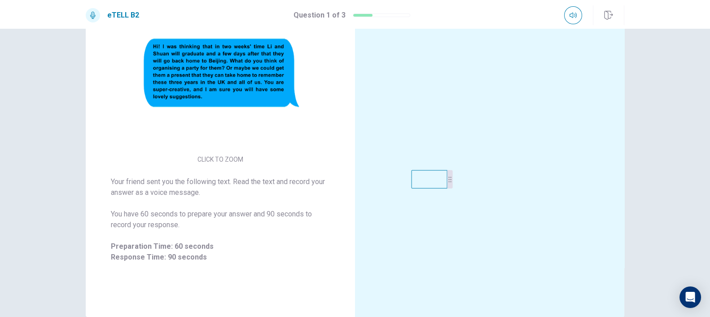
drag, startPoint x: 497, startPoint y: 199, endPoint x: 423, endPoint y: 179, distance: 76.6
click at [423, 179] on video at bounding box center [429, 179] width 36 height 18
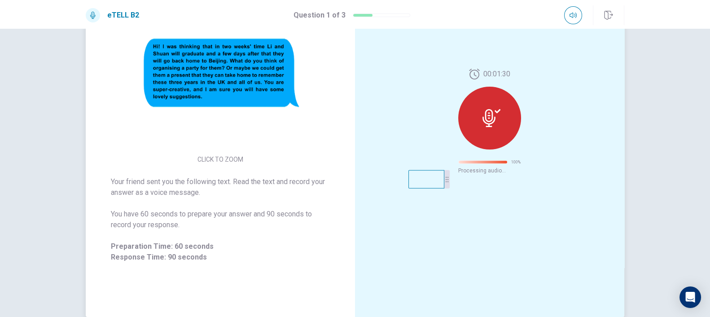
scroll to position [77, 0]
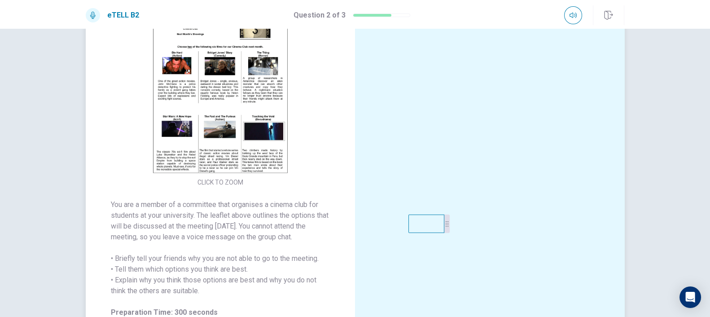
click at [242, 136] on img at bounding box center [220, 95] width 172 height 157
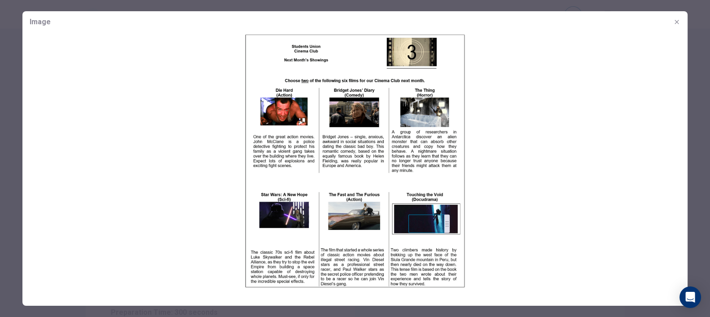
click at [639, 22] on icon "button" at bounding box center [676, 21] width 7 height 7
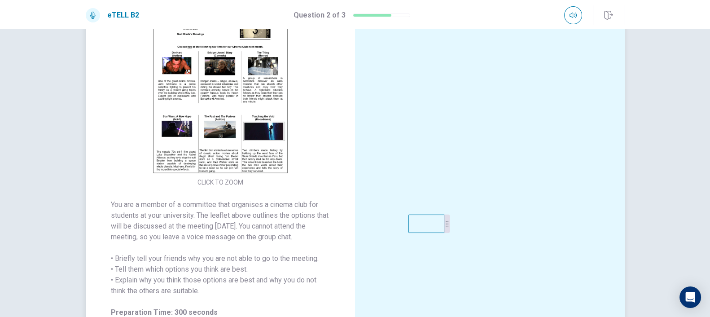
scroll to position [127, 0]
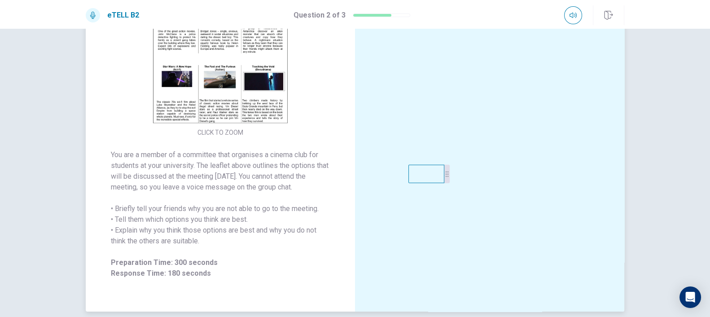
click at [258, 97] on img at bounding box center [220, 46] width 172 height 157
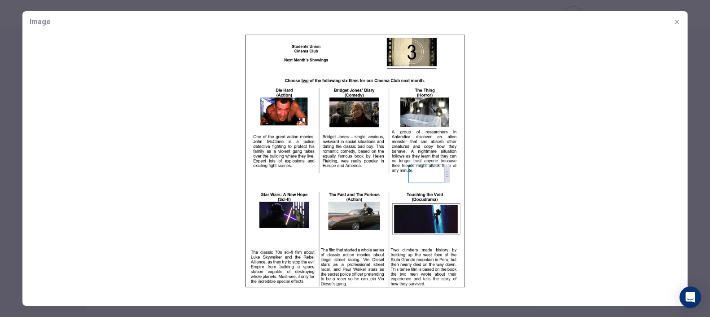
click at [639, 22] on icon "button" at bounding box center [676, 21] width 7 height 7
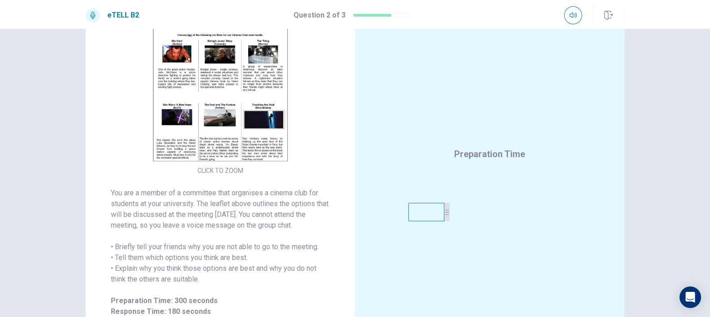
scroll to position [87, 0]
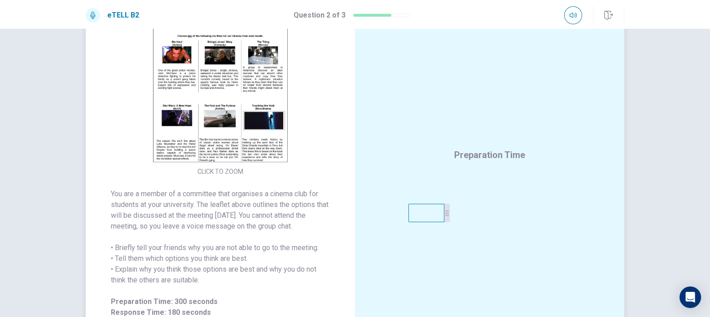
click at [257, 96] on img at bounding box center [220, 85] width 172 height 157
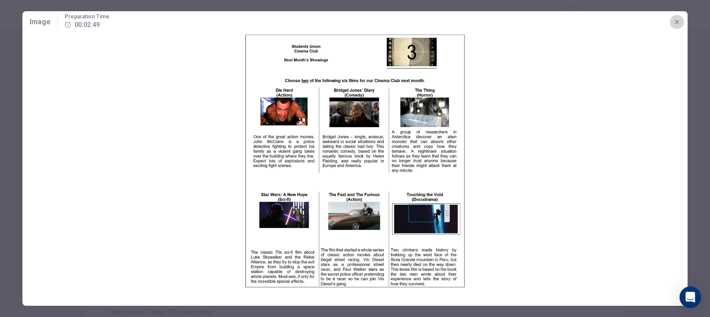
click at [639, 24] on icon "button" at bounding box center [676, 21] width 7 height 7
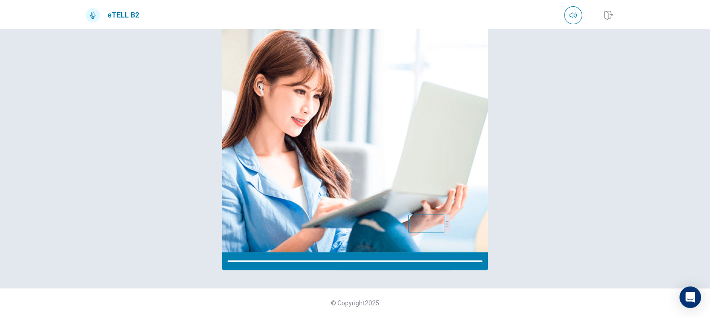
scroll to position [77, 0]
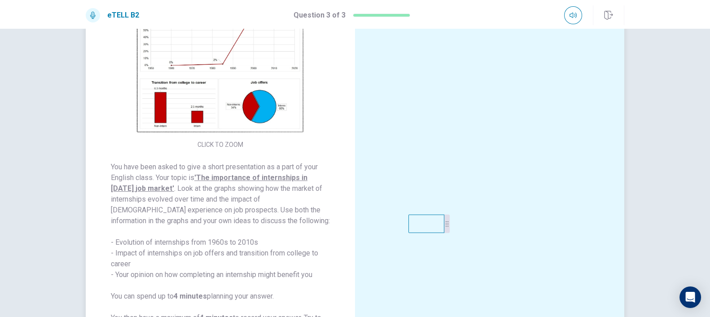
click at [220, 85] on img at bounding box center [220, 58] width 172 height 157
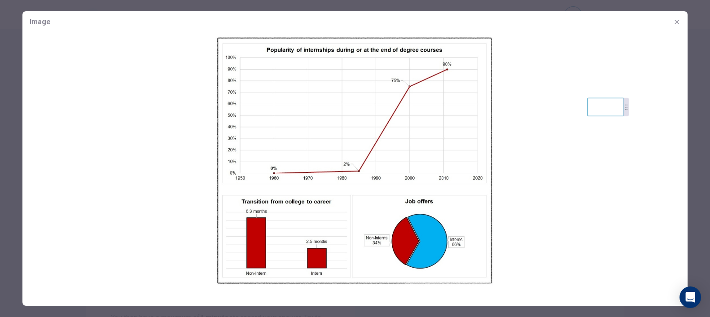
drag, startPoint x: 439, startPoint y: 224, endPoint x: 630, endPoint y: 99, distance: 228.3
click at [630, 99] on body "This site uses cookies, as explained in our Privacy Policy . If you agree to th…" at bounding box center [355, 158] width 710 height 317
click at [639, 19] on icon "button" at bounding box center [676, 21] width 7 height 7
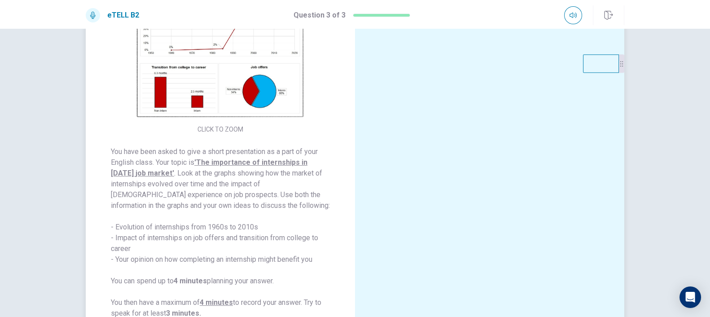
scroll to position [127, 0]
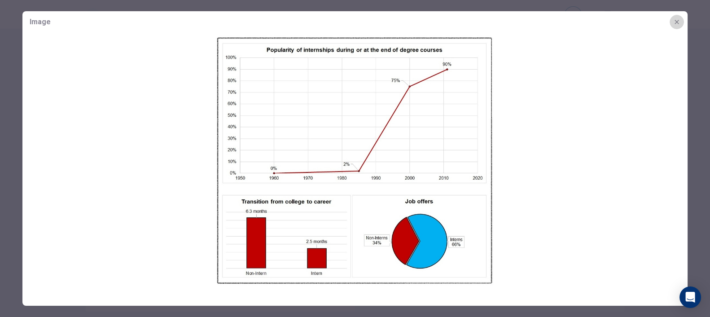
click at [639, 26] on button "button" at bounding box center [676, 22] width 14 height 14
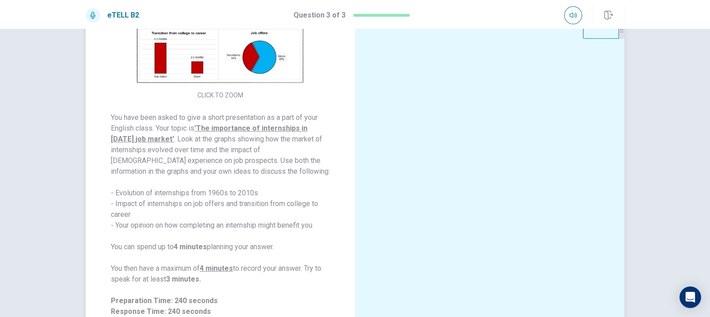
scroll to position [0, 0]
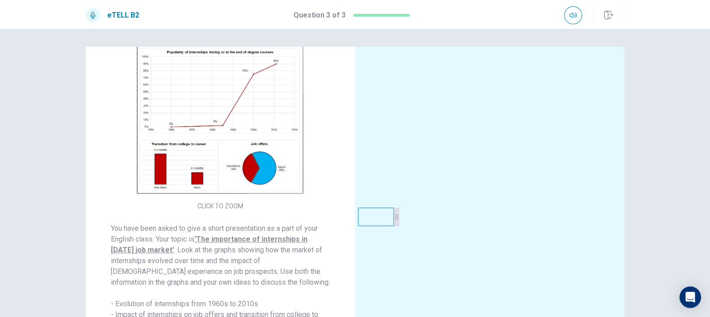
drag, startPoint x: 609, startPoint y: 139, endPoint x: 384, endPoint y: 216, distance: 238.0
click at [384, 216] on video at bounding box center [376, 217] width 36 height 18
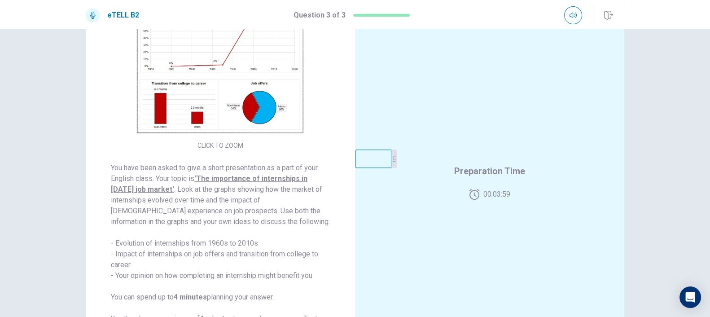
scroll to position [66, 0]
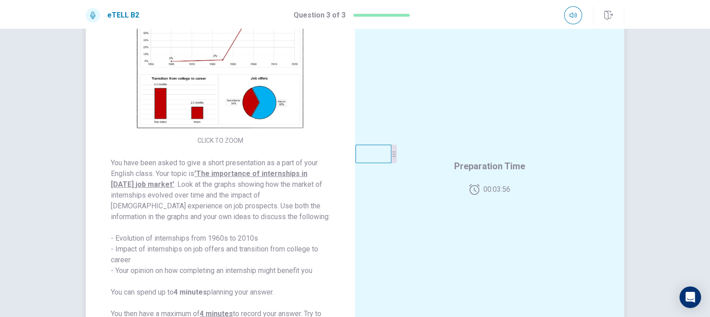
click at [232, 101] on img at bounding box center [220, 54] width 172 height 157
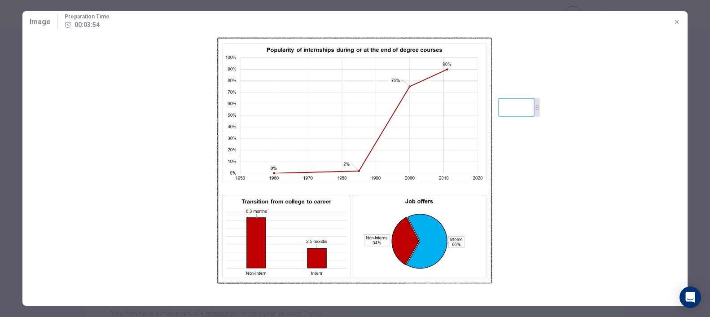
drag, startPoint x: 381, startPoint y: 161, endPoint x: 572, endPoint y: 110, distance: 197.2
click at [534, 110] on video at bounding box center [517, 107] width 36 height 18
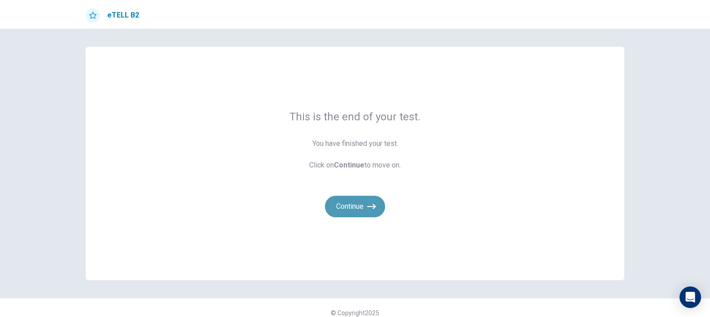
click at [353, 210] on button "Continue" at bounding box center [355, 207] width 60 height 22
